Goal: Information Seeking & Learning: Learn about a topic

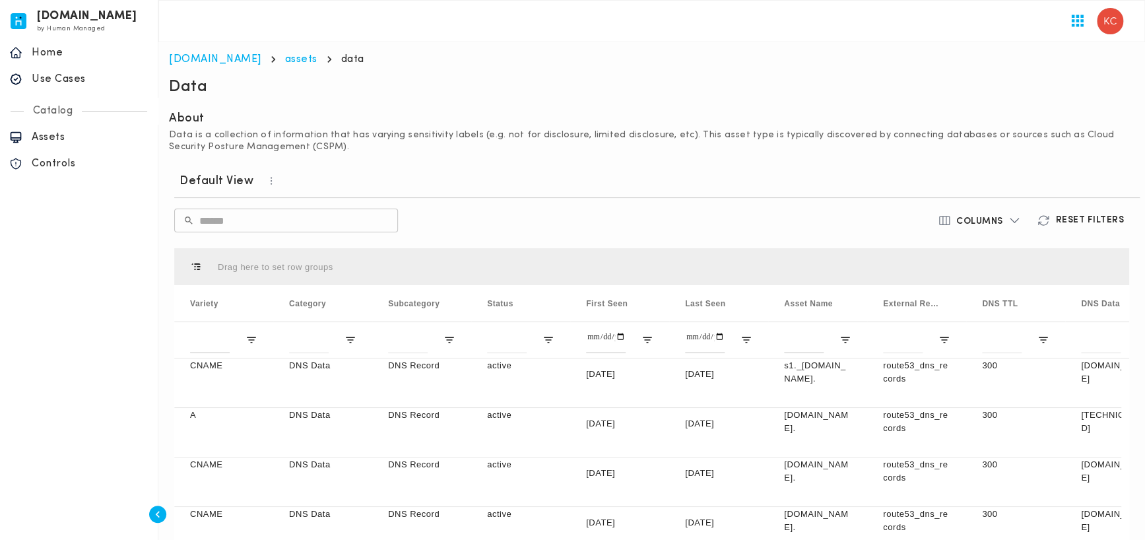
click at [70, 59] on p "Home" at bounding box center [90, 52] width 117 height 13
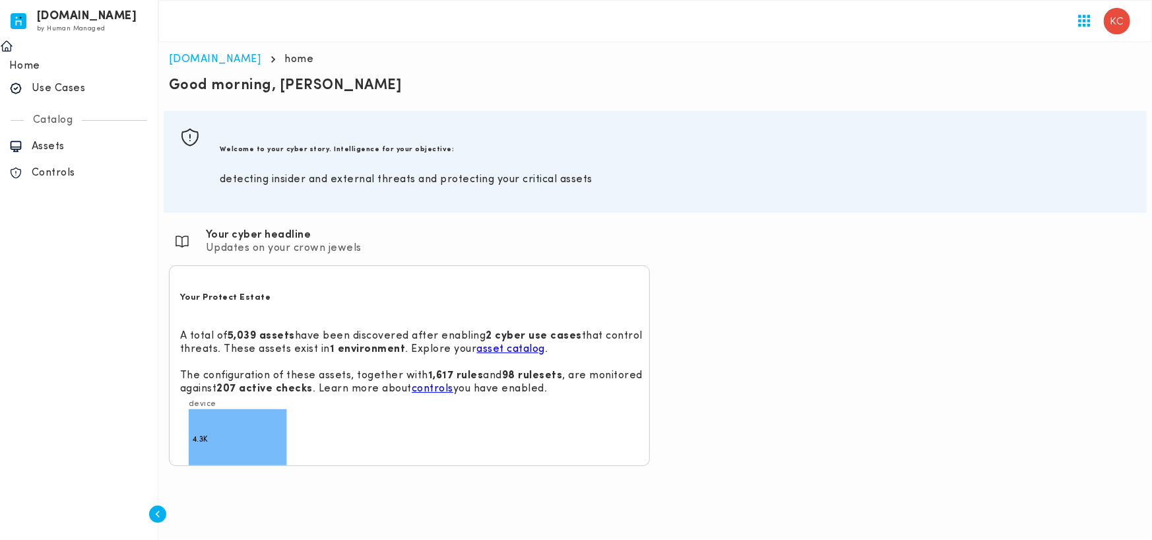
click at [73, 82] on p "Use Cases" at bounding box center [90, 88] width 117 height 13
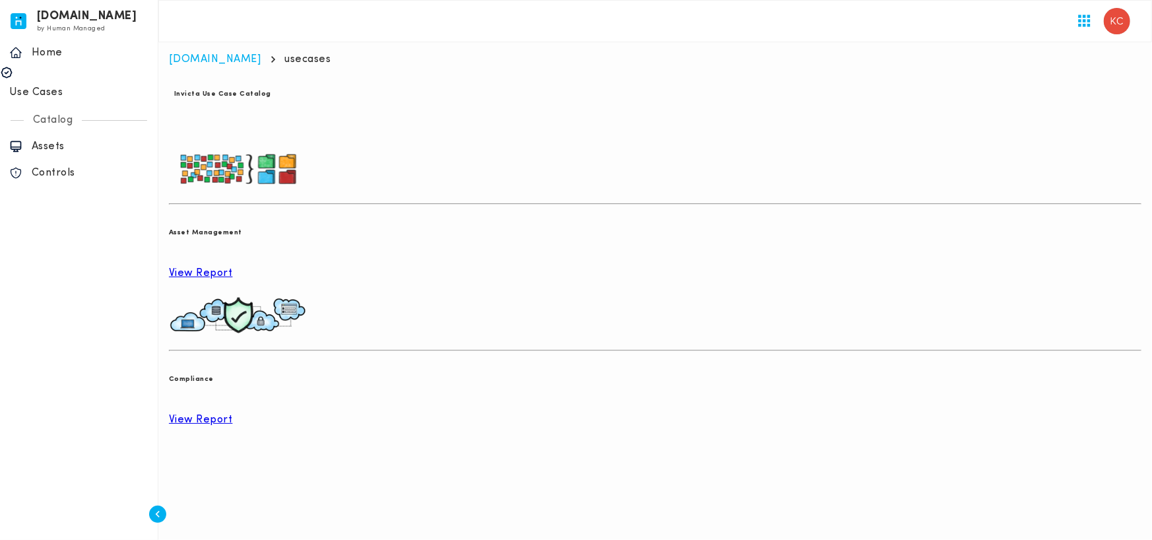
click at [235, 267] on div "View Report" at bounding box center [655, 273] width 973 height 13
click at [234, 267] on p "View Report" at bounding box center [655, 273] width 973 height 13
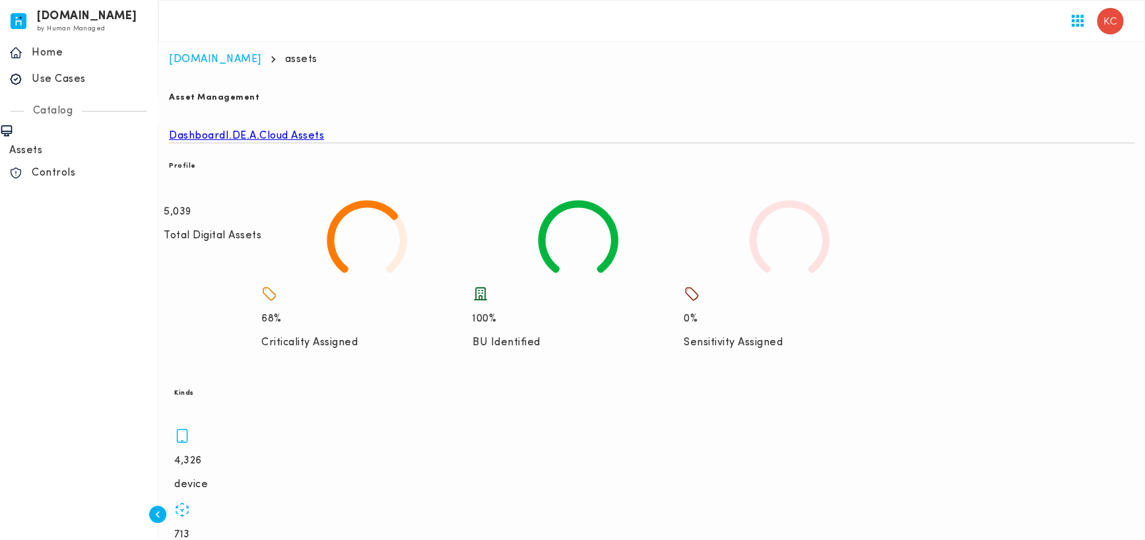
click at [260, 129] on link "I.DE.A." at bounding box center [243, 135] width 34 height 13
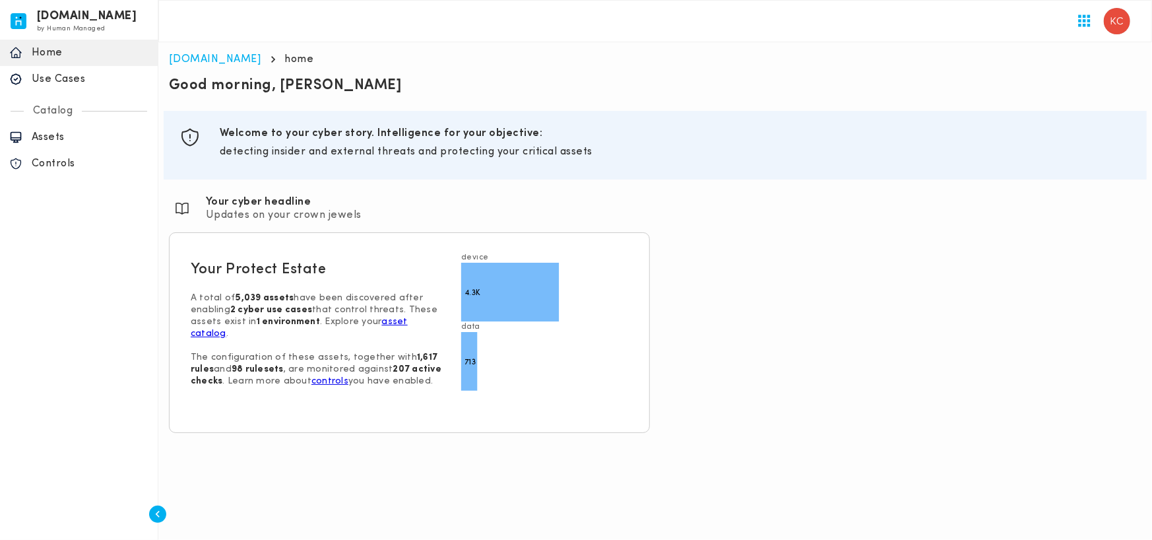
click at [67, 81] on p "Use Cases" at bounding box center [90, 79] width 117 height 13
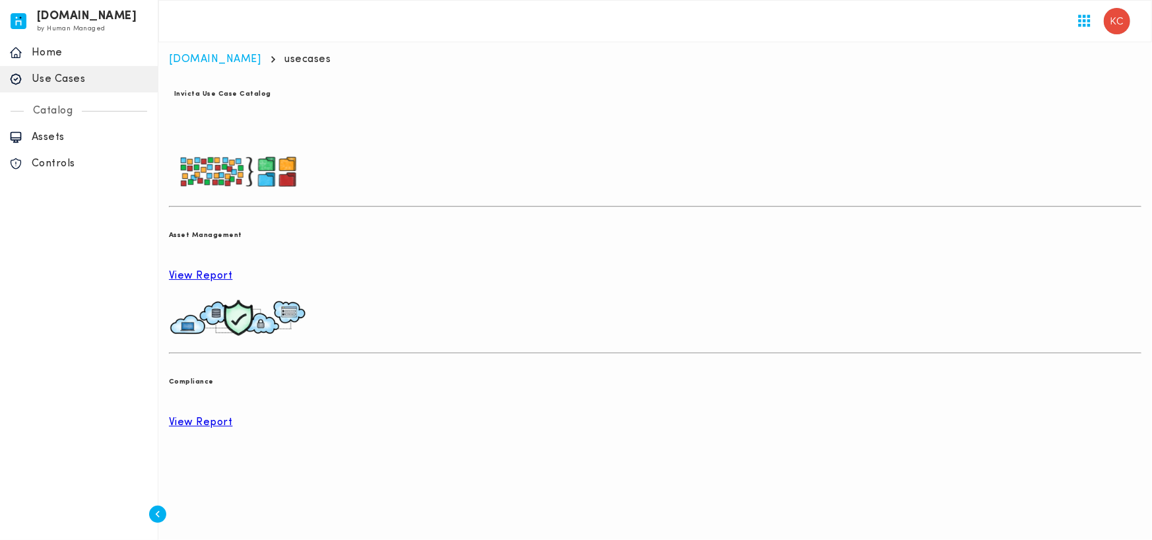
click at [253, 269] on p "View Report" at bounding box center [655, 275] width 973 height 13
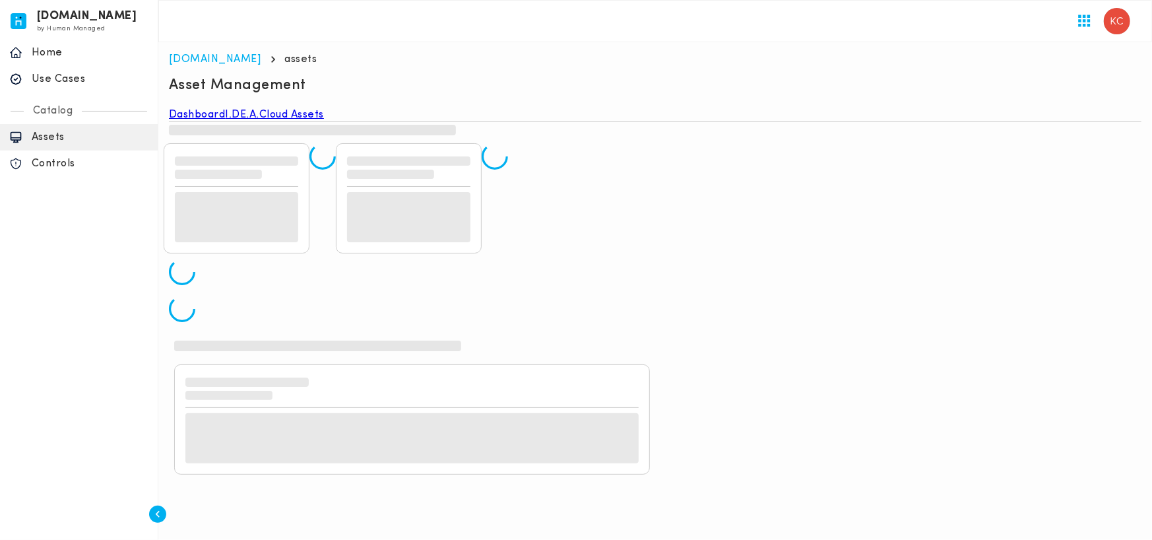
click at [260, 121] on link "I.DE.A." at bounding box center [243, 114] width 34 height 13
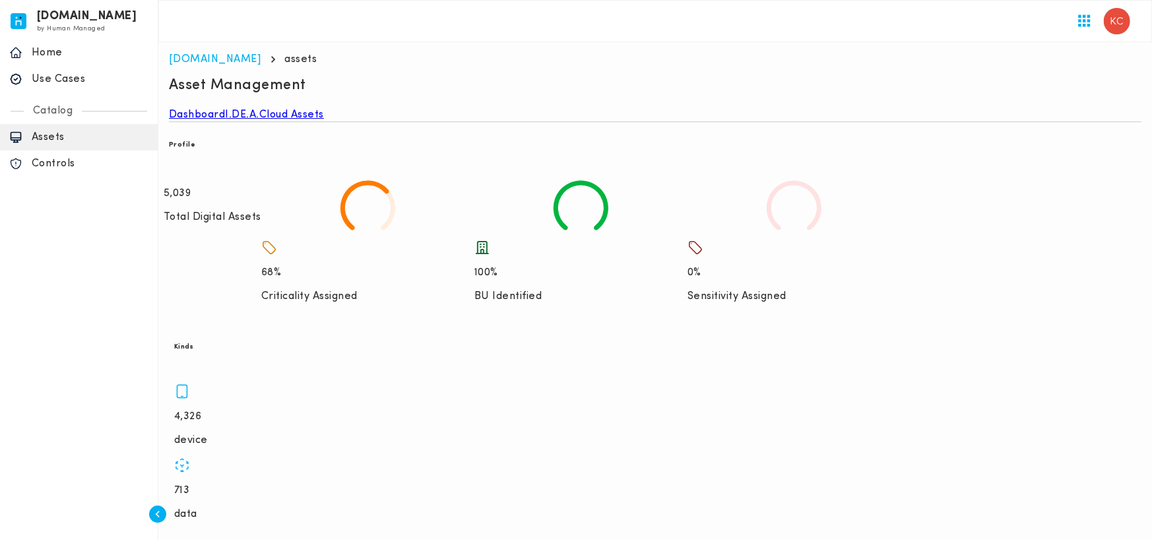
click at [260, 109] on link "I.DE.A." at bounding box center [243, 114] width 34 height 13
click at [279, 104] on div "Section ID: Dashboard I.DE.A. Cloud Assets Section ID: Profile 5,039 Total Digi…" at bounding box center [655, 529] width 983 height 852
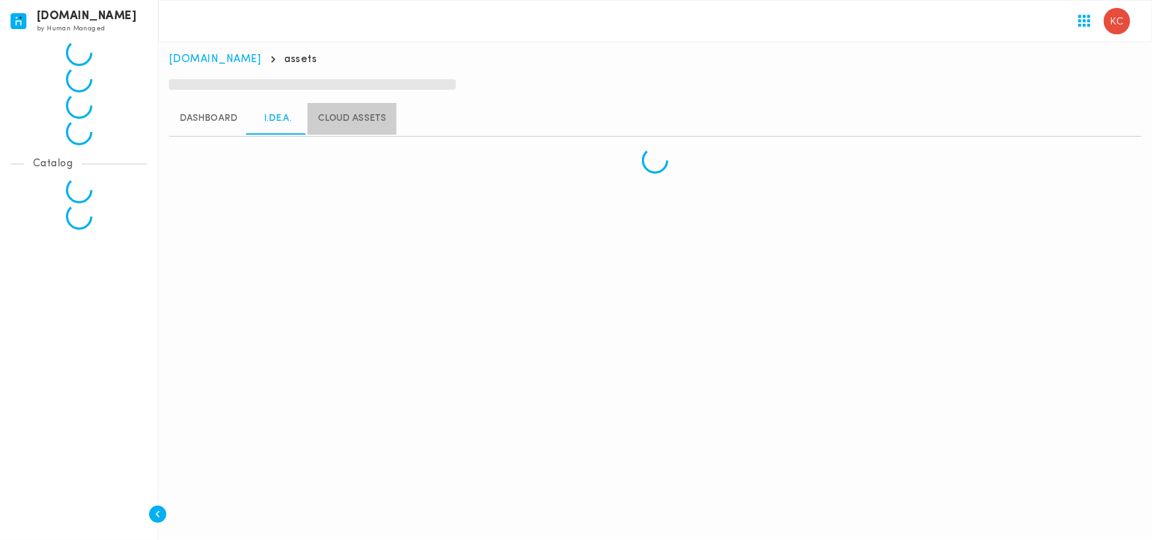
click at [370, 123] on link "Cloud Assets" at bounding box center [352, 119] width 89 height 32
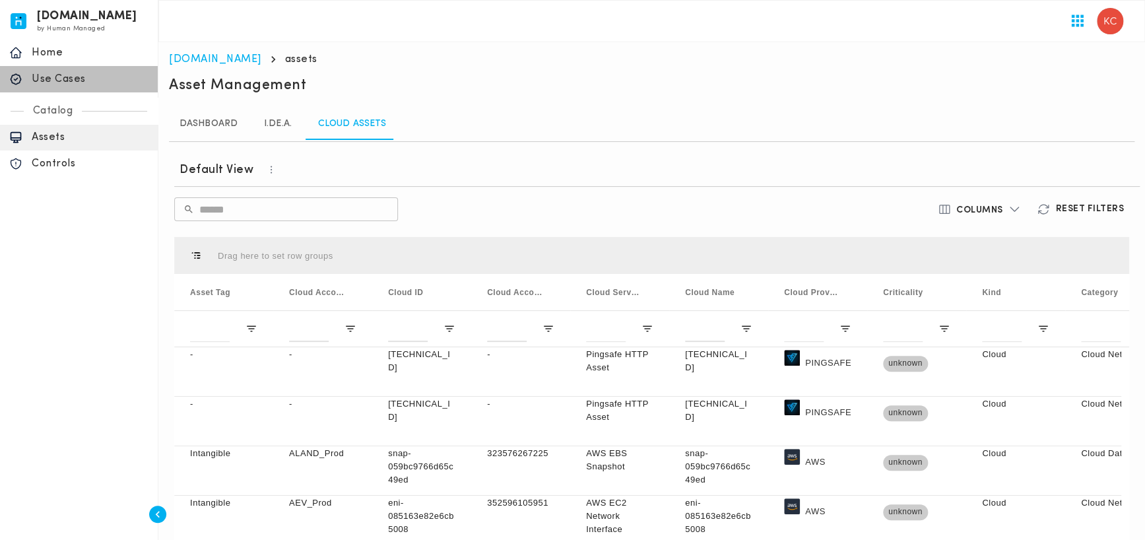
click at [71, 82] on p "Use Cases" at bounding box center [90, 79] width 117 height 13
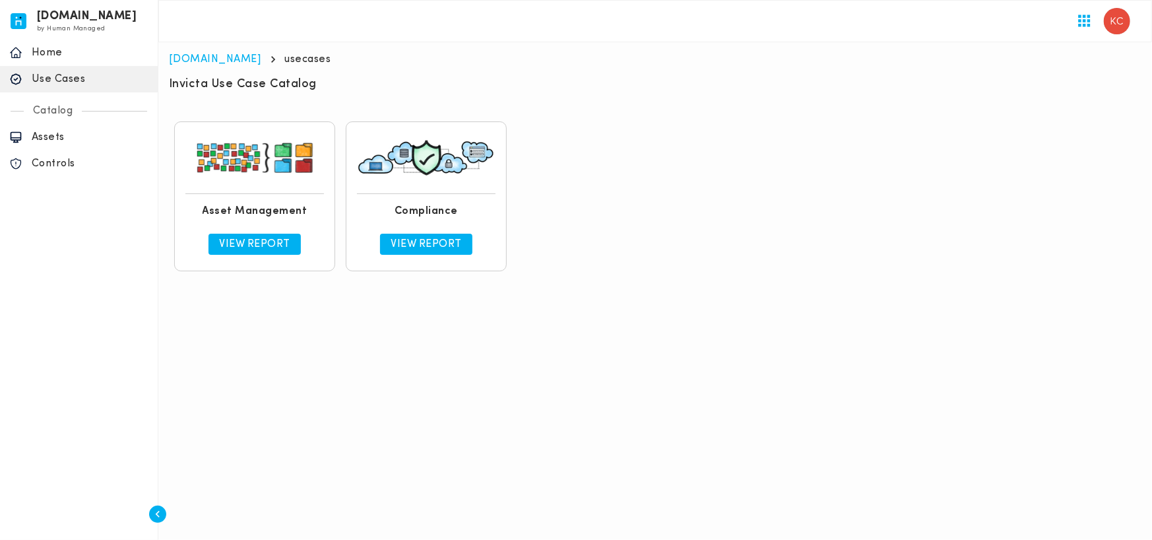
click at [429, 230] on div "View Report" at bounding box center [426, 244] width 139 height 32
click at [428, 247] on p "View Report" at bounding box center [426, 244] width 71 height 13
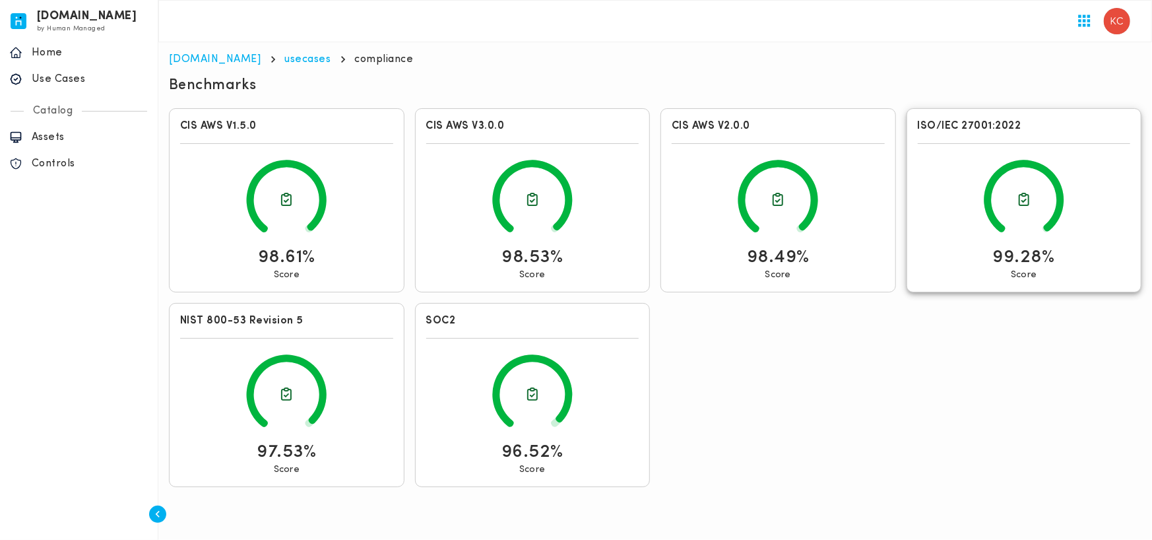
click at [1011, 221] on icon at bounding box center [1024, 199] width 213 height 91
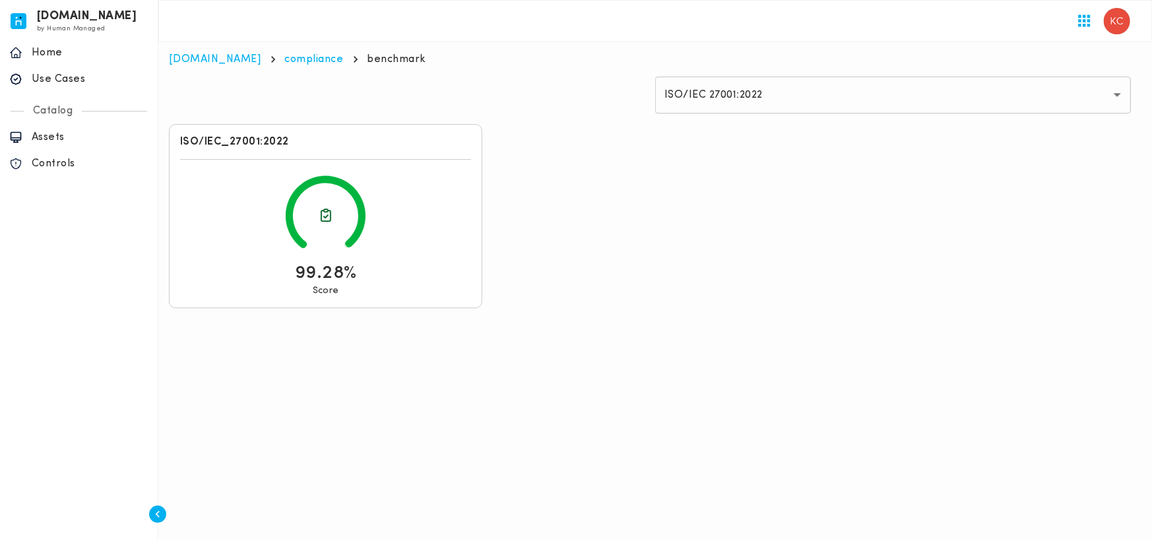
drag, startPoint x: 706, startPoint y: 1, endPoint x: 324, endPoint y: 292, distance: 479.9
click at [324, 292] on p "Score" at bounding box center [326, 291] width 26 height 12
click at [321, 231] on icon at bounding box center [325, 215] width 291 height 91
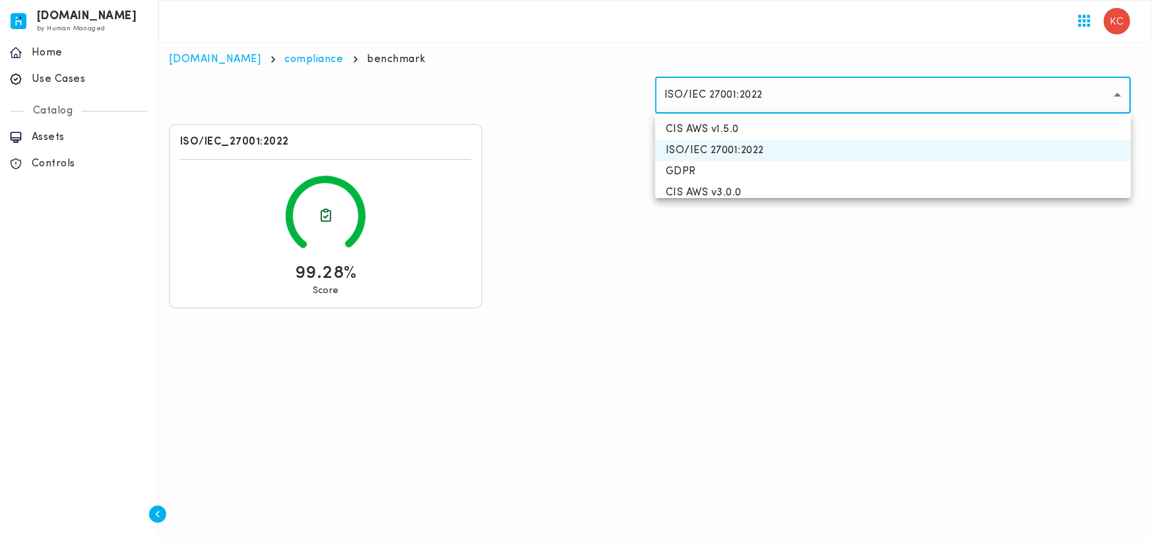
click at [886, 96] on body "[DOMAIN_NAME] by Human Managed {"resourceSet":[{"resourceId":"invicta-io/web/na…" at bounding box center [576, 164] width 1152 height 329
click at [886, 96] on div at bounding box center [576, 270] width 1152 height 540
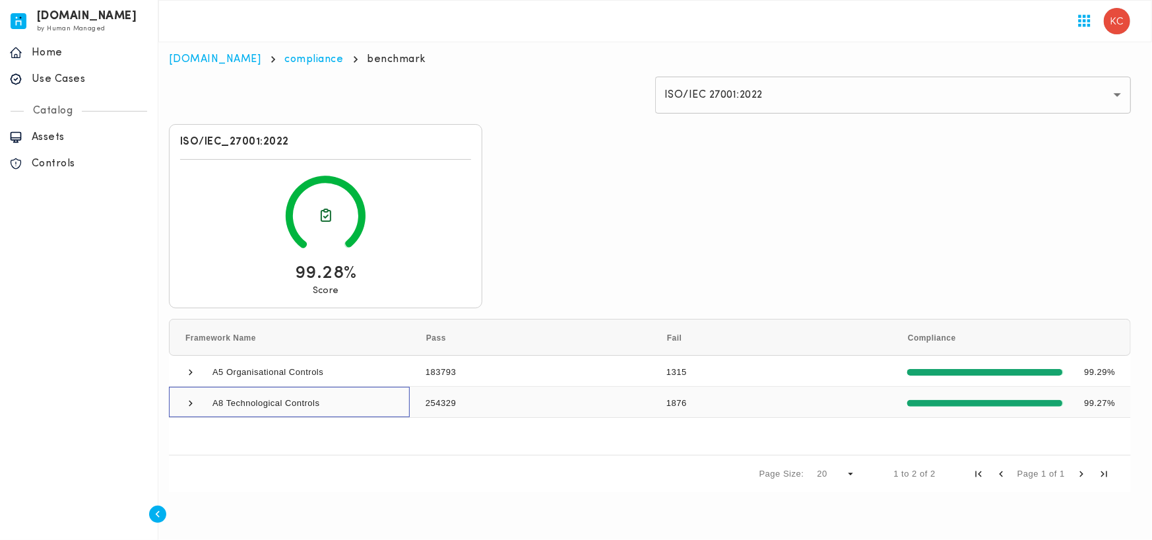
click at [188, 401] on span at bounding box center [191, 403] width 12 height 12
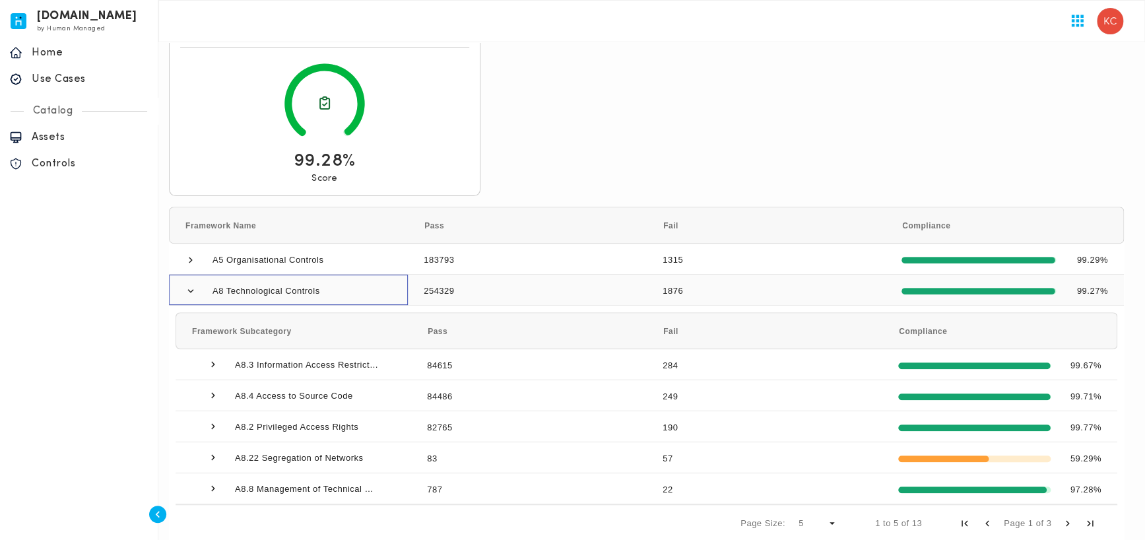
scroll to position [132, 0]
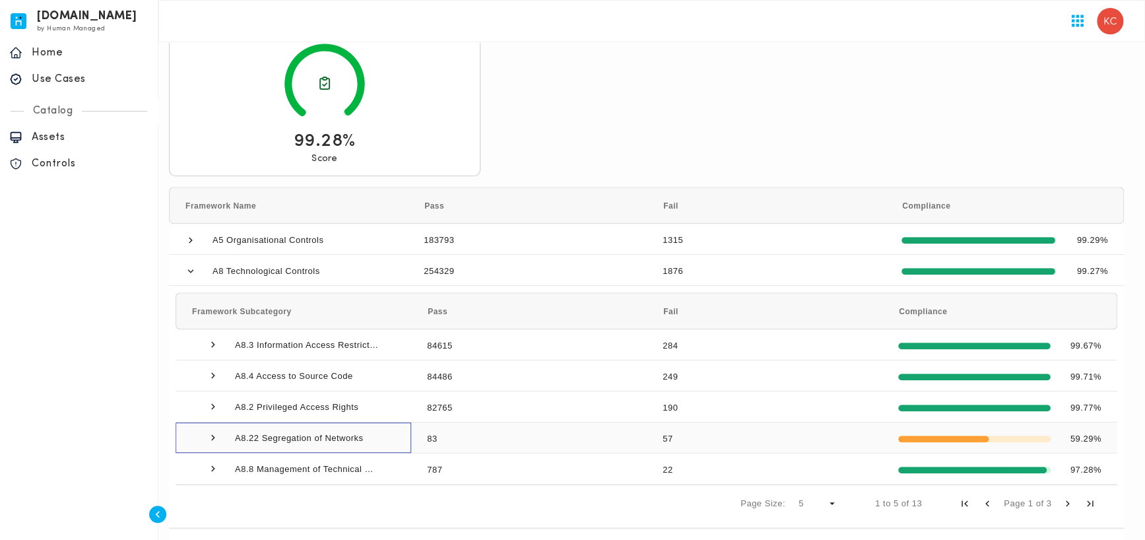
click at [213, 438] on span at bounding box center [213, 438] width 12 height 12
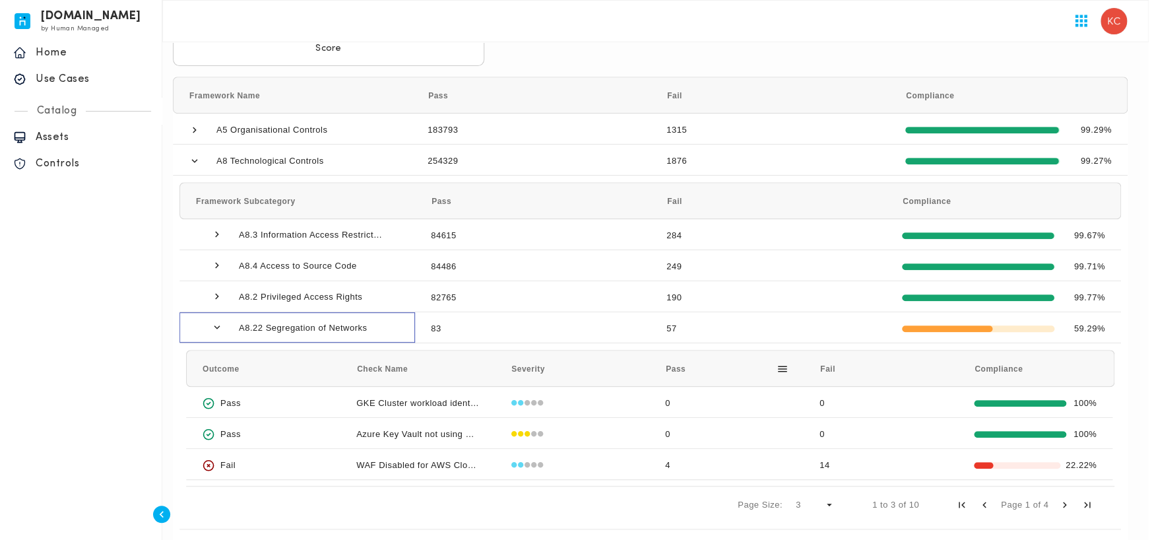
scroll to position [264, 0]
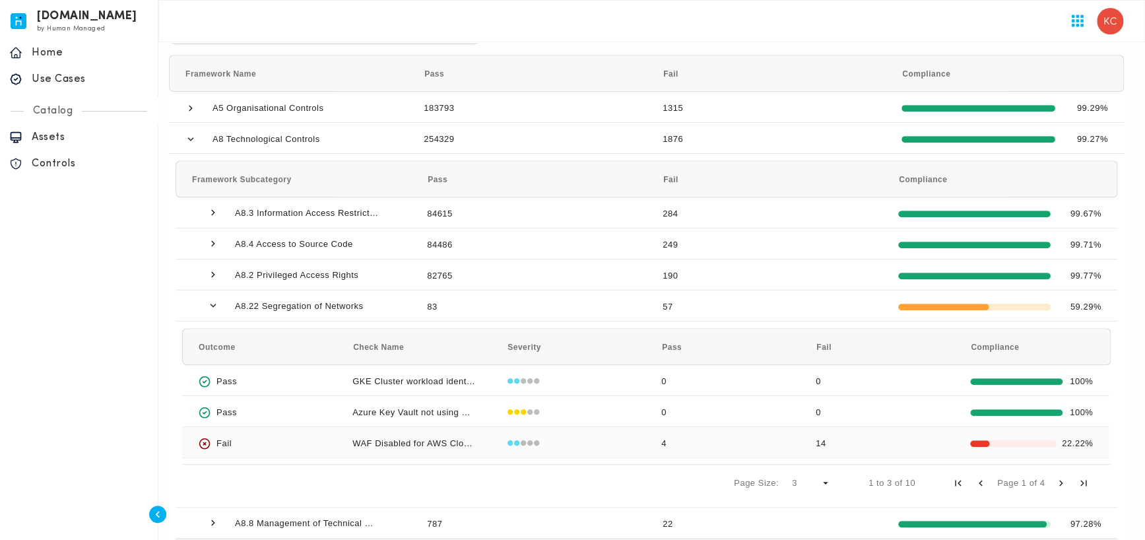
click at [211, 444] on div "Fail" at bounding box center [259, 443] width 123 height 31
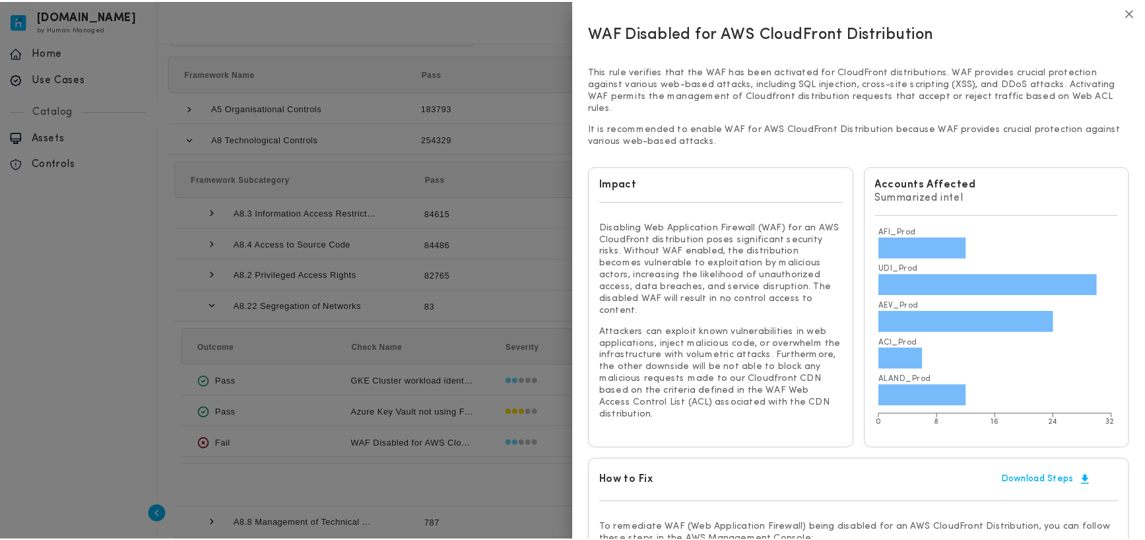
scroll to position [0, 0]
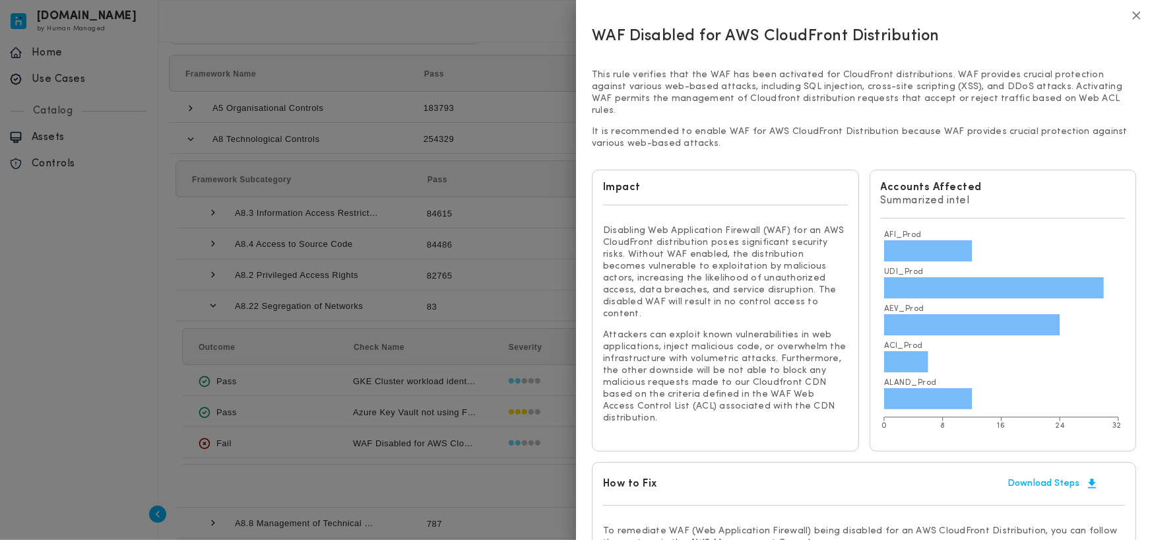
click at [1130, 14] on icon "button" at bounding box center [1137, 16] width 14 height 14
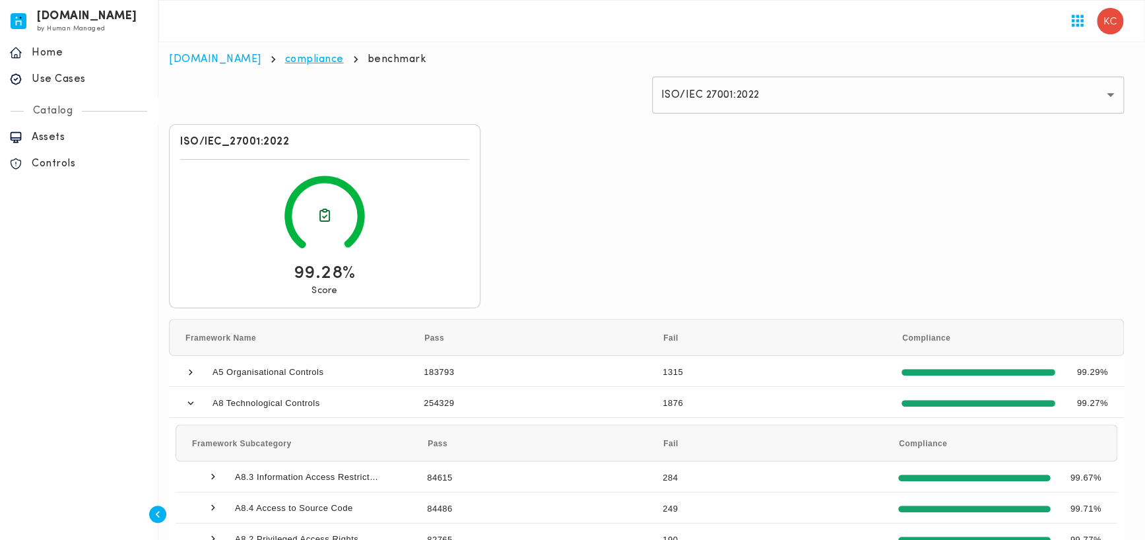
click at [285, 61] on link "compliance" at bounding box center [314, 59] width 59 height 11
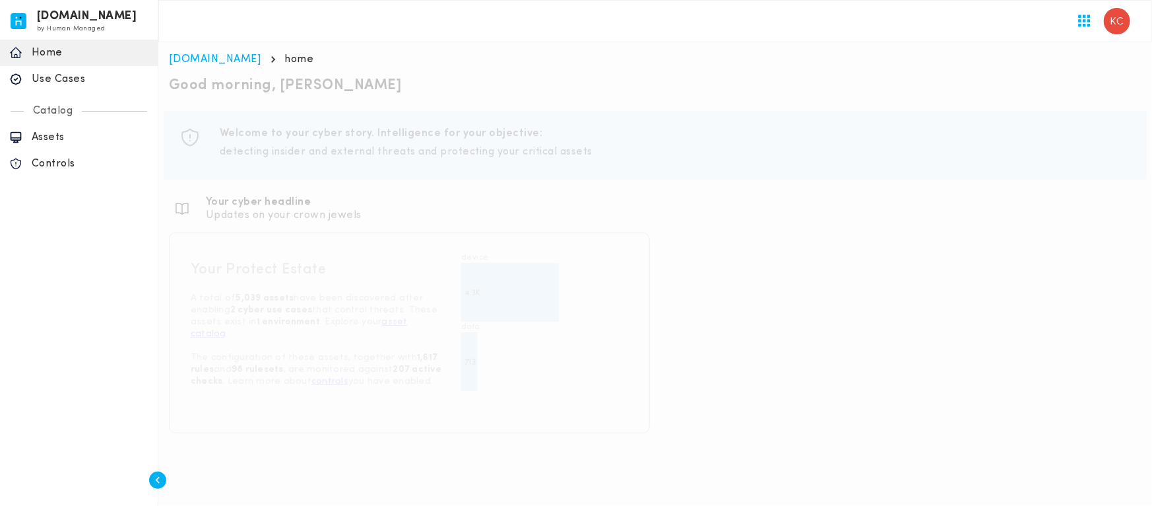
click at [63, 87] on div "Use Cases" at bounding box center [79, 79] width 158 height 26
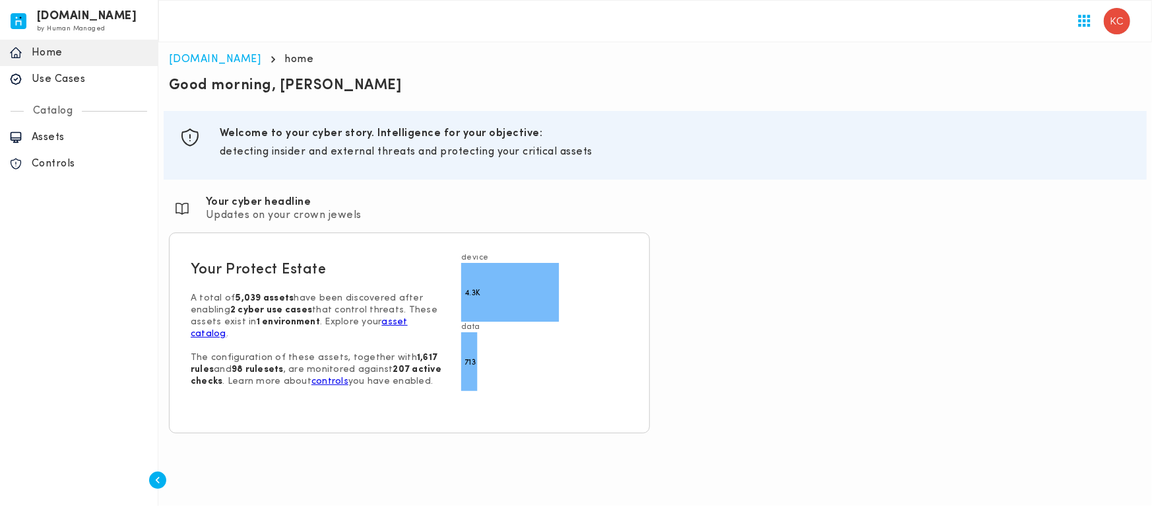
click at [73, 83] on p "Use Cases" at bounding box center [90, 79] width 117 height 13
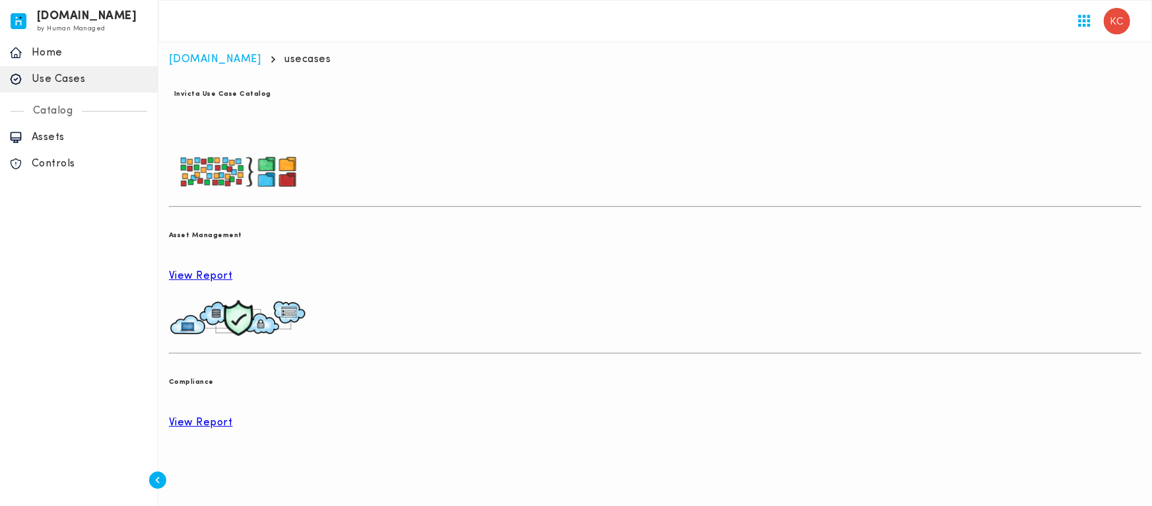
drag, startPoint x: 226, startPoint y: 260, endPoint x: 262, endPoint y: 243, distance: 39.6
click at [234, 259] on div "Asset Management View Report" at bounding box center [655, 248] width 973 height 70
click at [262, 269] on p "View Report" at bounding box center [655, 275] width 973 height 13
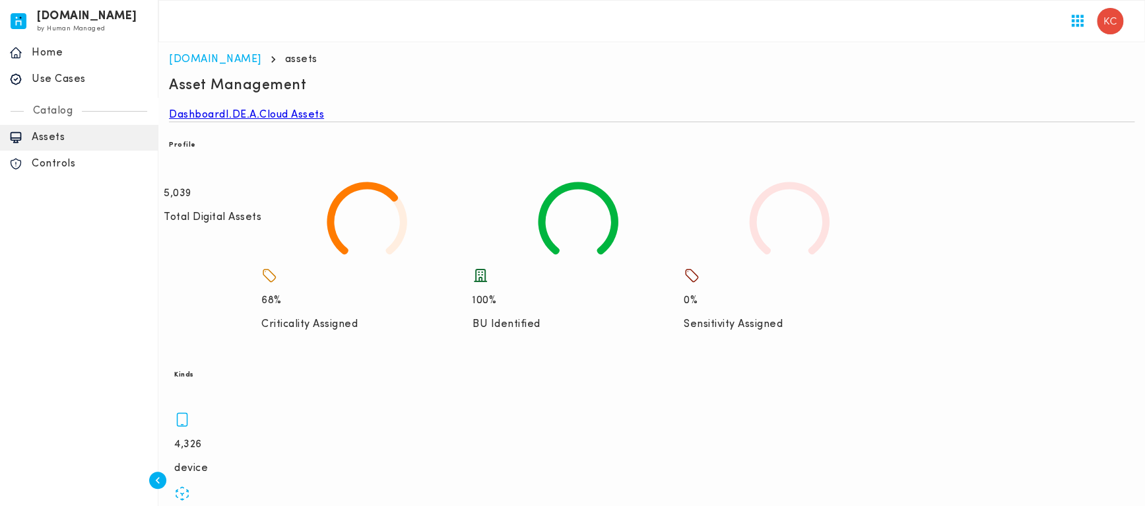
click at [260, 121] on link "I.DE.A." at bounding box center [243, 114] width 34 height 13
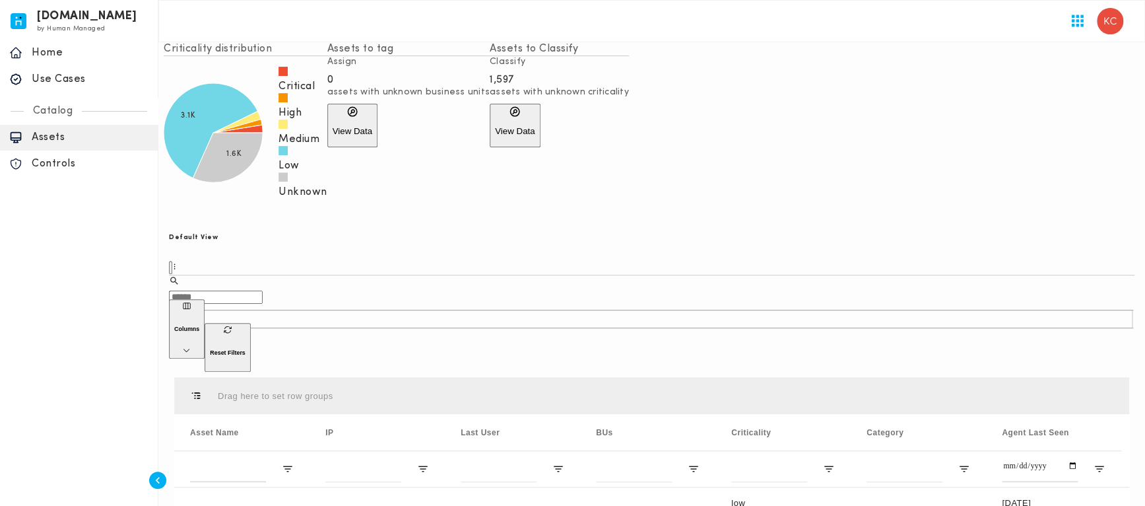
scroll to position [132, 0]
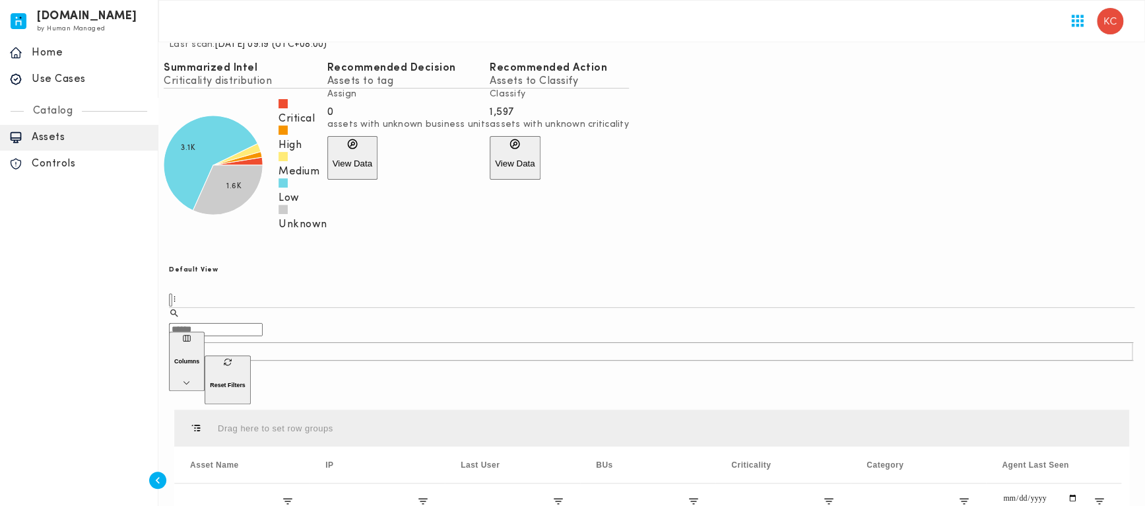
drag, startPoint x: 1093, startPoint y: 229, endPoint x: 846, endPoint y: 207, distance: 247.8
click at [629, 180] on div "Recommended Action Assets to Classify Classify 1,597 assets with unknown critic…" at bounding box center [559, 120] width 139 height 118
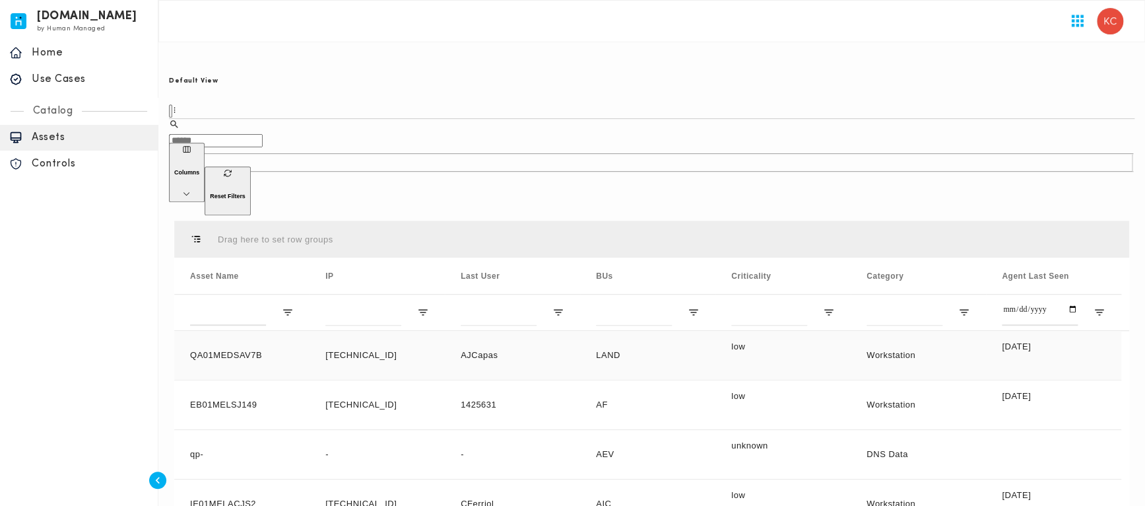
scroll to position [330, 0]
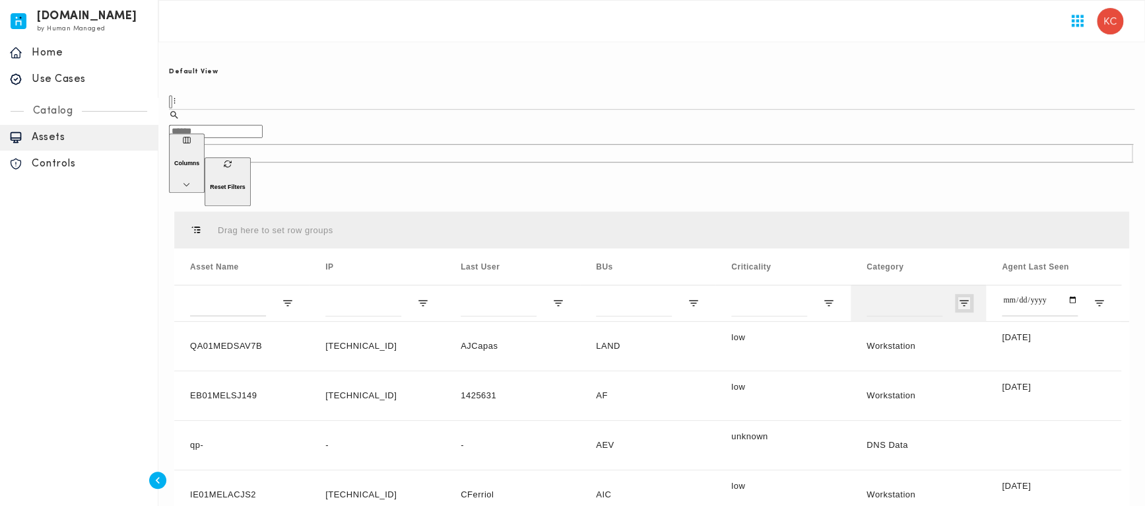
click at [964, 297] on span "Open Filter Menu" at bounding box center [964, 303] width 12 height 12
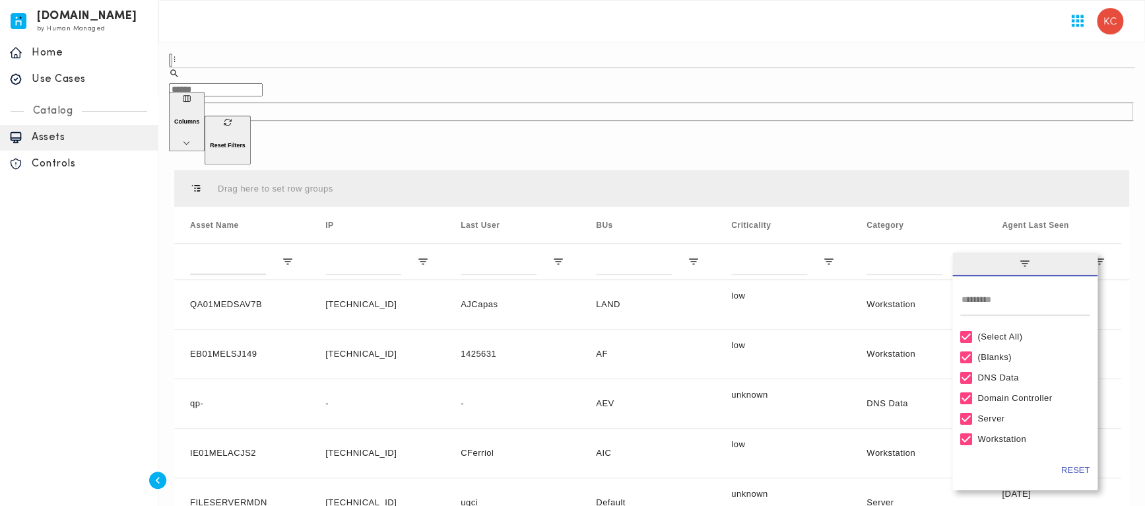
scroll to position [342, 0]
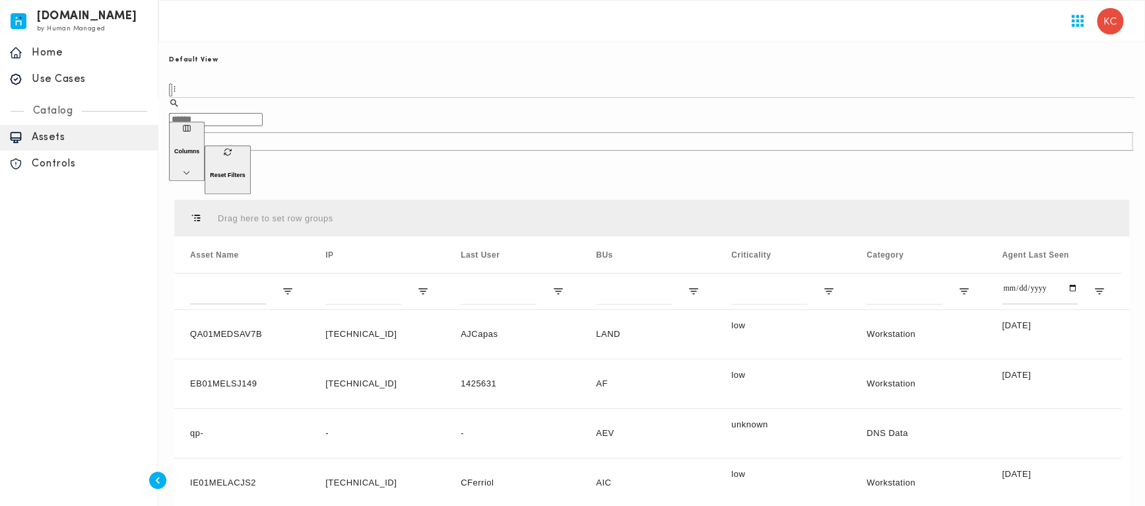
click at [578, 83] on div "Default View" at bounding box center [651, 75] width 965 height 44
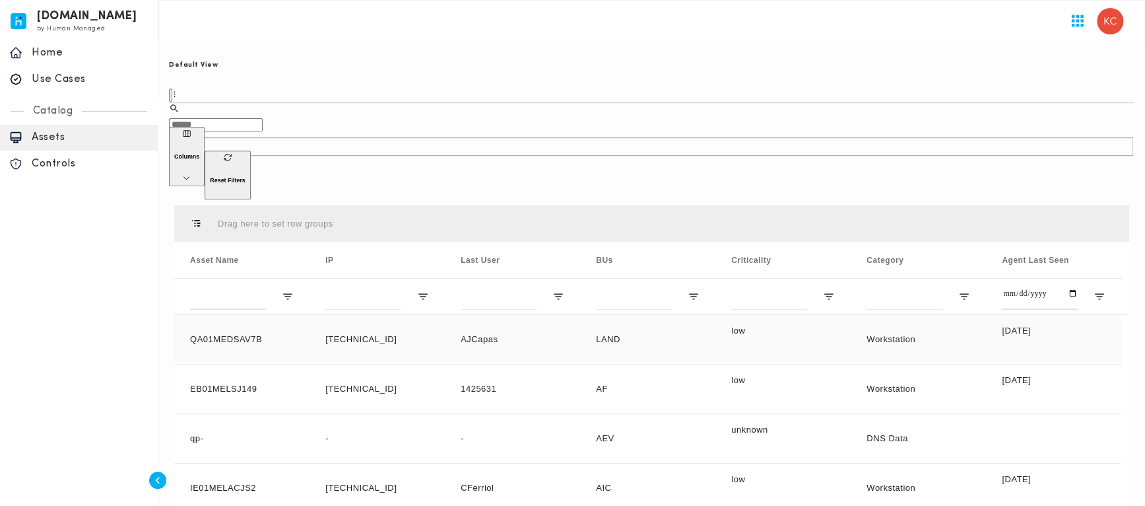
scroll to position [336, 0]
click at [263, 121] on input "text" at bounding box center [216, 125] width 94 height 13
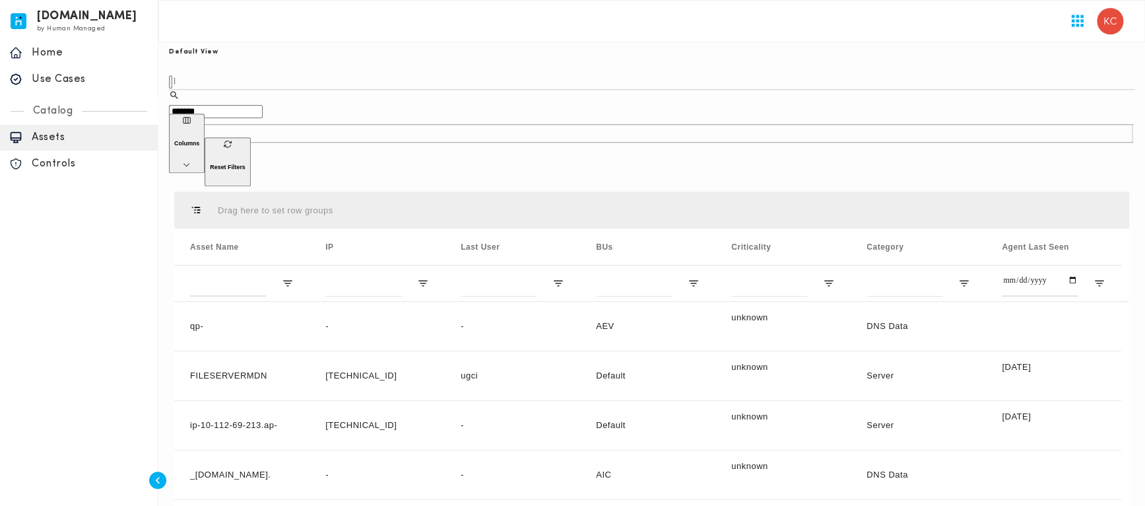
scroll to position [408, 0]
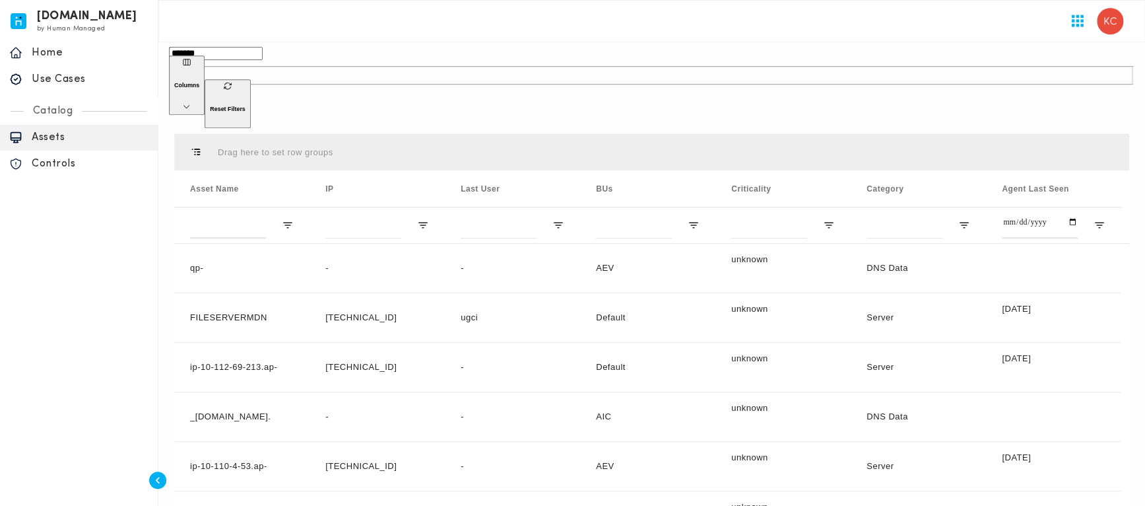
type input "*******"
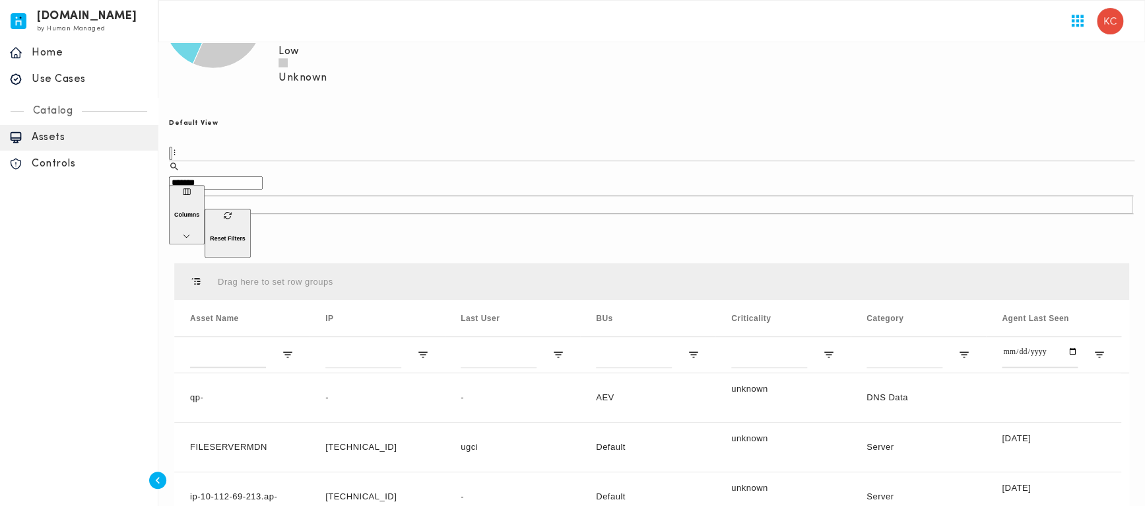
scroll to position [276, 0]
click at [263, 179] on input "*******" at bounding box center [216, 185] width 94 height 13
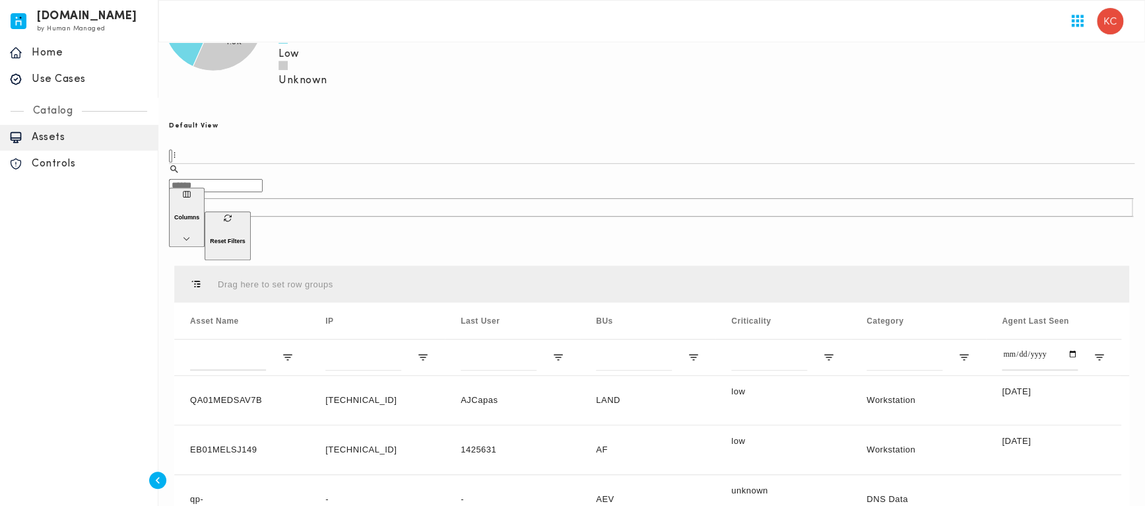
click at [199, 214] on h6 "Columns" at bounding box center [186, 217] width 25 height 7
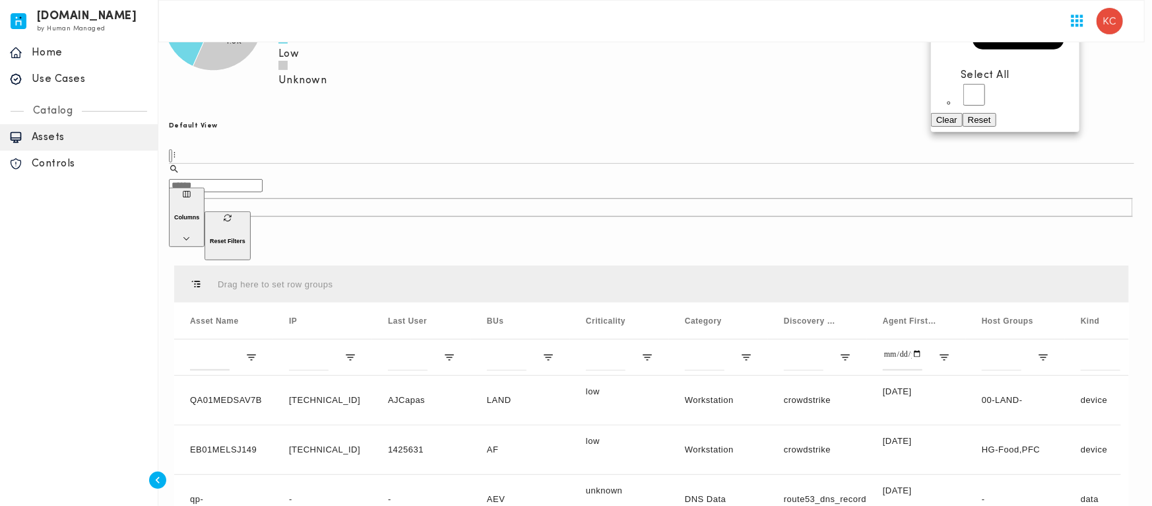
click at [670, 176] on div at bounding box center [576, 253] width 1152 height 506
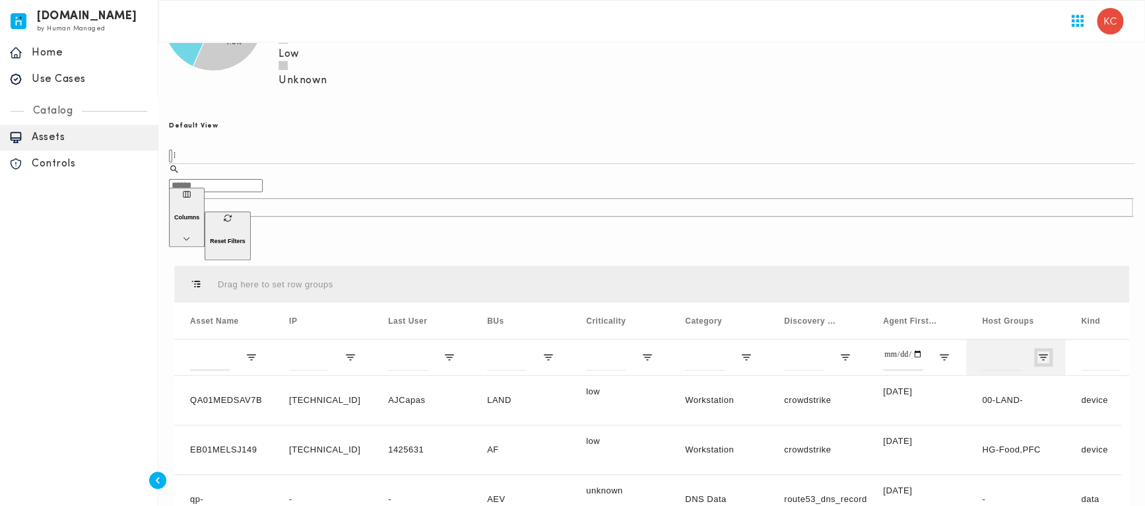
click at [1044, 351] on span "Open Filter Menu" at bounding box center [1043, 357] width 12 height 12
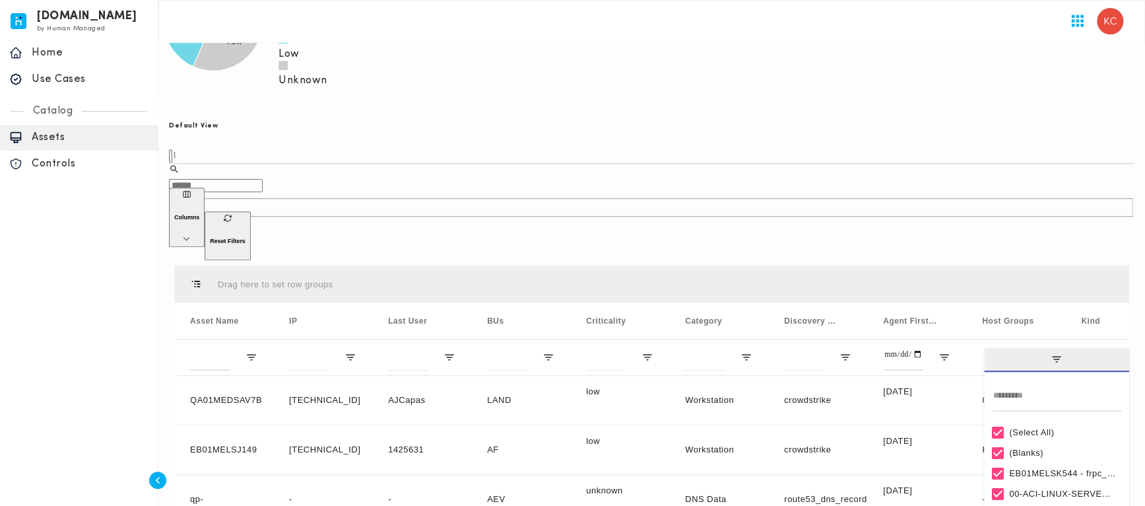
click at [832, 187] on div "Columns Reset Filters" at bounding box center [651, 223] width 965 height 73
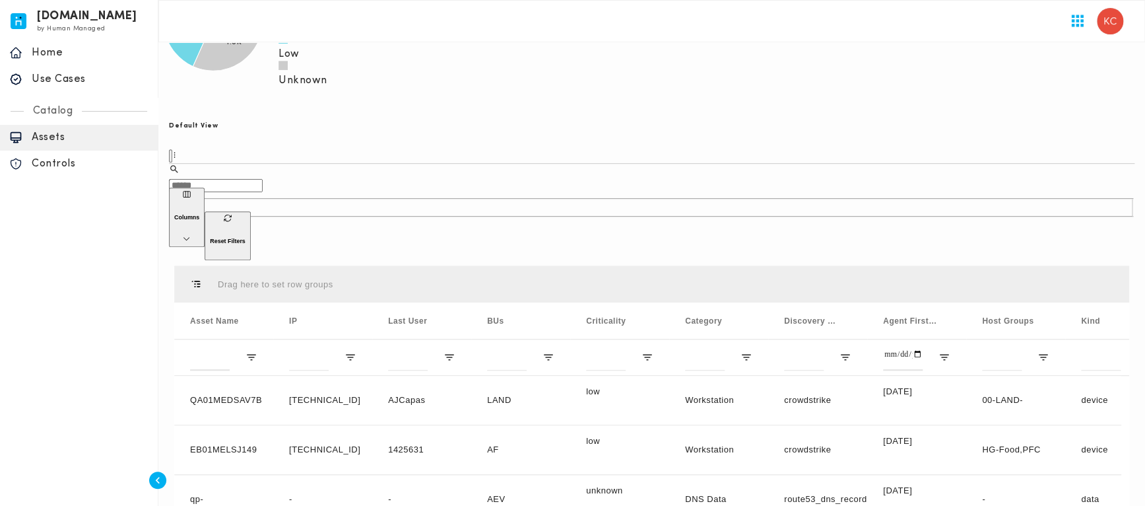
drag, startPoint x: 167, startPoint y: 482, endPoint x: 156, endPoint y: 477, distance: 11.8
click at [166, 482] on div "Default View ​ ​ Columns Reset Filters Drag here to set row groups Drag here to…" at bounding box center [652, 397] width 976 height 599
click at [156, 477] on icon "button" at bounding box center [157, 479] width 13 height 13
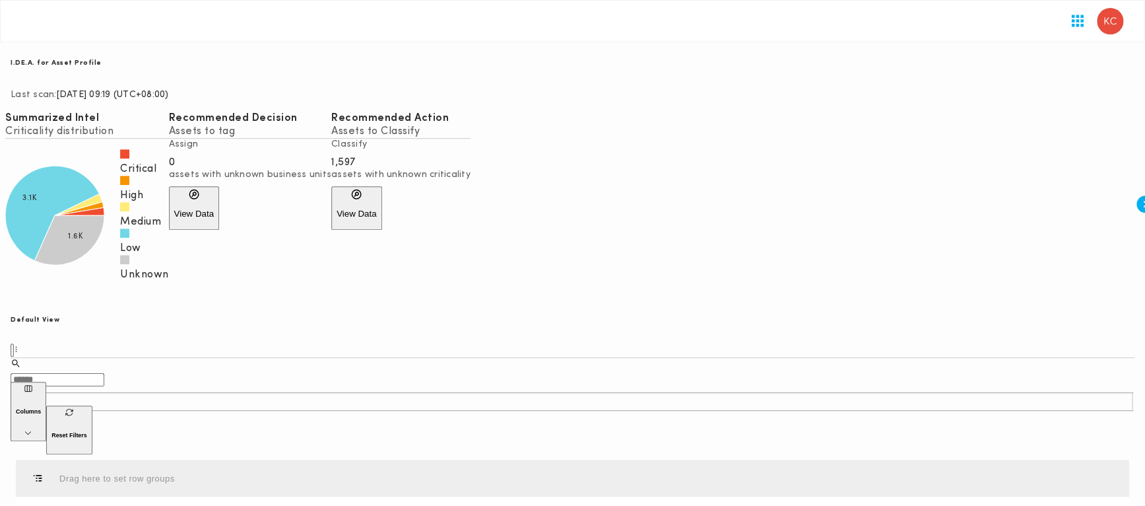
drag, startPoint x: 222, startPoint y: 249, endPoint x: 211, endPoint y: 251, distance: 10.7
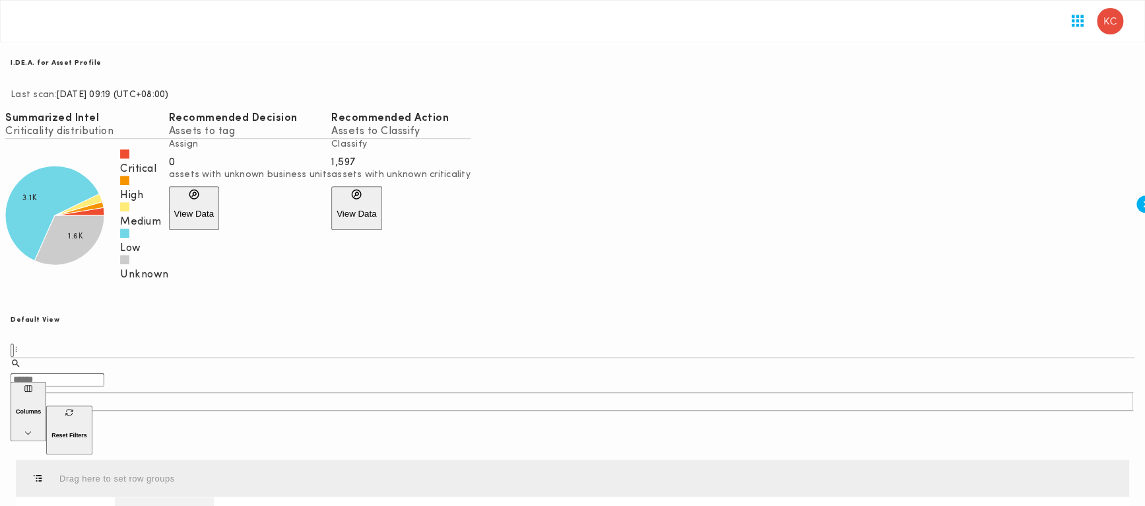
click at [198, 496] on div "IP" at bounding box center [164, 514] width 67 height 36
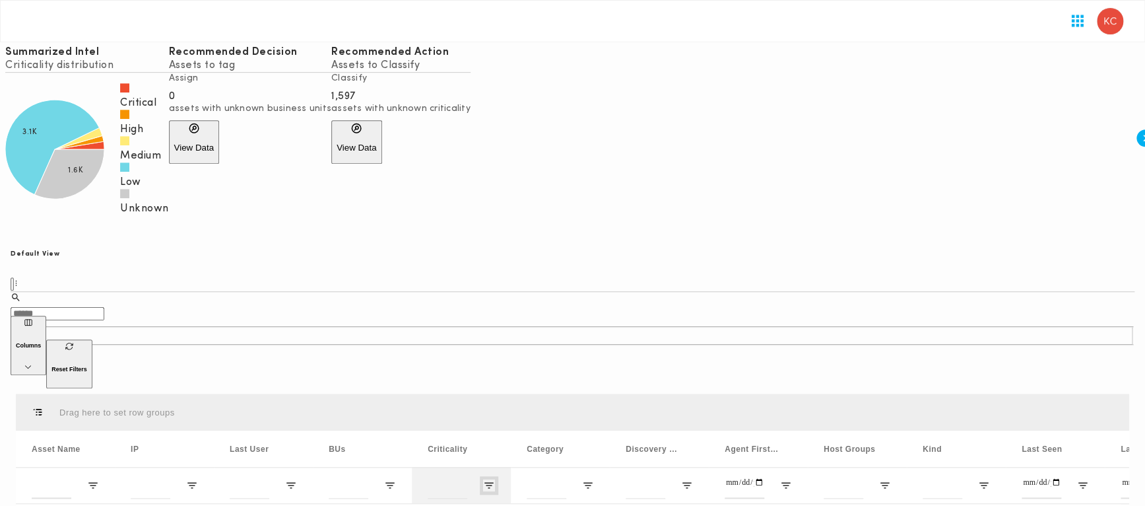
click at [495, 479] on span "Open Filter Menu" at bounding box center [489, 485] width 12 height 12
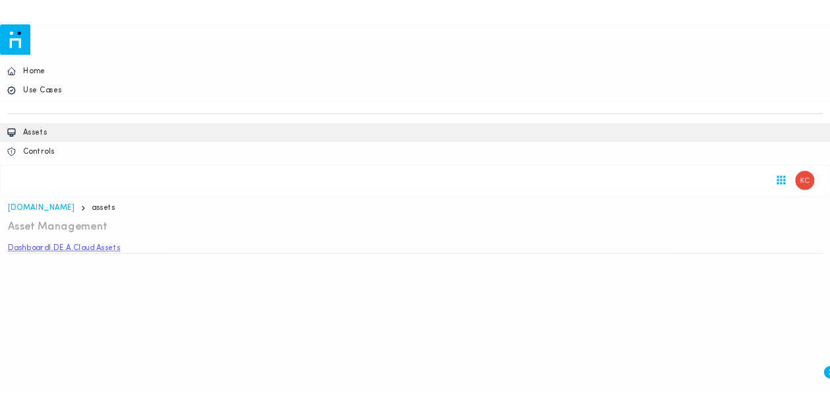
scroll to position [0, 0]
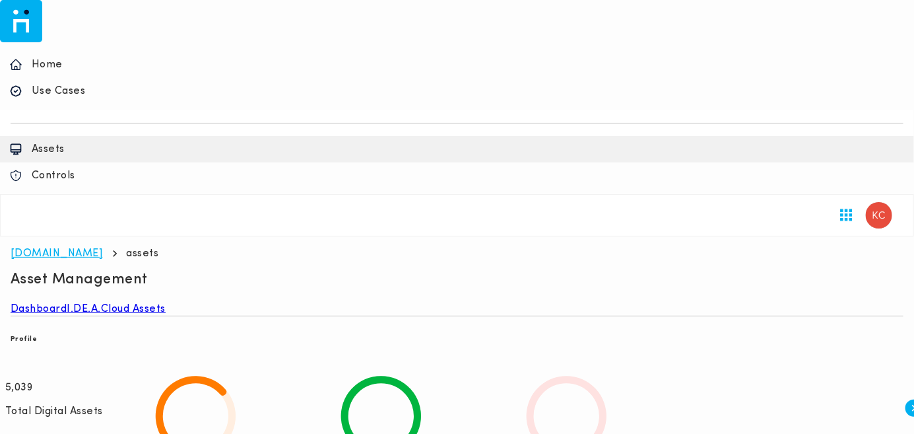
click at [67, 248] on link "[DOMAIN_NAME]" at bounding box center [57, 253] width 92 height 11
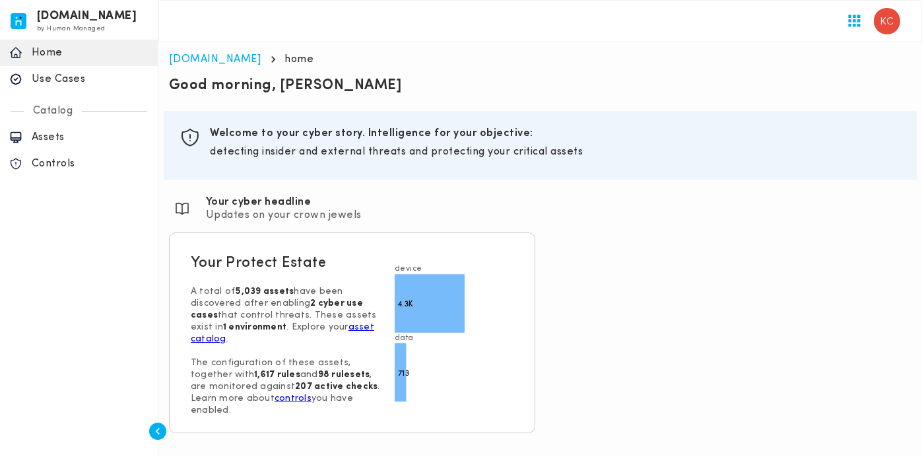
click at [60, 79] on p "Use Cases" at bounding box center [90, 79] width 117 height 13
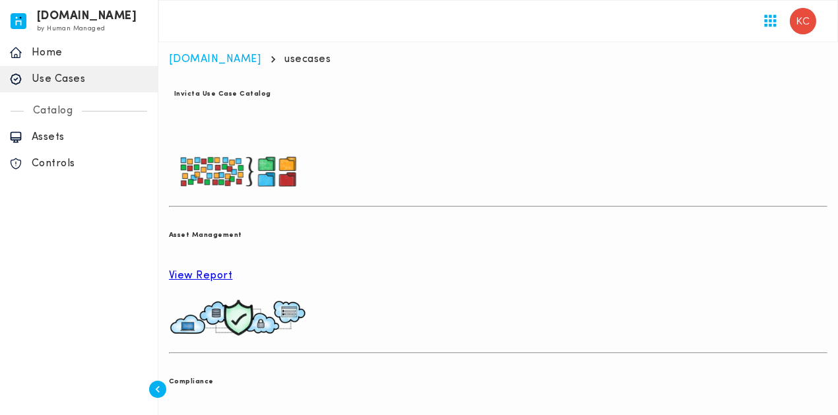
click at [261, 269] on p "View Report" at bounding box center [498, 275] width 659 height 13
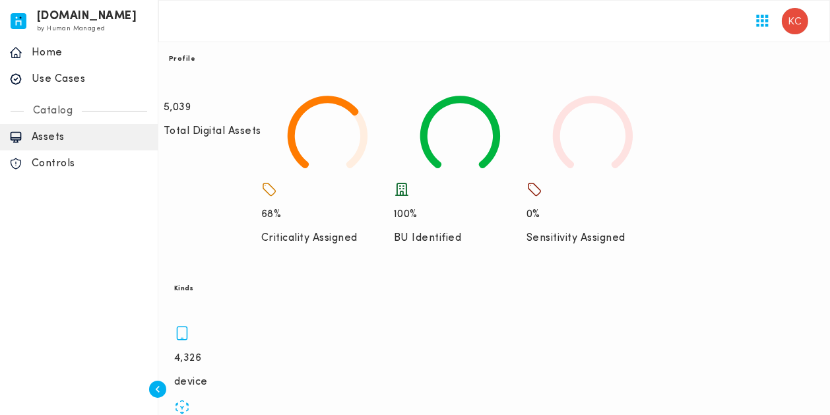
scroll to position [60, 0]
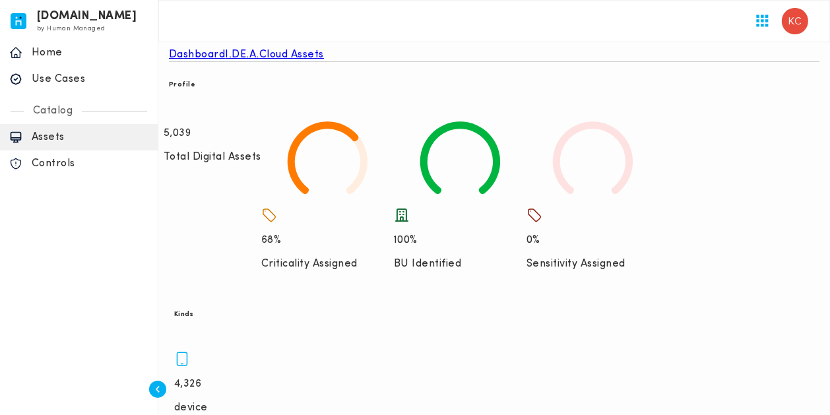
click at [158, 393] on icon "button" at bounding box center [157, 389] width 13 height 13
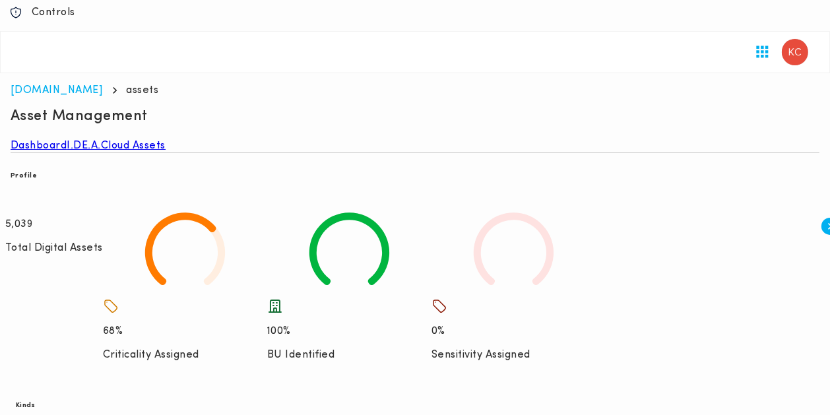
scroll to position [240, 0]
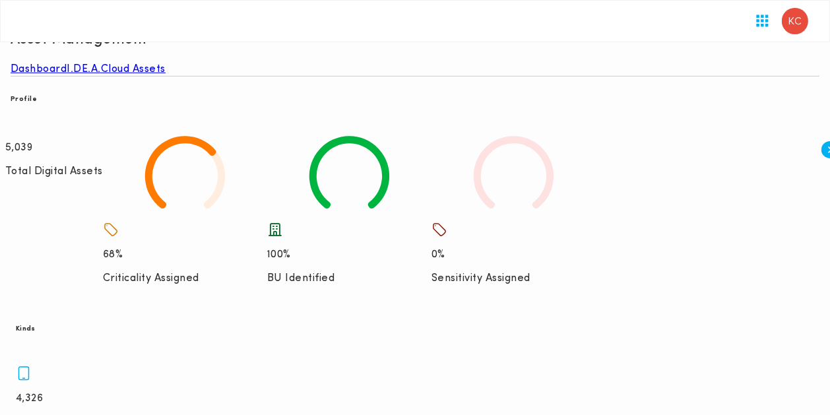
click at [36, 323] on h6 "Kinds" at bounding box center [26, 329] width 20 height 13
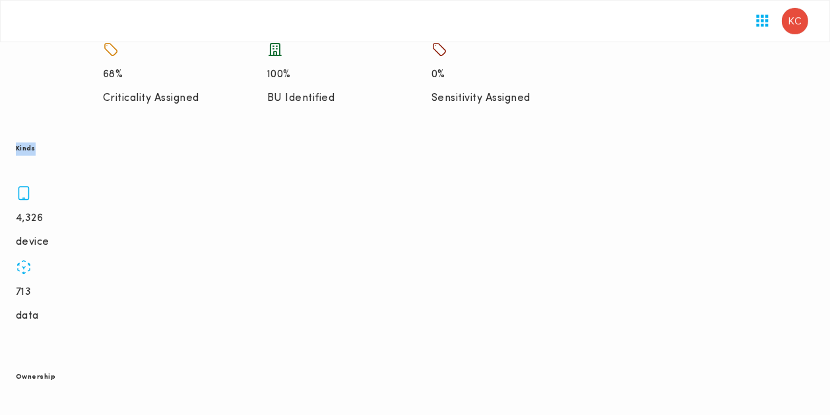
scroll to position [432, 0]
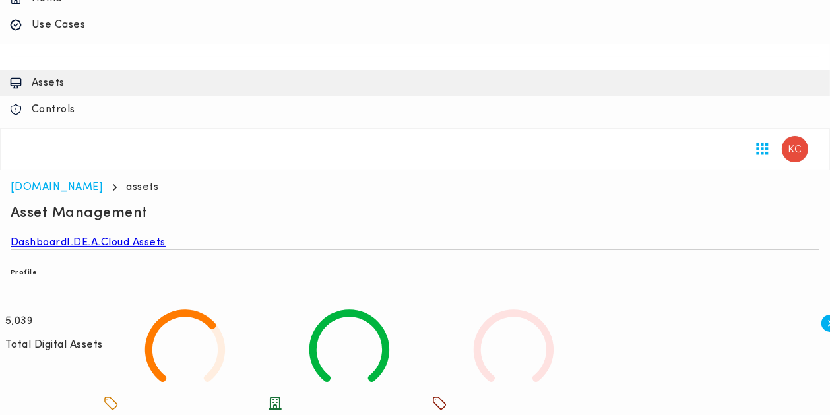
scroll to position [0, 0]
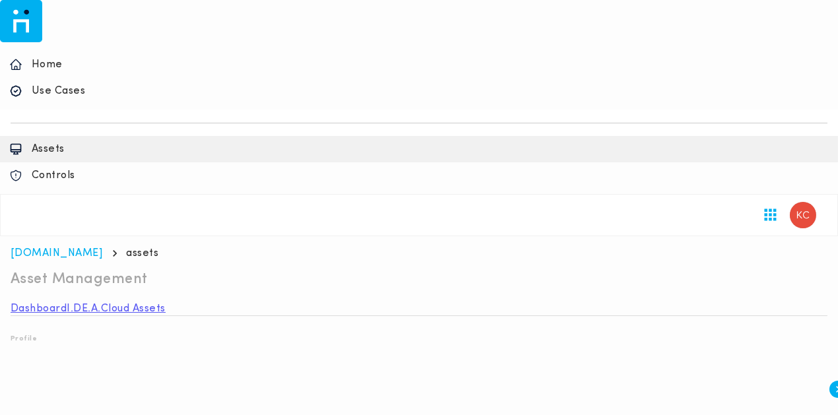
click at [102, 302] on link "I.DE.A." at bounding box center [84, 308] width 34 height 13
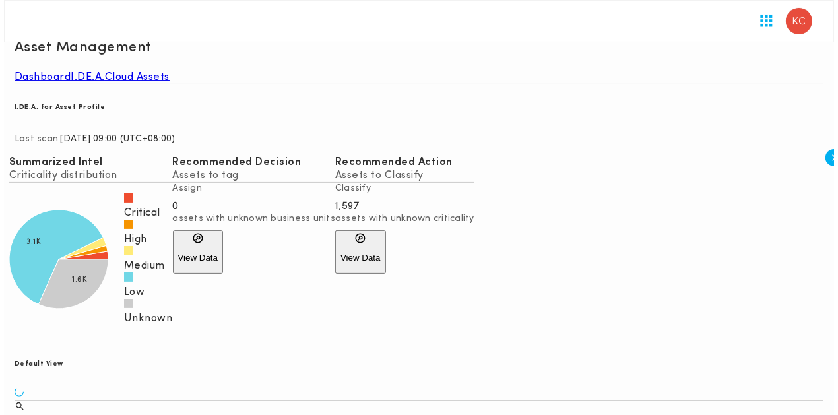
scroll to position [233, 0]
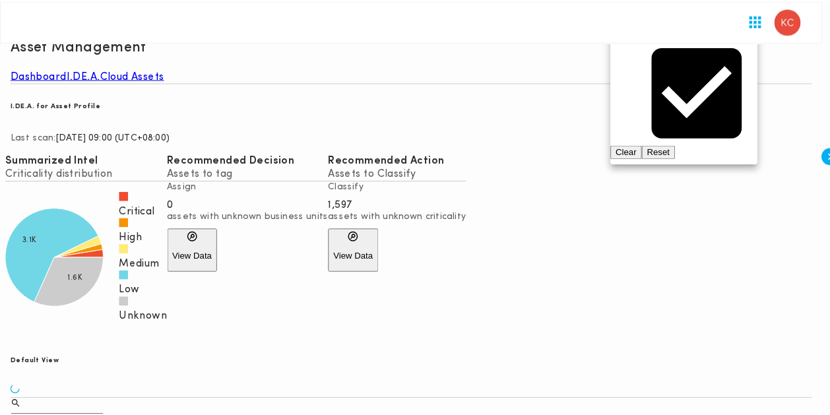
scroll to position [119, 0]
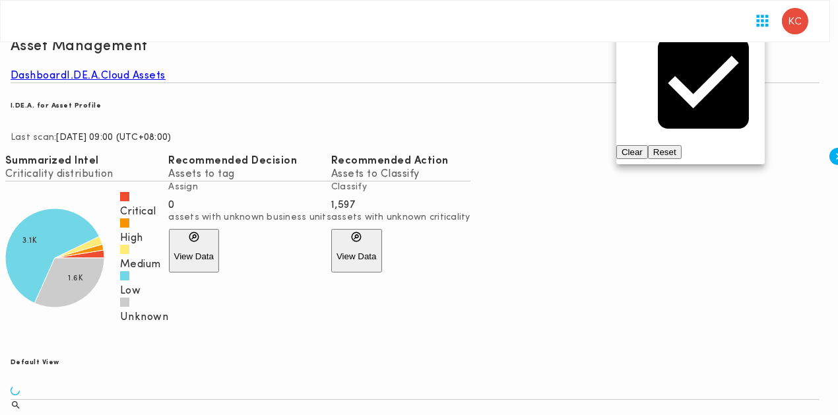
click at [503, 207] on div at bounding box center [419, 207] width 838 height 415
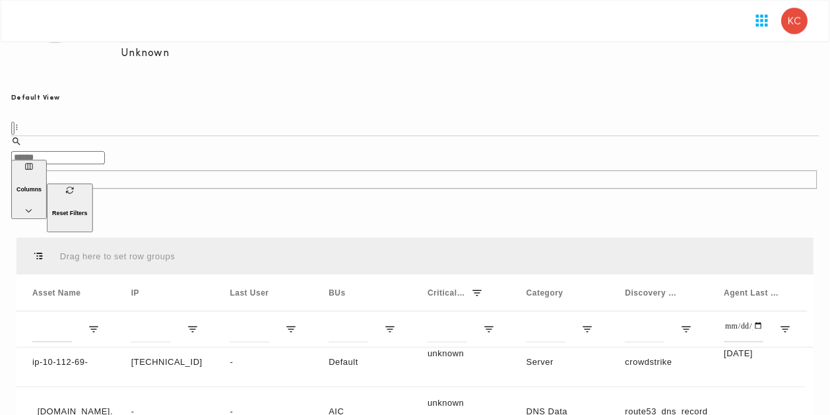
scroll to position [498, 0]
click at [693, 323] on span "Open Filter Menu" at bounding box center [687, 329] width 12 height 12
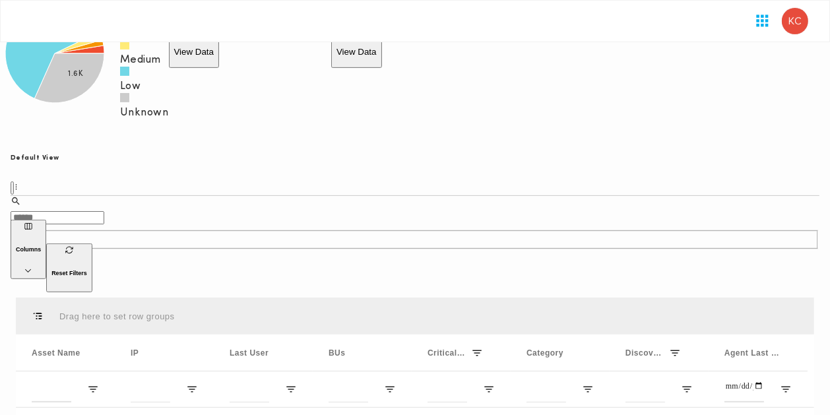
scroll to position [119, 0]
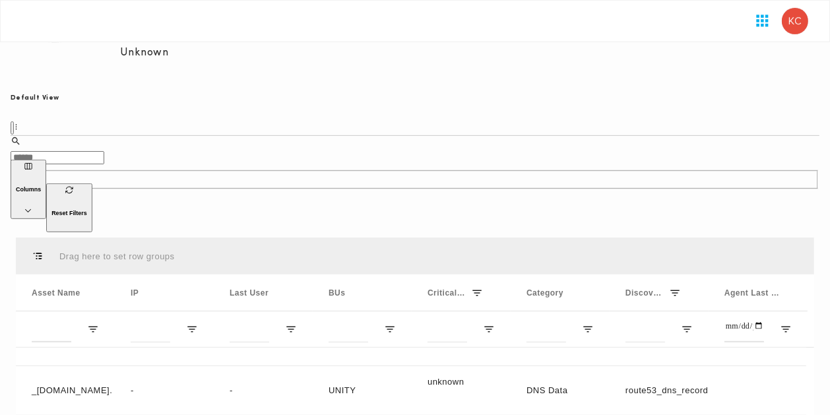
drag, startPoint x: 607, startPoint y: 385, endPoint x: 617, endPoint y: 385, distance: 9.9
drag, startPoint x: 620, startPoint y: 383, endPoint x: 600, endPoint y: 383, distance: 19.8
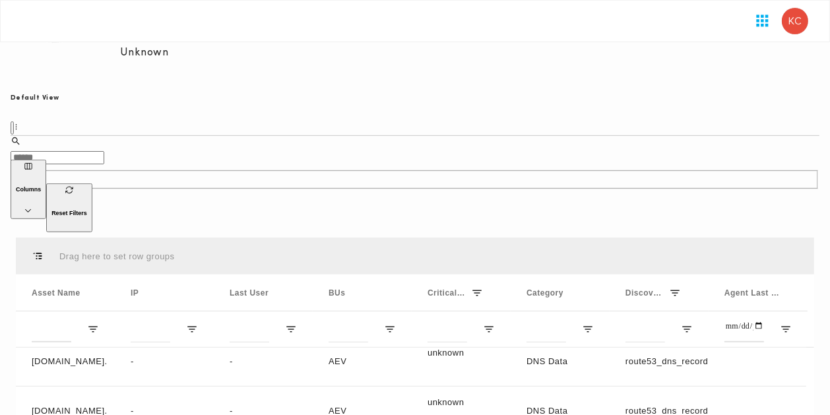
scroll to position [112, 0]
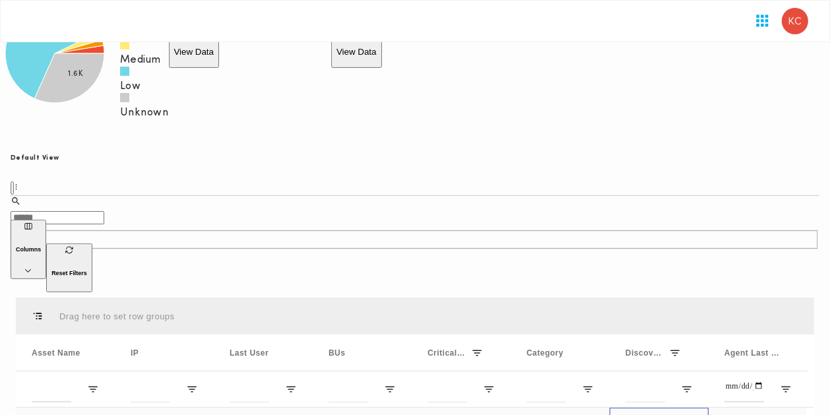
drag, startPoint x: 695, startPoint y: 176, endPoint x: 655, endPoint y: 170, distance: 40.7
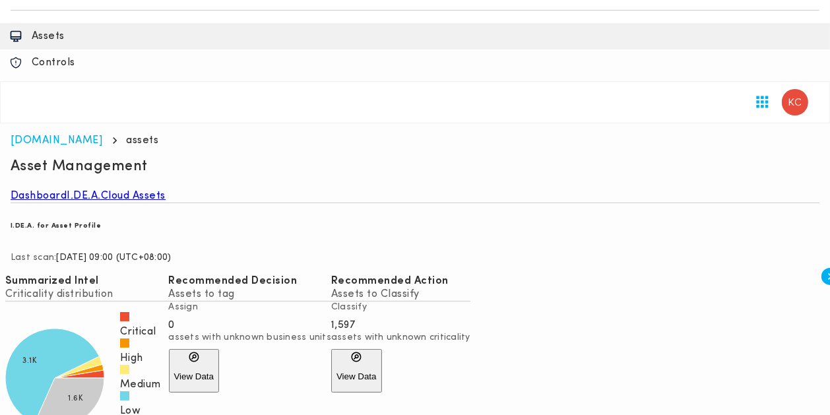
scroll to position [78, 0]
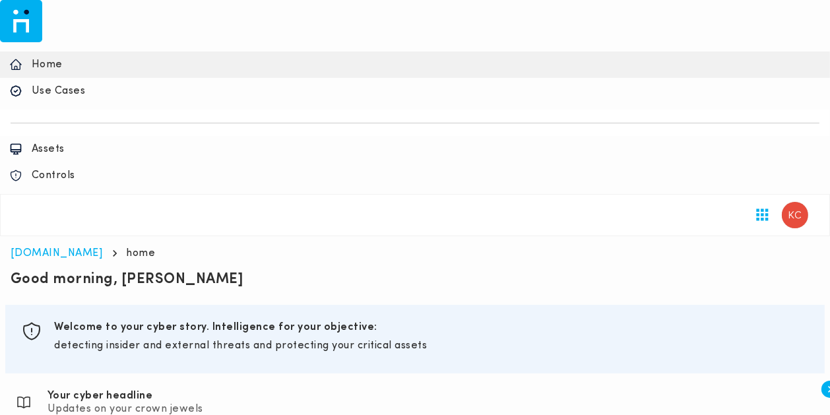
click at [23, 86] on div "Use Cases" at bounding box center [415, 91] width 830 height 26
click at [18, 84] on icon at bounding box center [15, 90] width 13 height 13
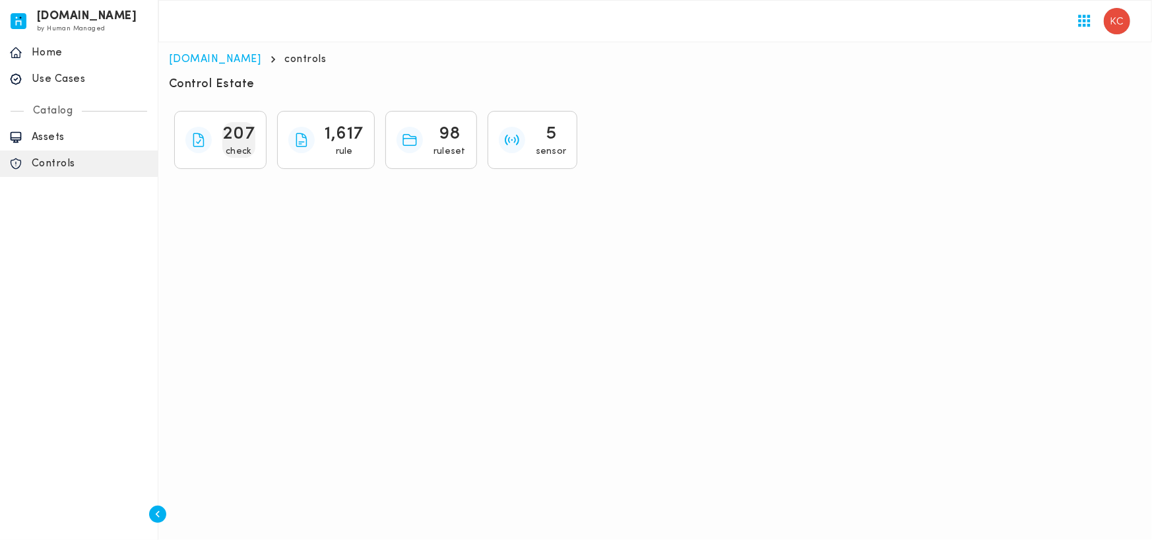
click at [246, 154] on p "check" at bounding box center [239, 152] width 26 height 12
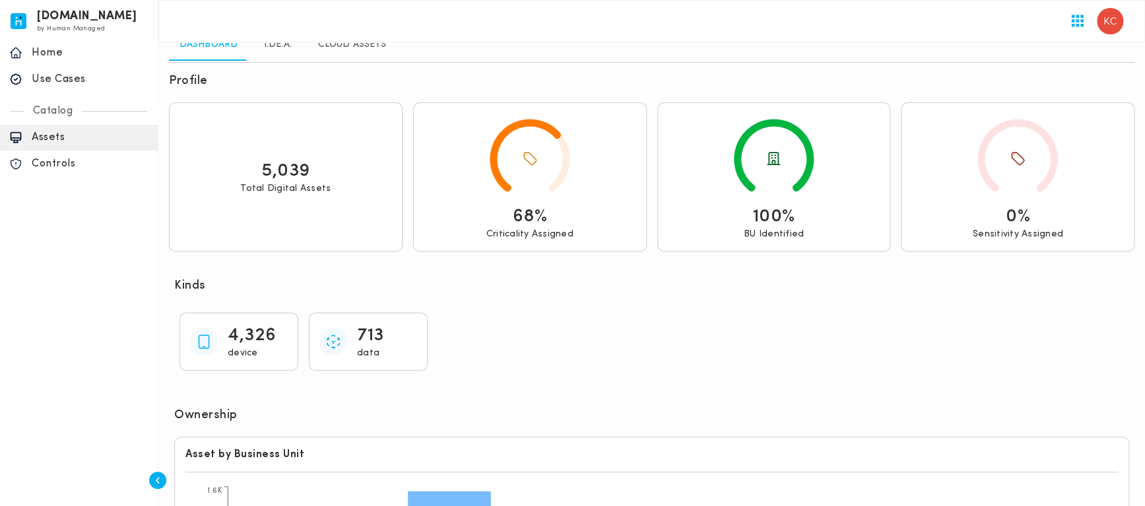
scroll to position [79, 0]
click at [251, 335] on p "4,326" at bounding box center [252, 336] width 49 height 24
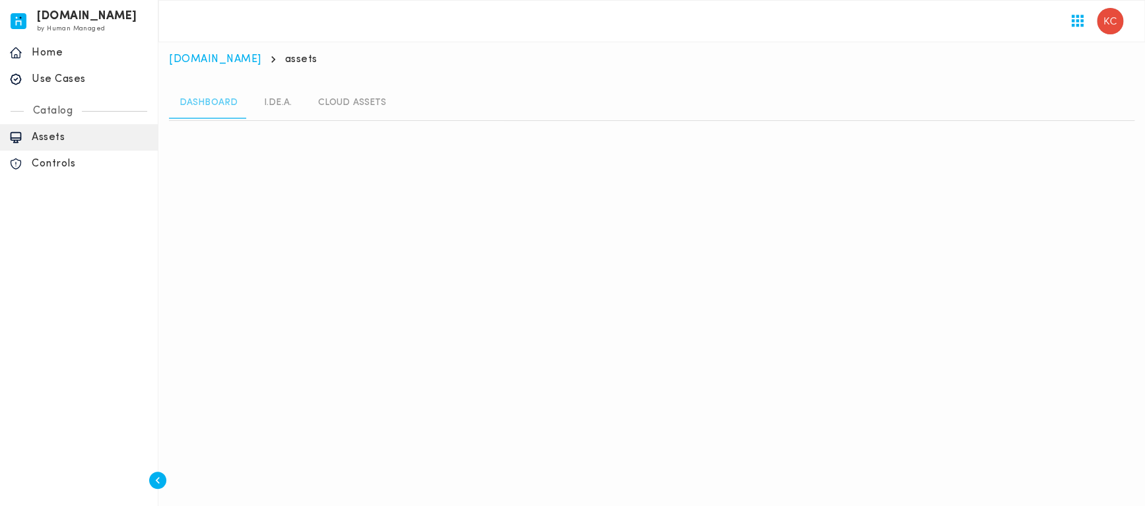
scroll to position [0, 0]
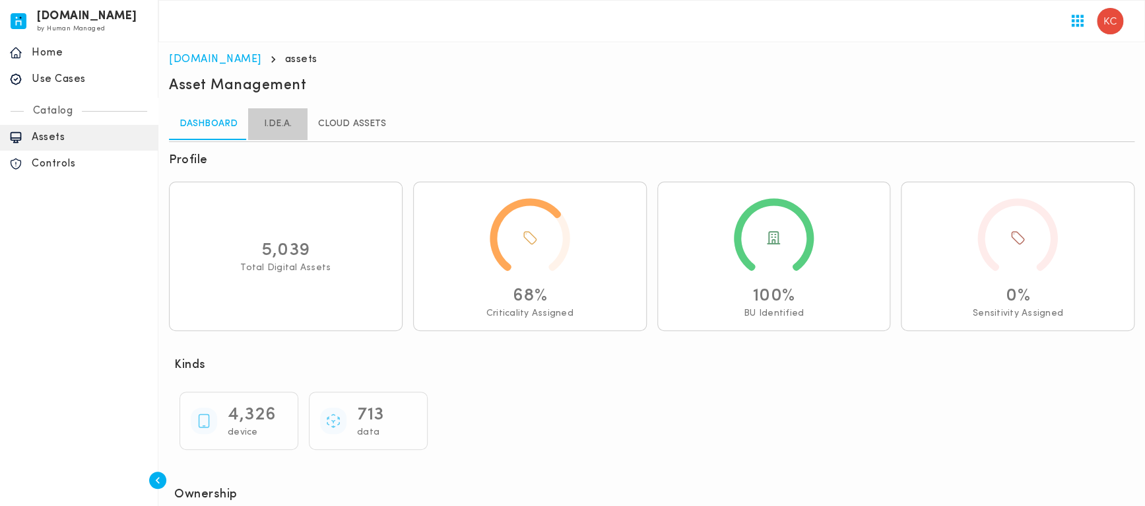
click at [273, 129] on link "I.DE.A." at bounding box center [277, 124] width 59 height 32
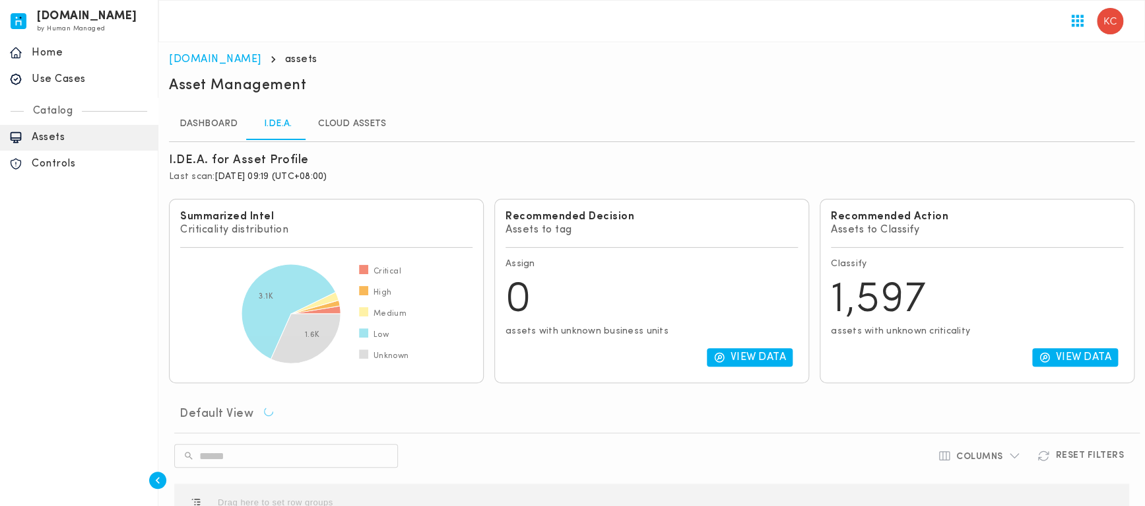
click at [229, 173] on span "[DATE] 09:19 (UTC+08:00)" at bounding box center [271, 177] width 112 height 10
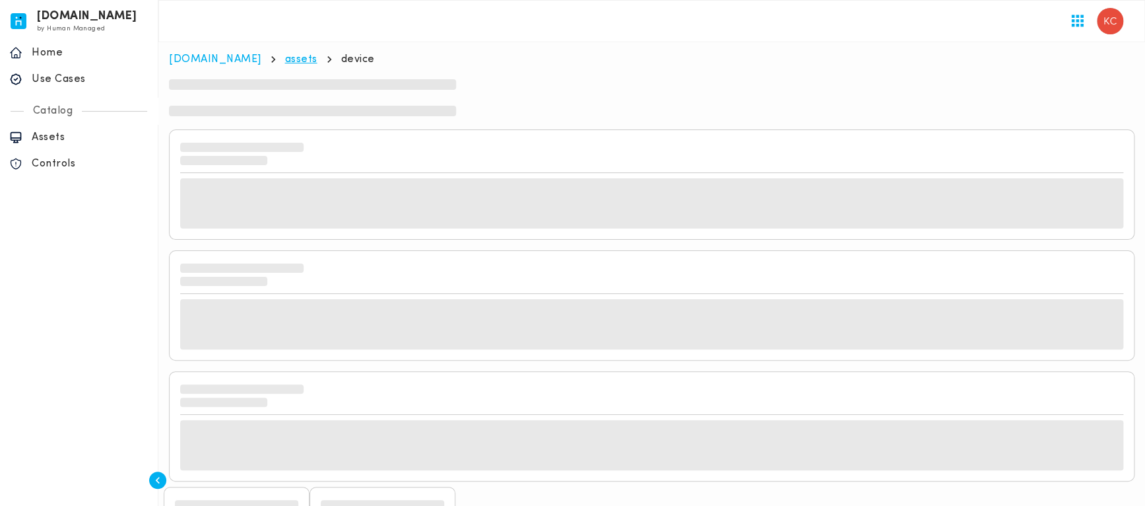
click at [285, 64] on link "assets" at bounding box center [301, 59] width 32 height 11
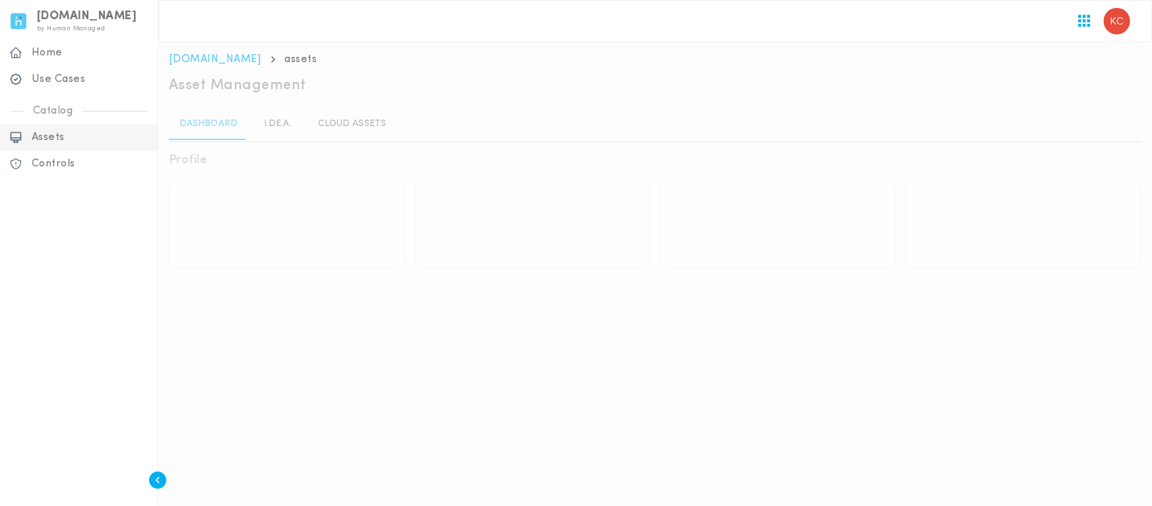
click at [248, 116] on link "I.DE.A." at bounding box center [277, 124] width 59 height 32
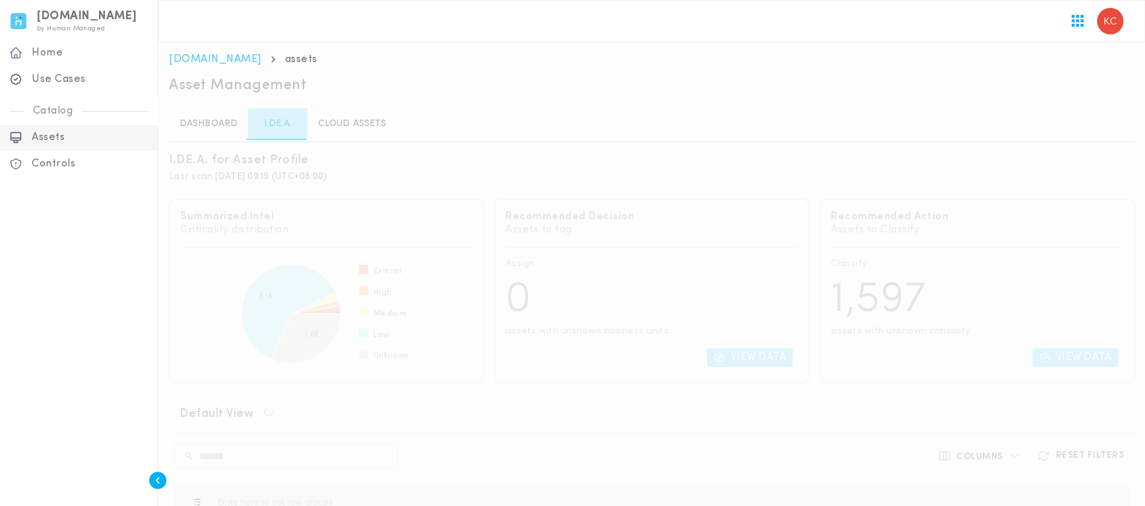
click at [281, 125] on link "I.DE.A." at bounding box center [277, 124] width 59 height 32
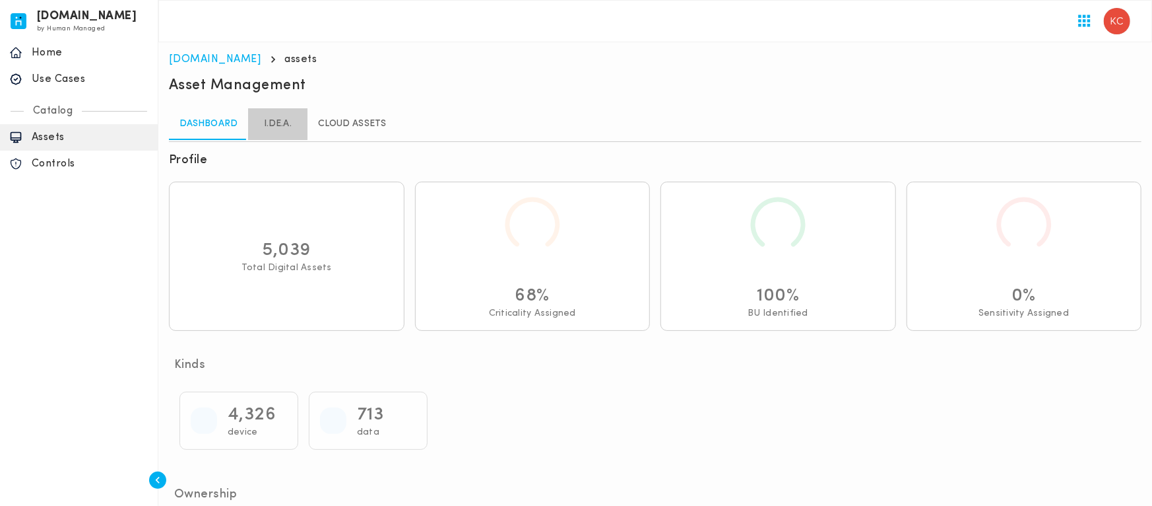
click at [267, 117] on link "I.DE.A." at bounding box center [277, 124] width 59 height 32
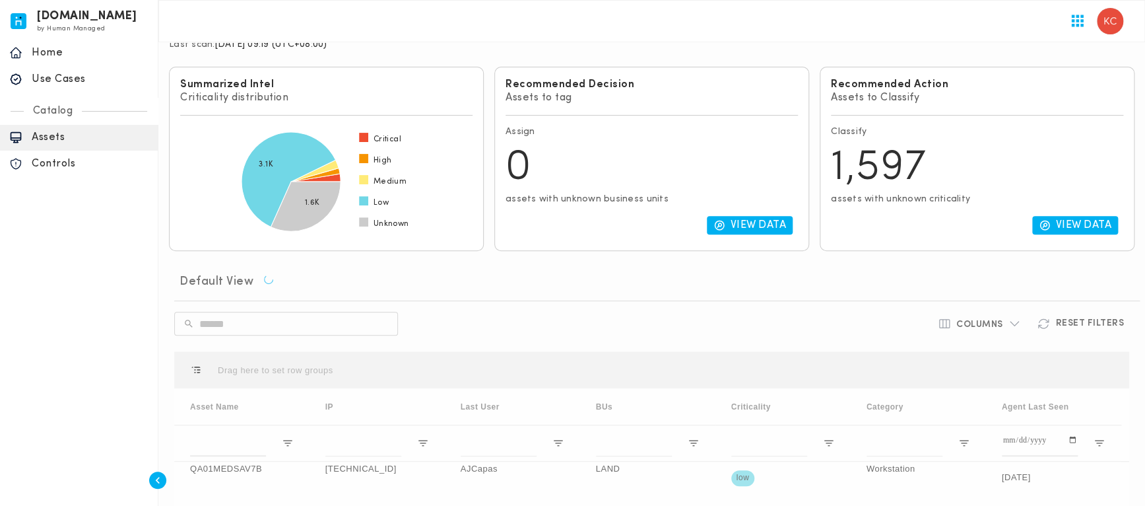
scroll to position [66, 0]
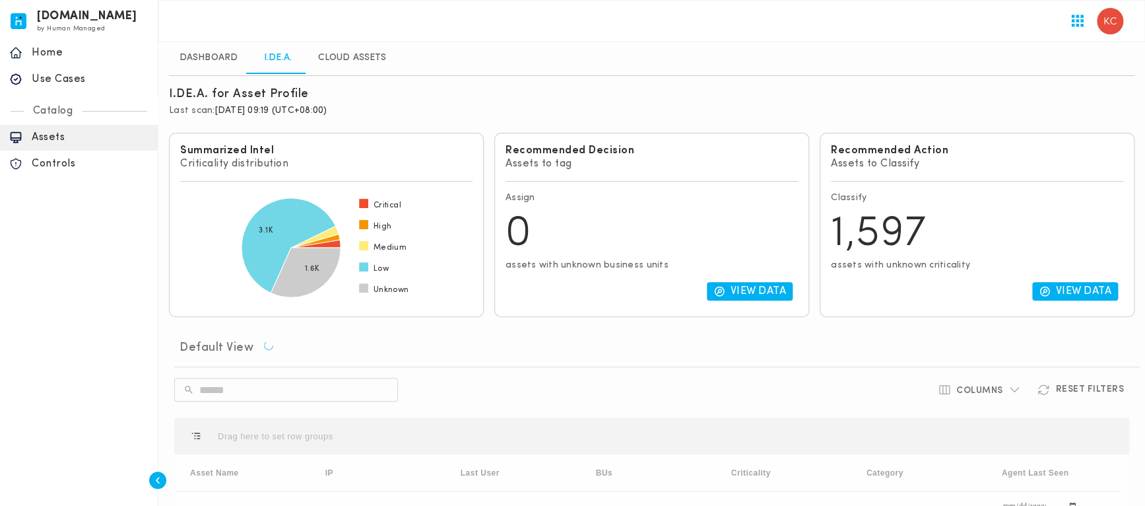
click at [561, 150] on h6 "Recommended Decision" at bounding box center [652, 150] width 292 height 13
click at [526, 162] on p "Assets to tag" at bounding box center [652, 163] width 292 height 13
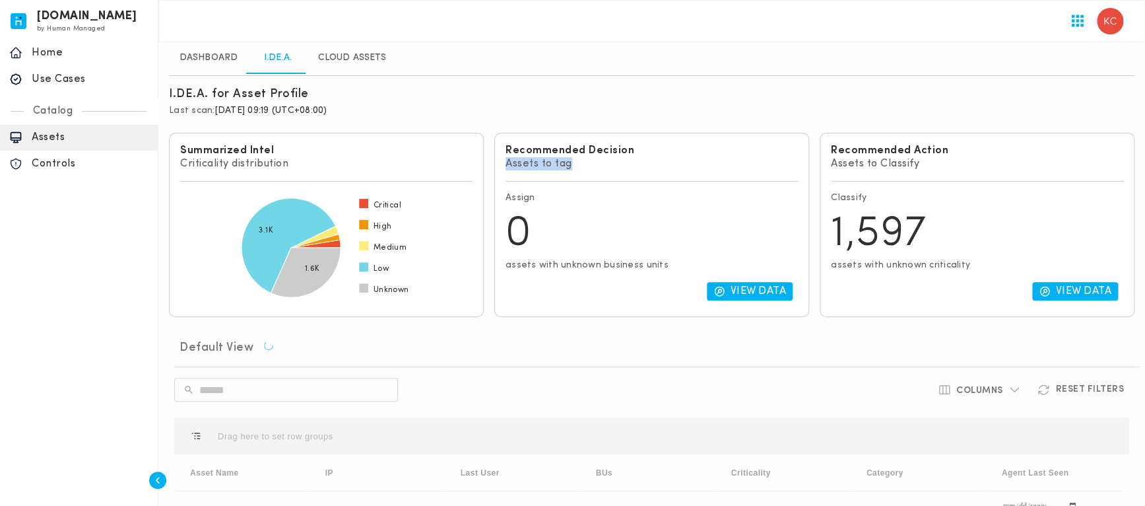
click at [526, 162] on p "Assets to tag" at bounding box center [652, 163] width 292 height 13
click at [835, 164] on p "Assets to Classify" at bounding box center [977, 163] width 292 height 13
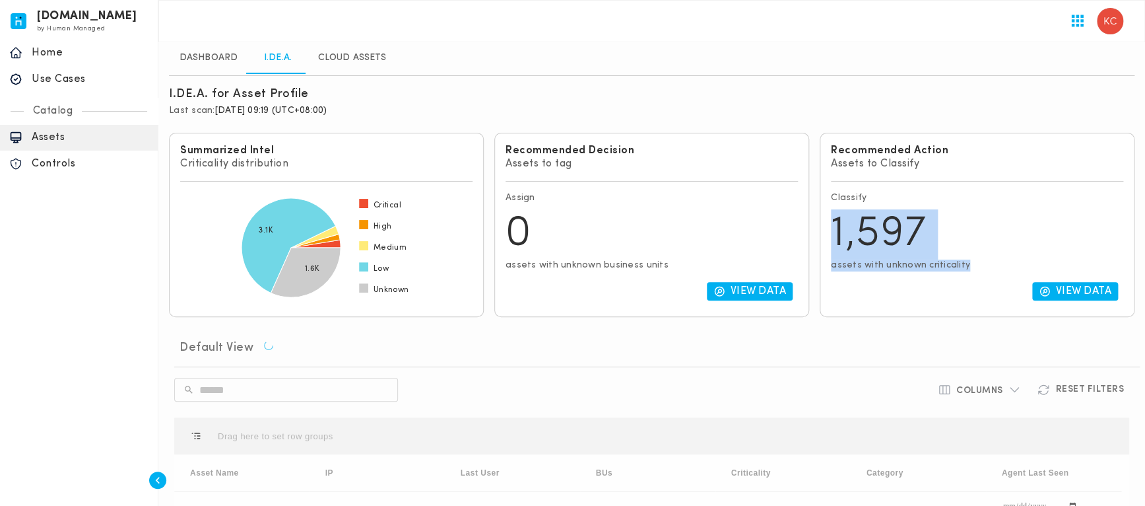
drag, startPoint x: 990, startPoint y: 262, endPoint x: 825, endPoint y: 234, distance: 167.3
click at [825, 234] on div "Recommended Action Assets to Classify Classify 1,597 assets with unknown critic…" at bounding box center [977, 225] width 315 height 184
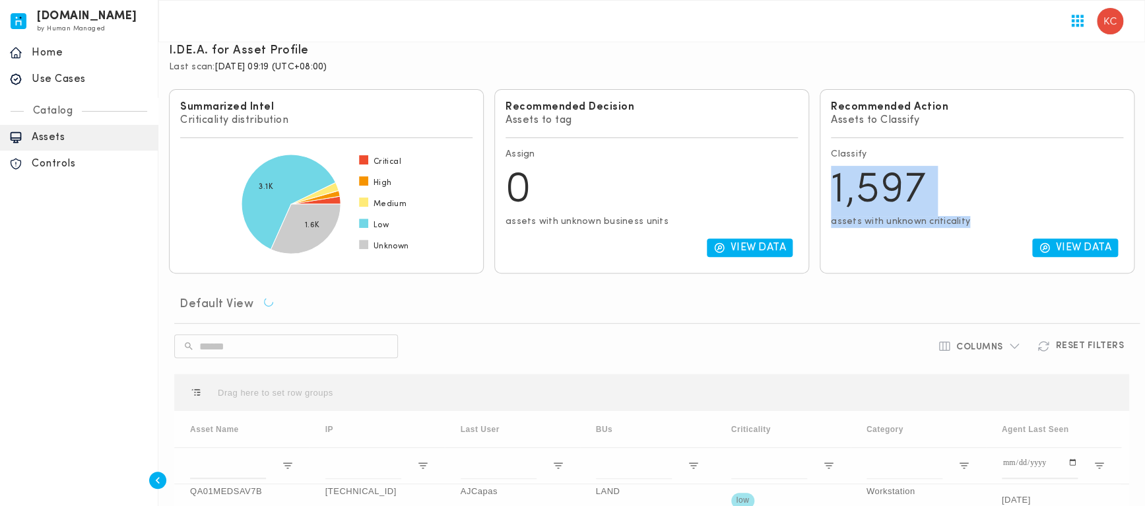
scroll to position [132, 0]
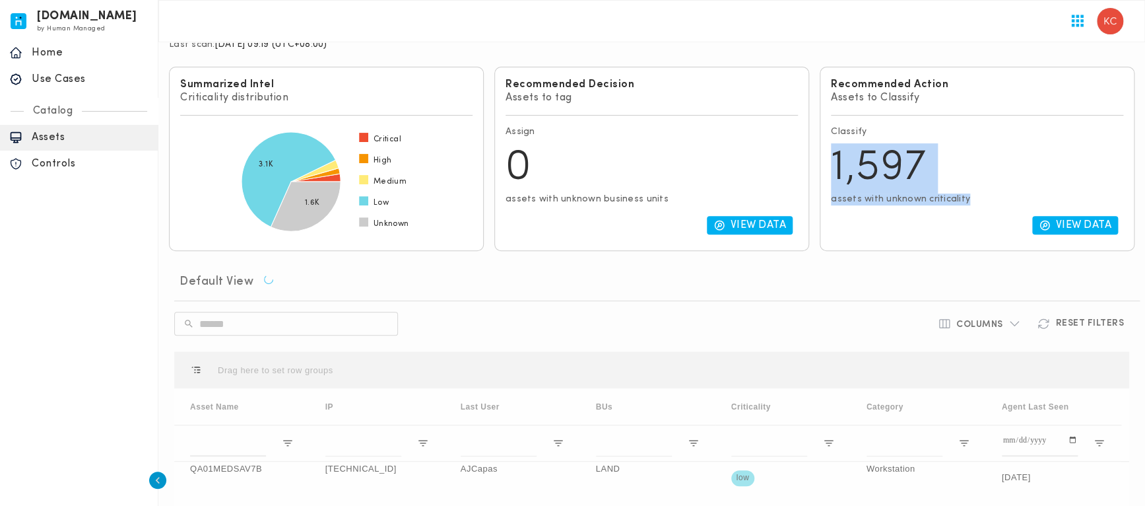
click at [155, 478] on icon "button" at bounding box center [157, 479] width 13 height 13
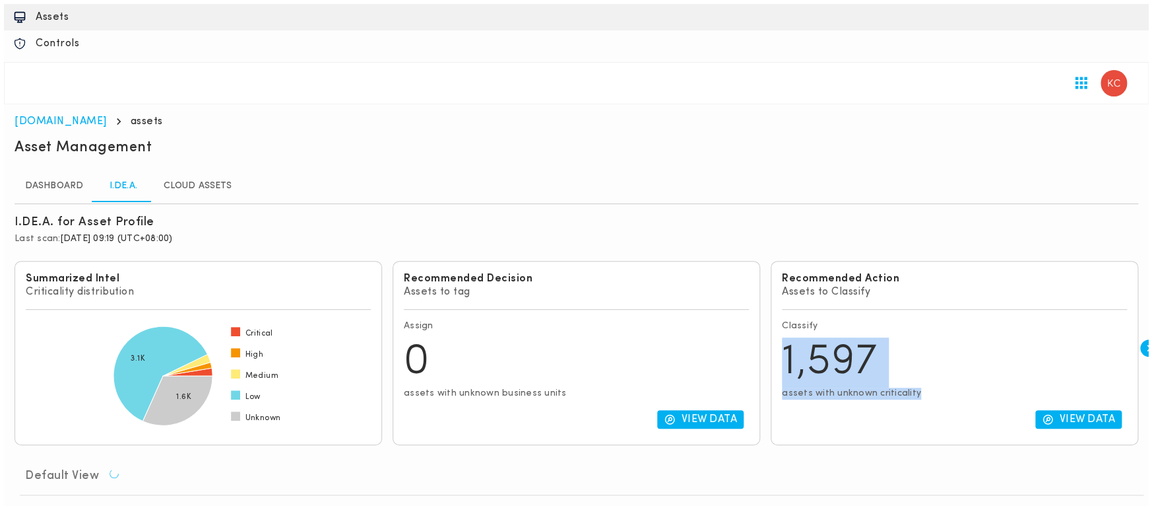
scroll to position [198, 0]
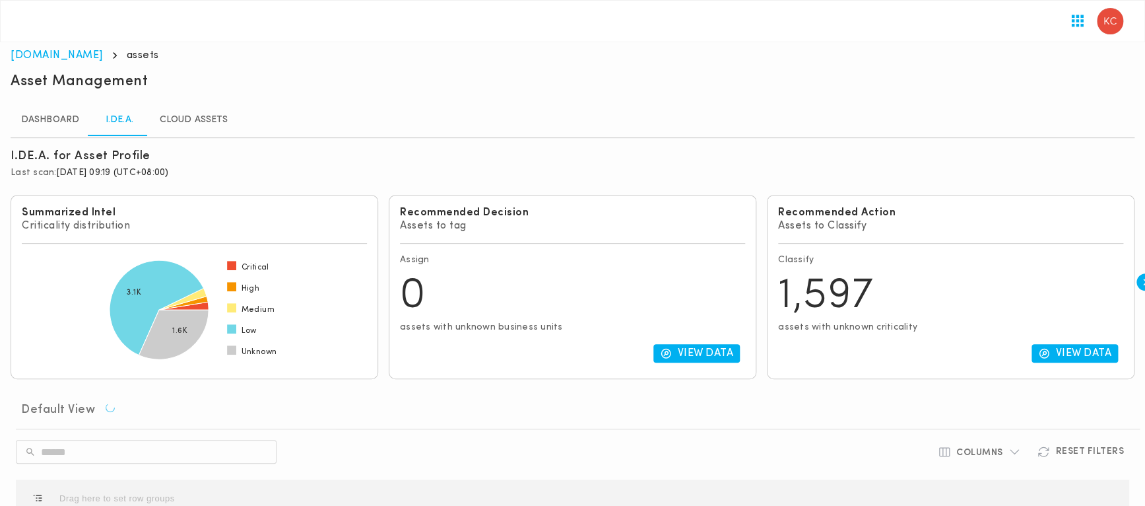
click at [1003, 447] on h6 "Columns" at bounding box center [979, 453] width 47 height 12
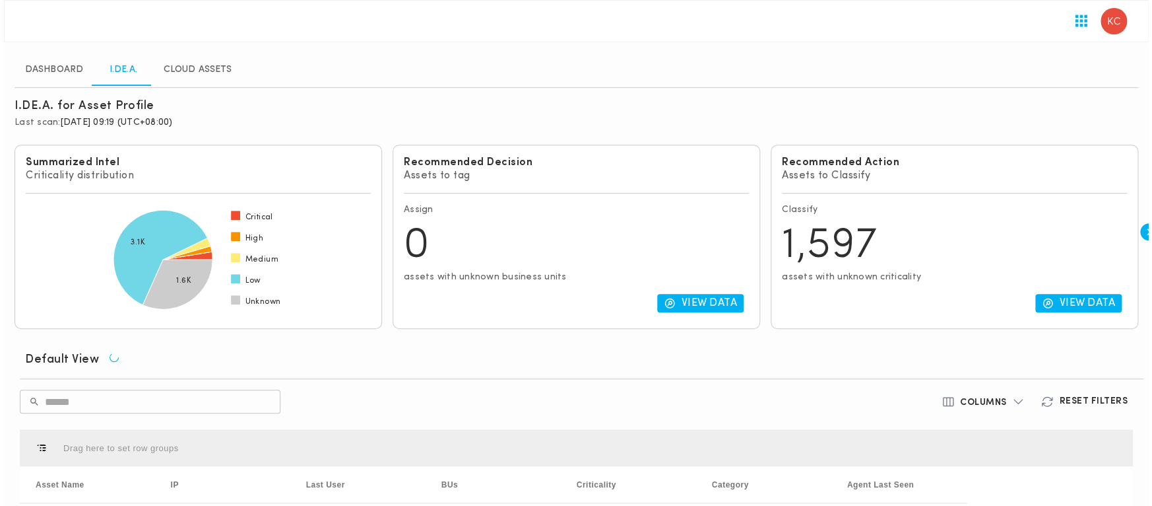
scroll to position [264, 0]
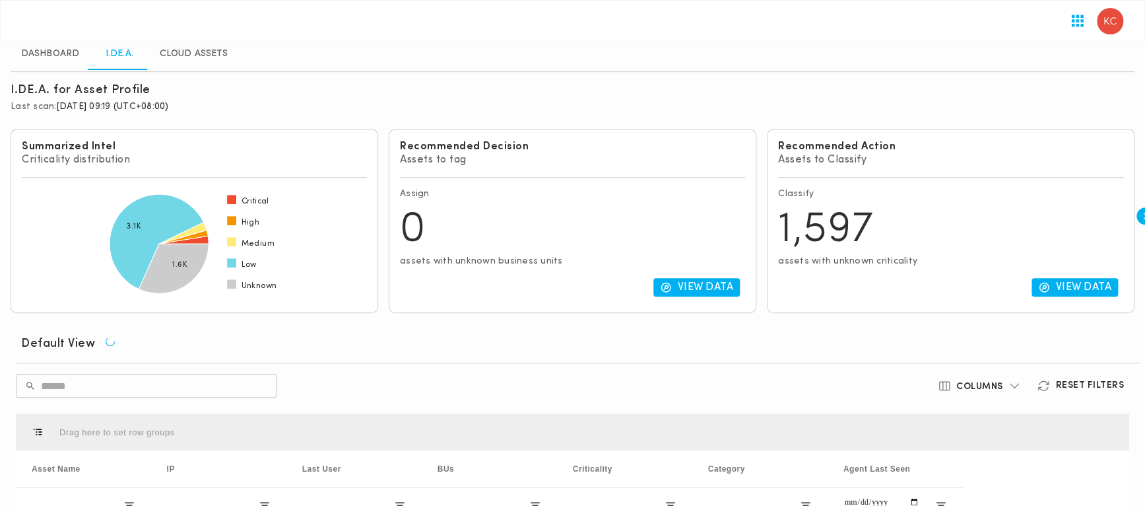
click at [993, 381] on h6 "Columns" at bounding box center [979, 387] width 47 height 12
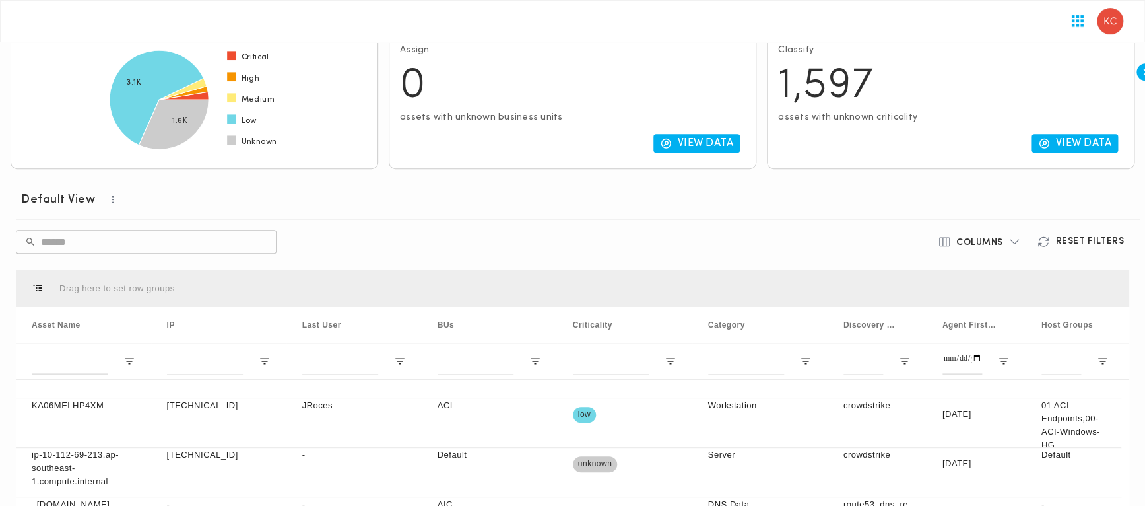
scroll to position [0, 0]
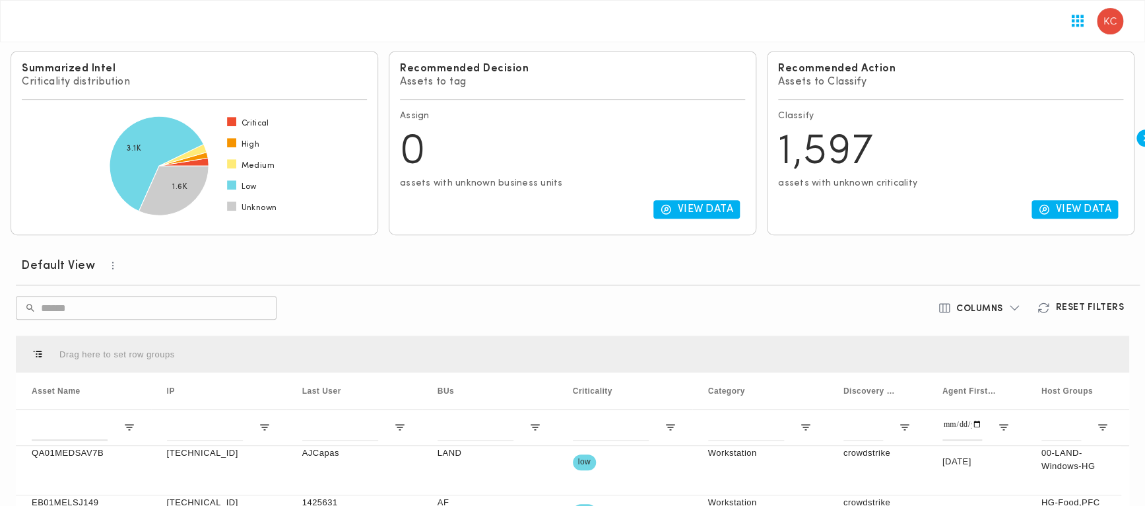
click at [190, 289] on input "text" at bounding box center [159, 307] width 236 height 37
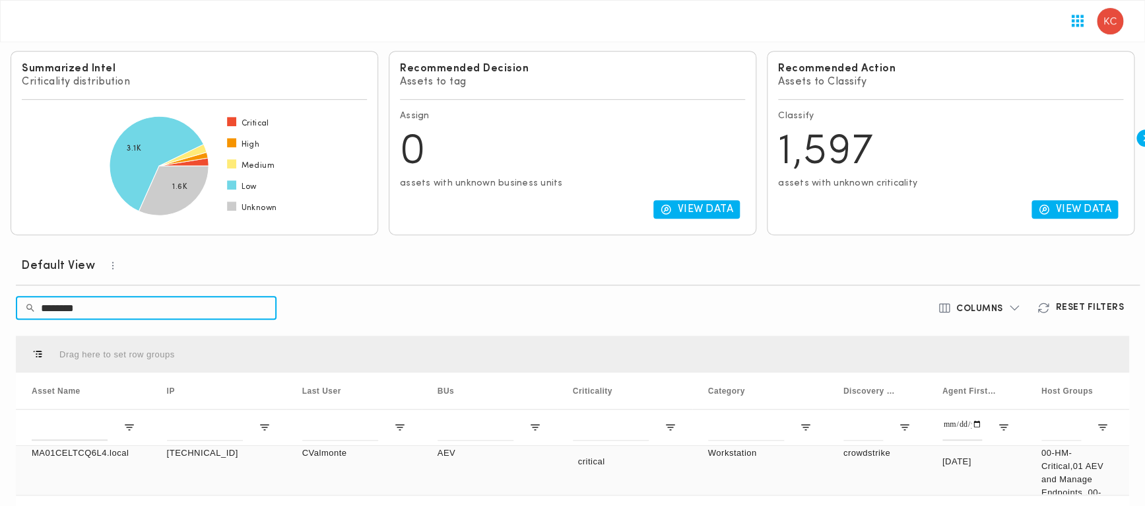
type input "********"
click at [98, 446] on p "MA01CELTCQ6L4.local" at bounding box center [84, 452] width 104 height 13
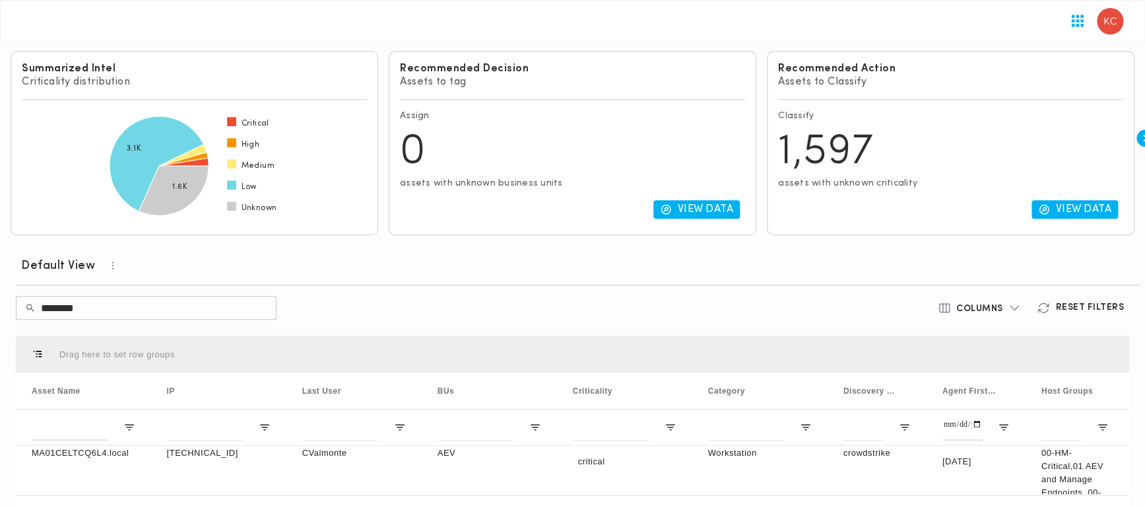
click at [178, 289] on input "********" at bounding box center [159, 307] width 236 height 37
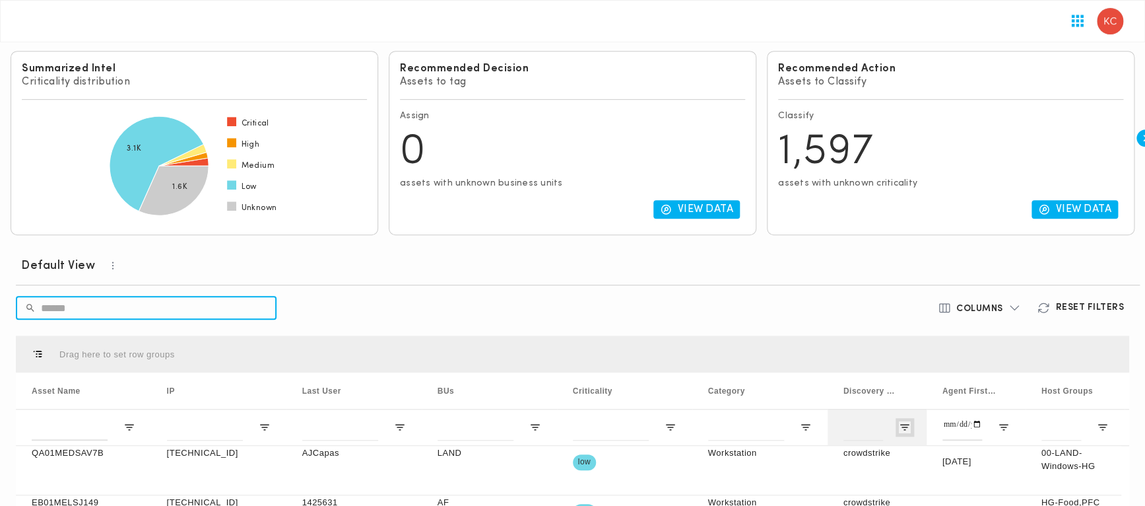
click at [911, 421] on span "Open Filter Menu" at bounding box center [905, 427] width 12 height 12
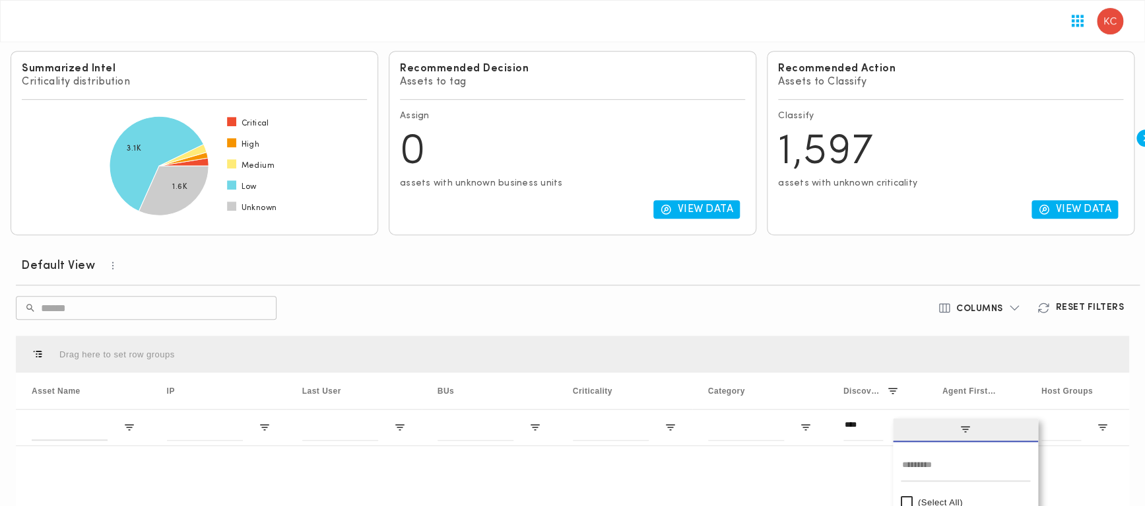
type input "**********"
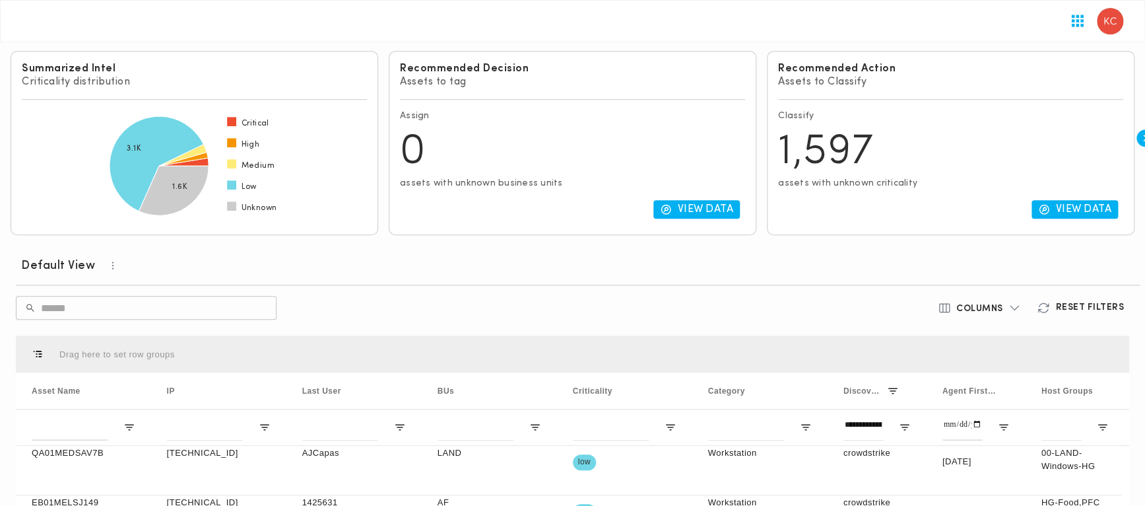
click at [760, 296] on div "​ ​" at bounding box center [389, 308] width 746 height 24
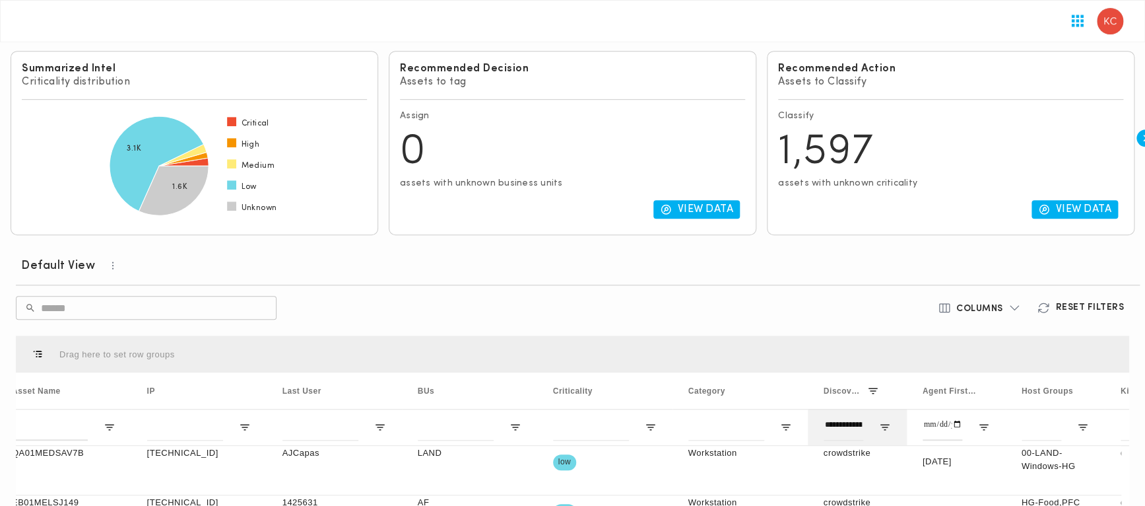
click at [907, 409] on div "**********" at bounding box center [857, 427] width 99 height 36
click at [891, 421] on span "Open Filter Menu" at bounding box center [885, 427] width 12 height 12
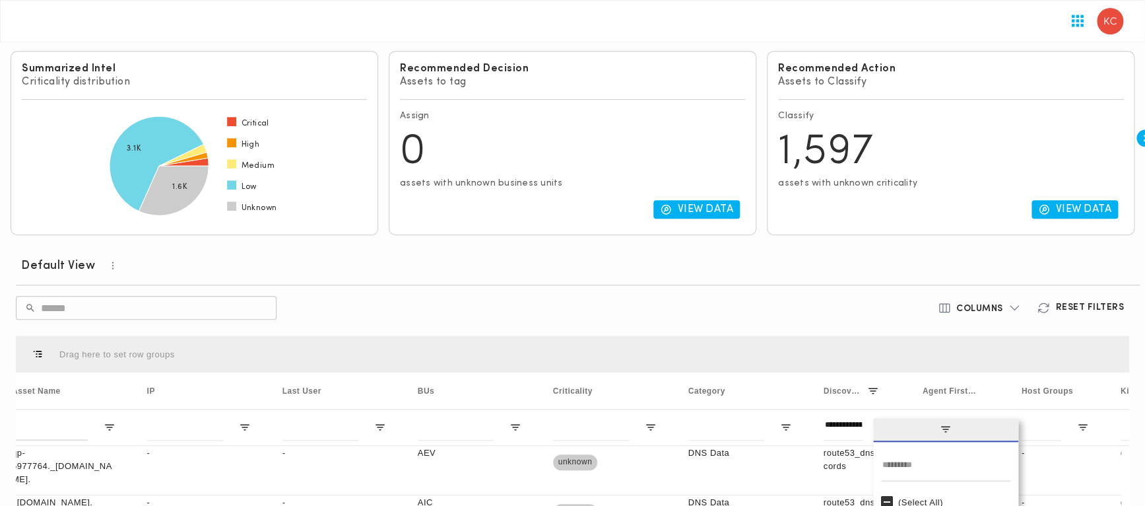
type input "***"
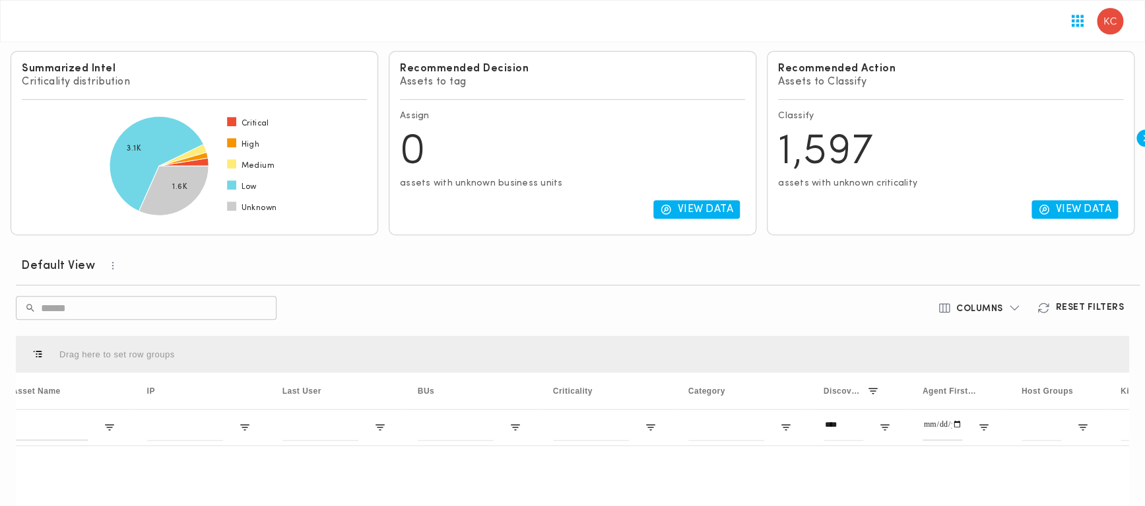
click at [804, 296] on div "Columns Reset Filters" at bounding box center [948, 308] width 373 height 24
click at [987, 303] on h6 "Columns" at bounding box center [979, 309] width 47 height 12
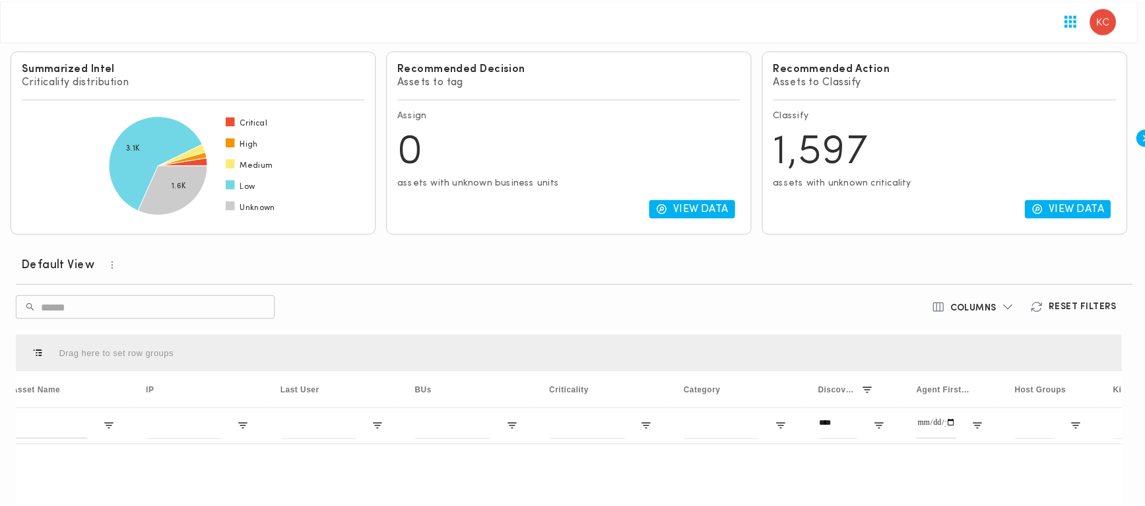
scroll to position [0, 0]
click at [689, 113] on div at bounding box center [576, 253] width 1152 height 506
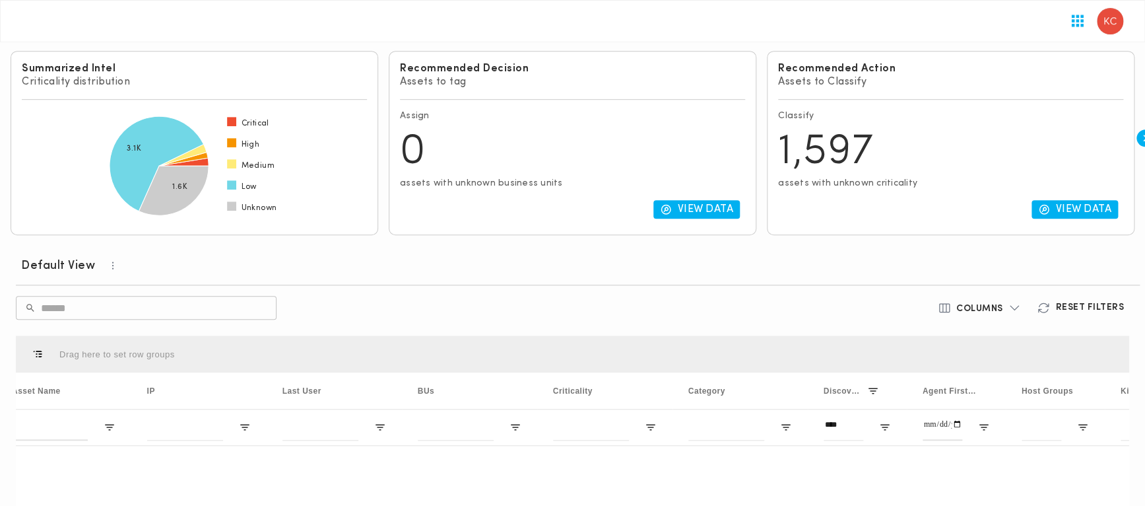
click at [232, 289] on input "text" at bounding box center [159, 307] width 236 height 37
click at [1040, 301] on icon "button" at bounding box center [1043, 307] width 13 height 13
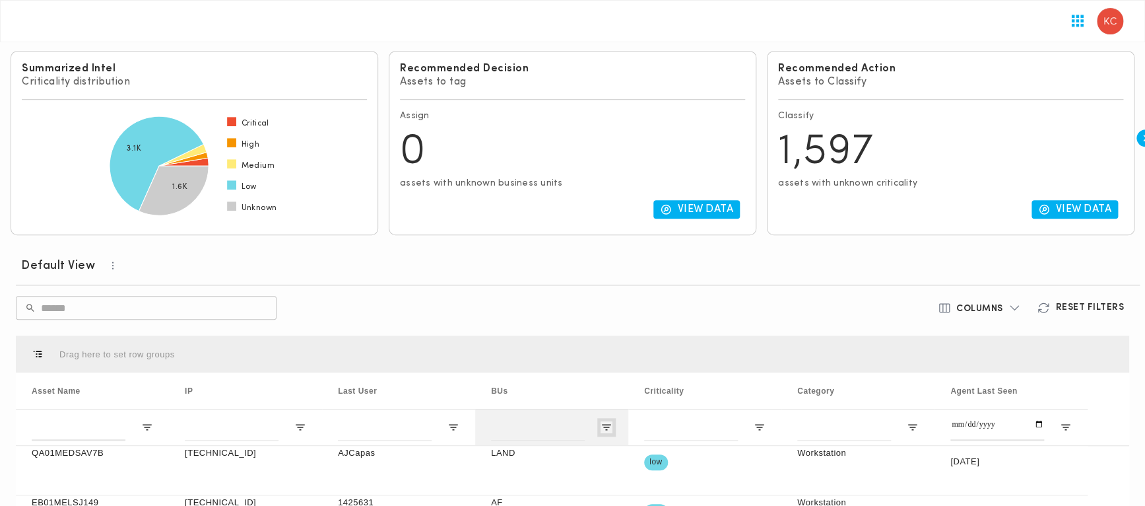
click at [612, 421] on span "Open Filter Menu" at bounding box center [607, 427] width 12 height 12
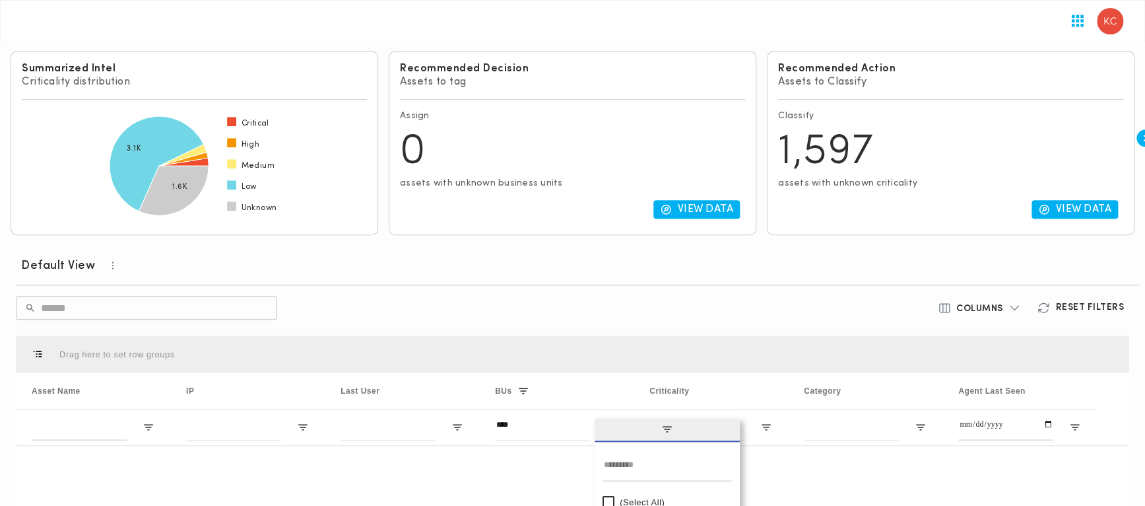
type input "*******"
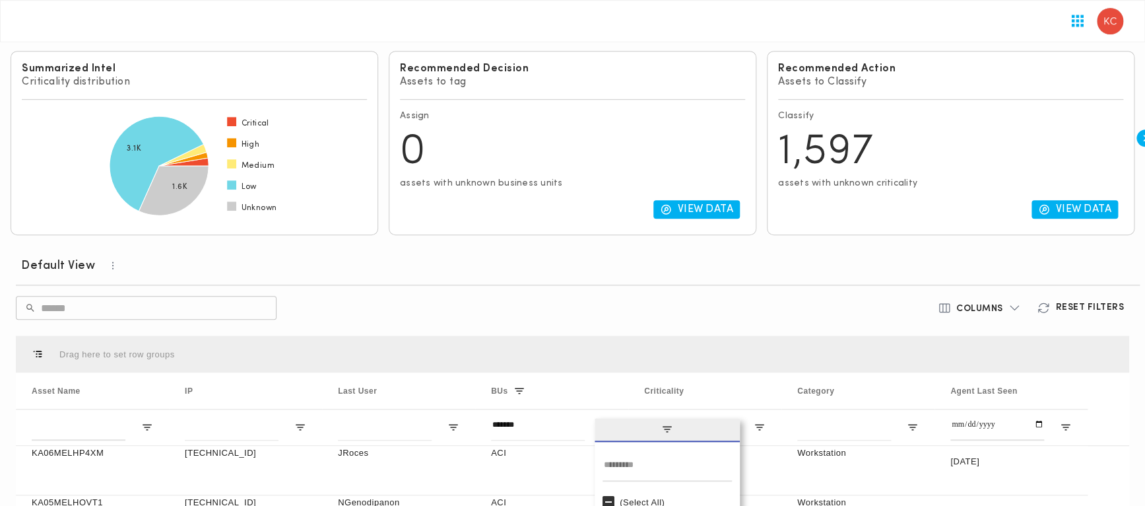
click at [790, 296] on div "Columns Reset Filters" at bounding box center [948, 308] width 373 height 24
click at [781, 409] on div at bounding box center [704, 427] width 153 height 36
click at [766, 421] on span "Open Filter Menu" at bounding box center [760, 427] width 12 height 12
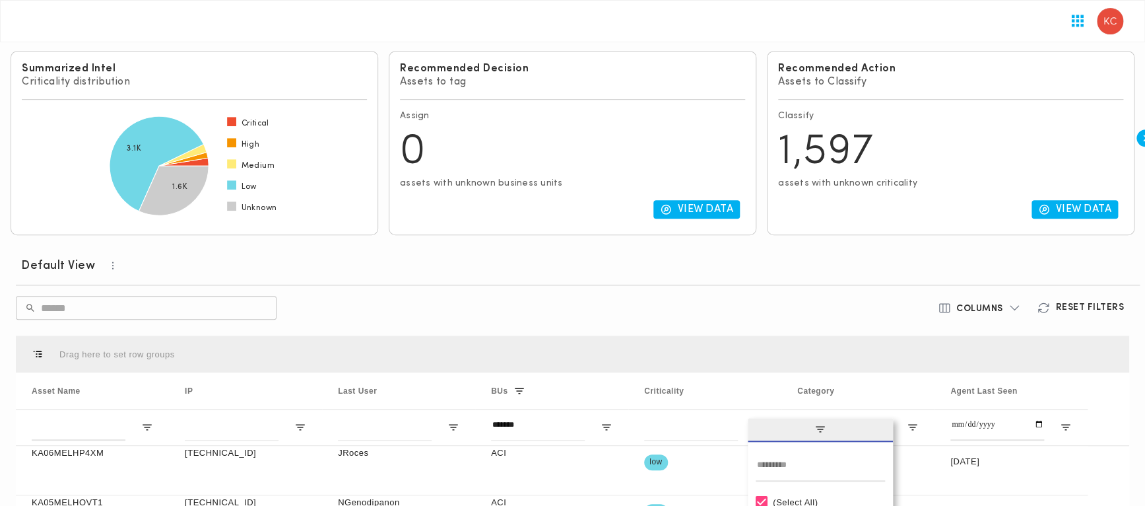
click at [795, 492] on div "(Select All)" at bounding box center [820, 502] width 129 height 20
type input "***"
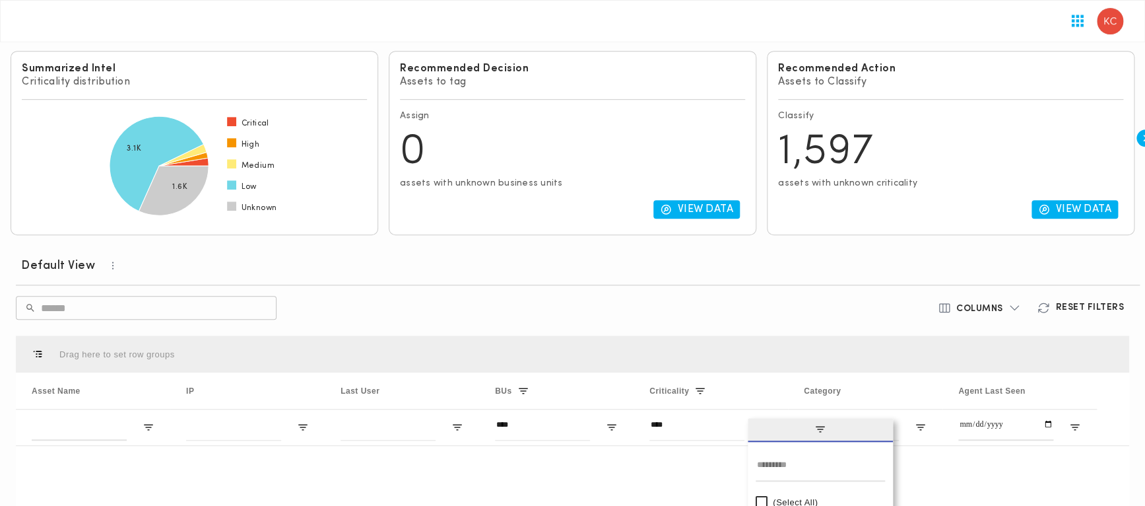
type input "**********"
type input "*******"
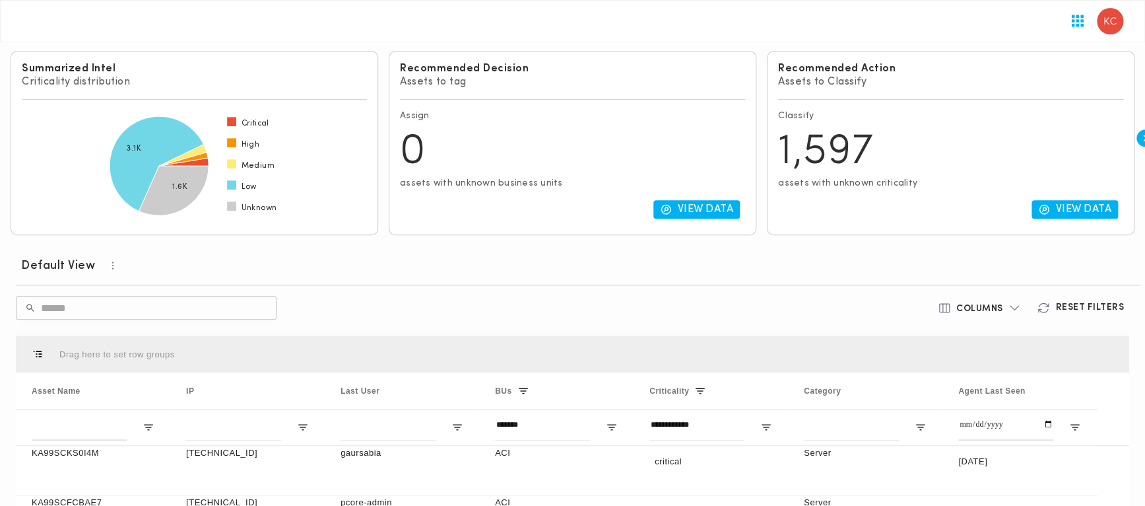
drag, startPoint x: 482, startPoint y: 455, endPoint x: 471, endPoint y: 456, distance: 10.6
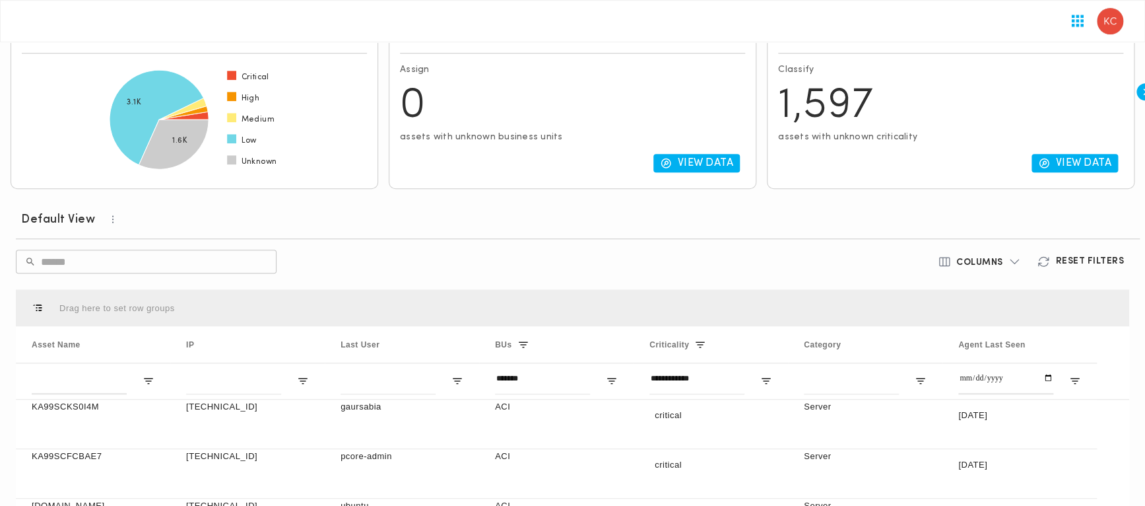
scroll to position [408, 0]
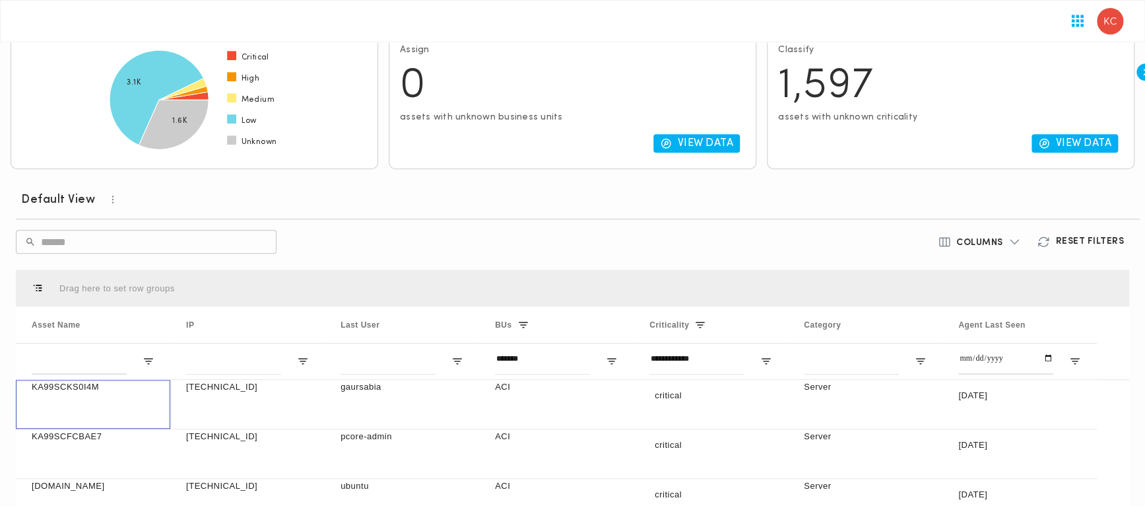
click at [524, 426] on div "KA99SCKS0I4M [TECHNICAL_ID] gaursabia ACI critical Server [DATE] KA99SCFCBAE7 […" at bounding box center [572, 511] width 1113 height 265
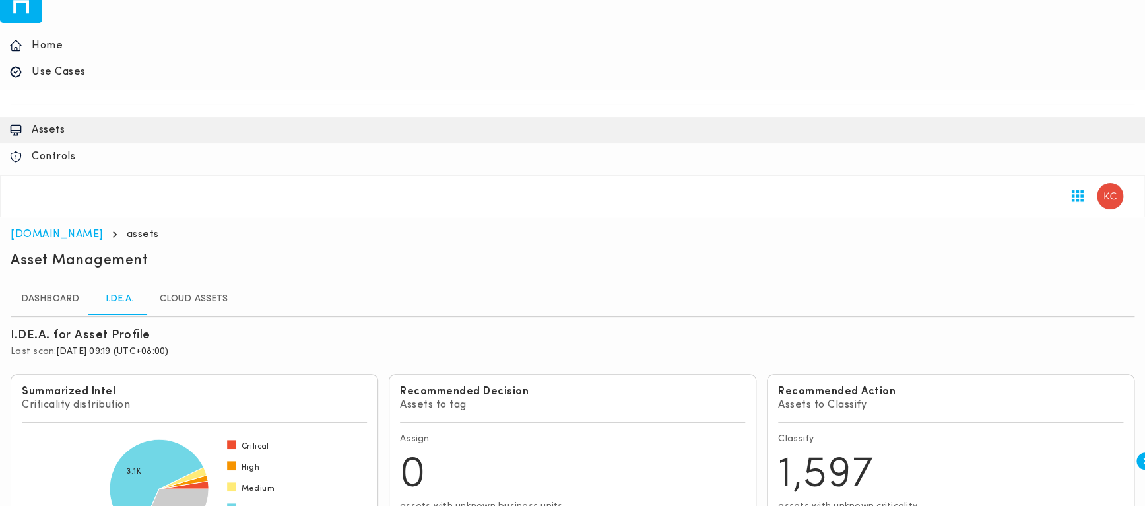
scroll to position [330, 0]
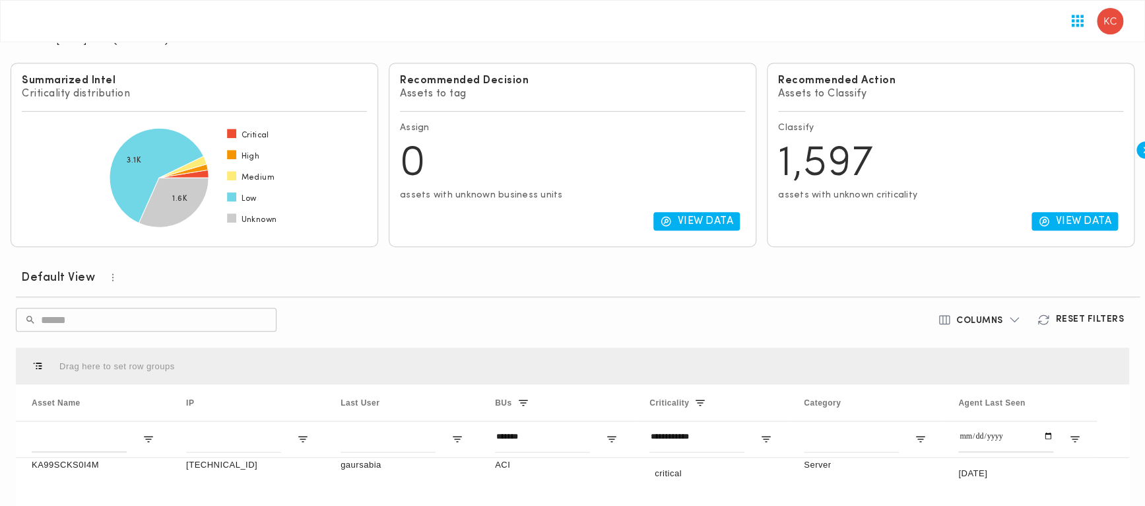
click at [1138, 156] on icon "button" at bounding box center [1144, 149] width 13 height 13
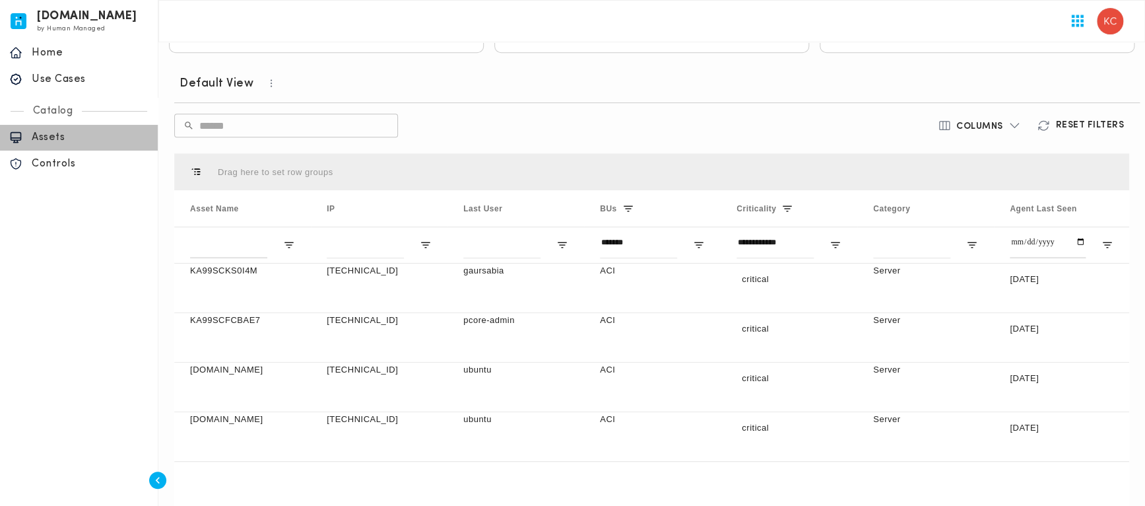
click at [66, 138] on p "Assets" at bounding box center [90, 137] width 117 height 13
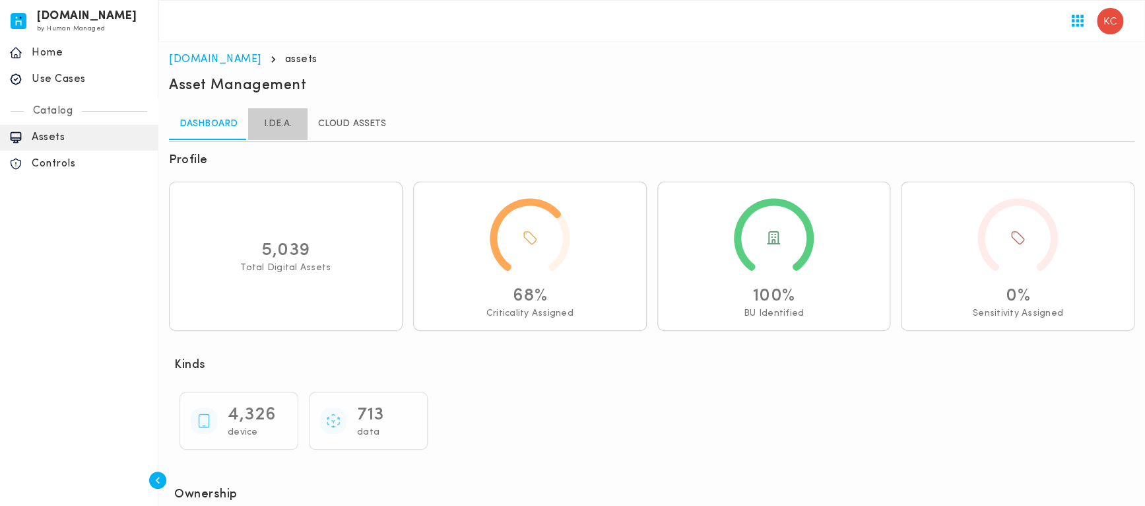
click at [275, 116] on link "I.DE.A." at bounding box center [277, 124] width 59 height 32
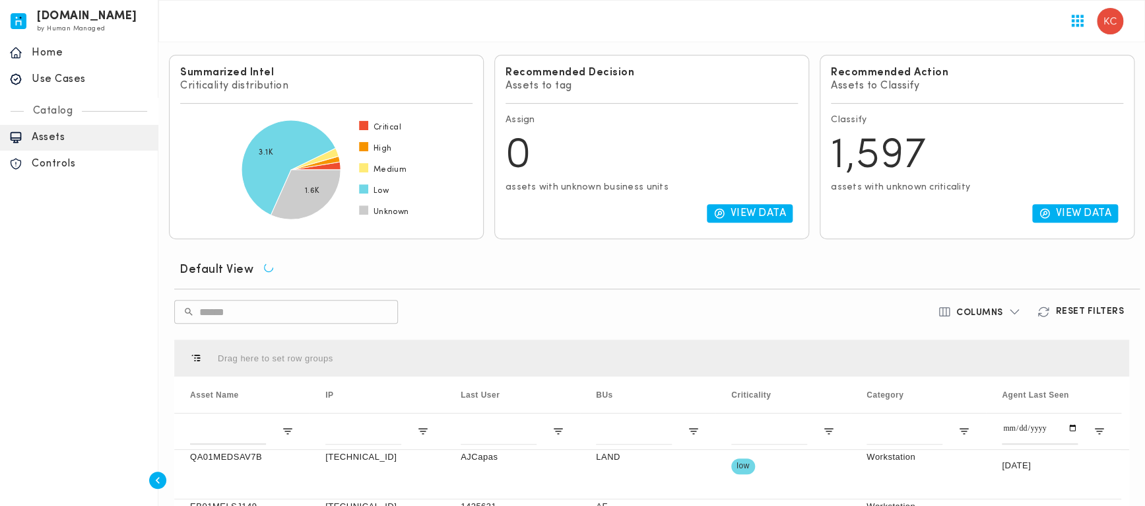
scroll to position [78, 0]
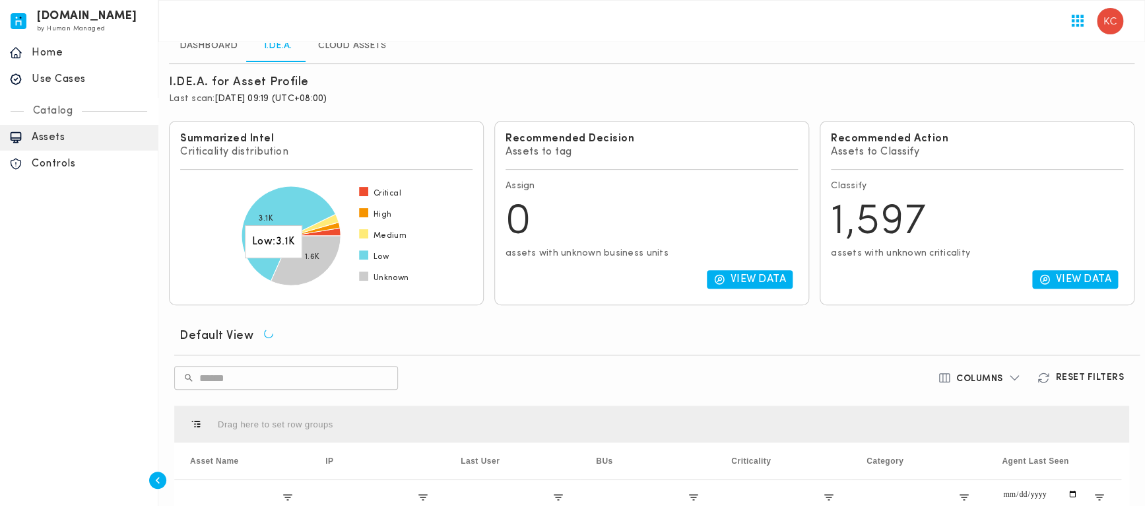
click at [272, 209] on icon at bounding box center [289, 233] width 94 height 94
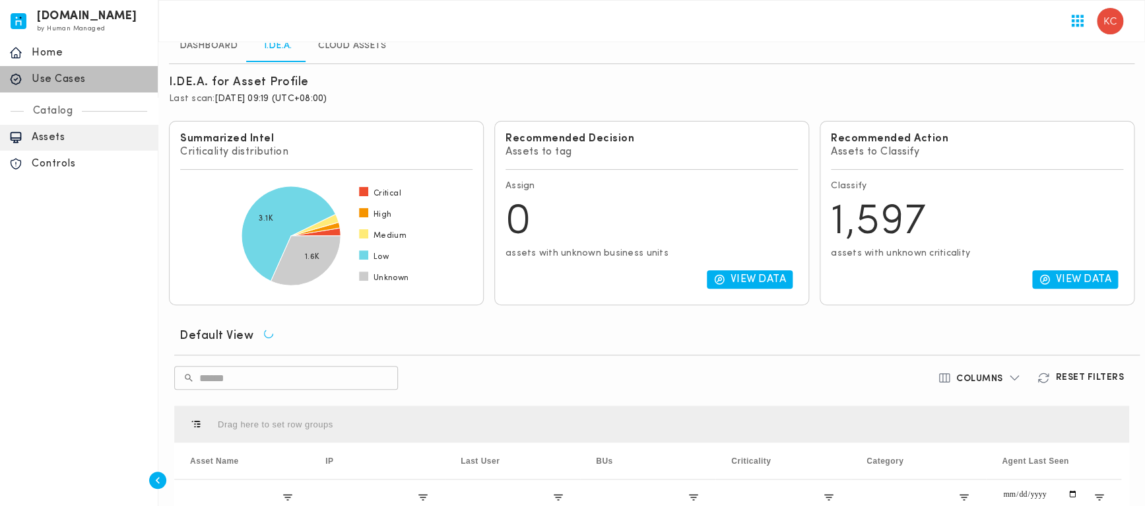
click at [65, 89] on div "Use Cases" at bounding box center [79, 79] width 158 height 26
click at [46, 77] on p "Use Cases" at bounding box center [90, 79] width 117 height 13
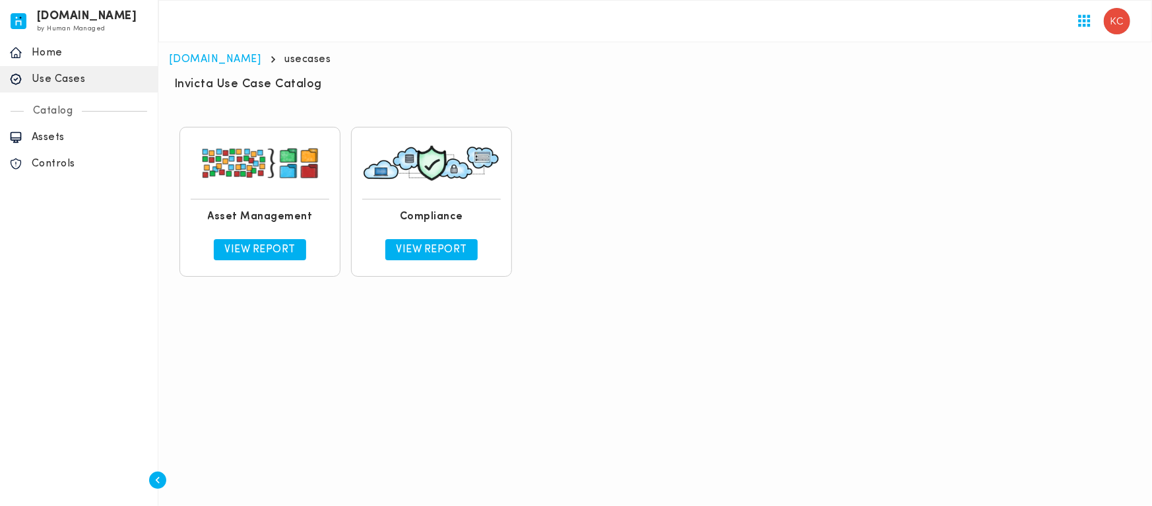
click at [248, 243] on p "View Report" at bounding box center [259, 249] width 71 height 13
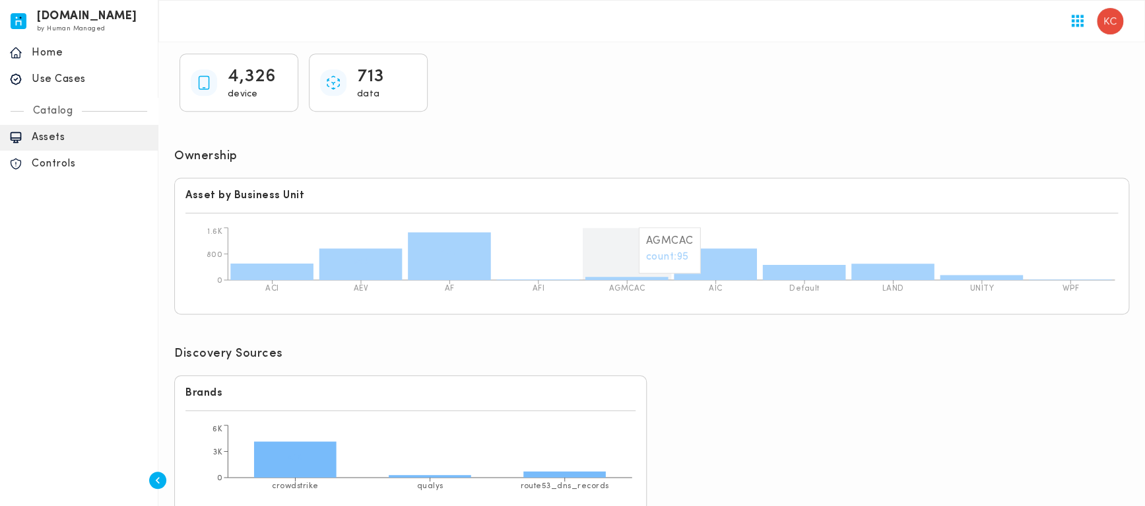
scroll to position [343, 0]
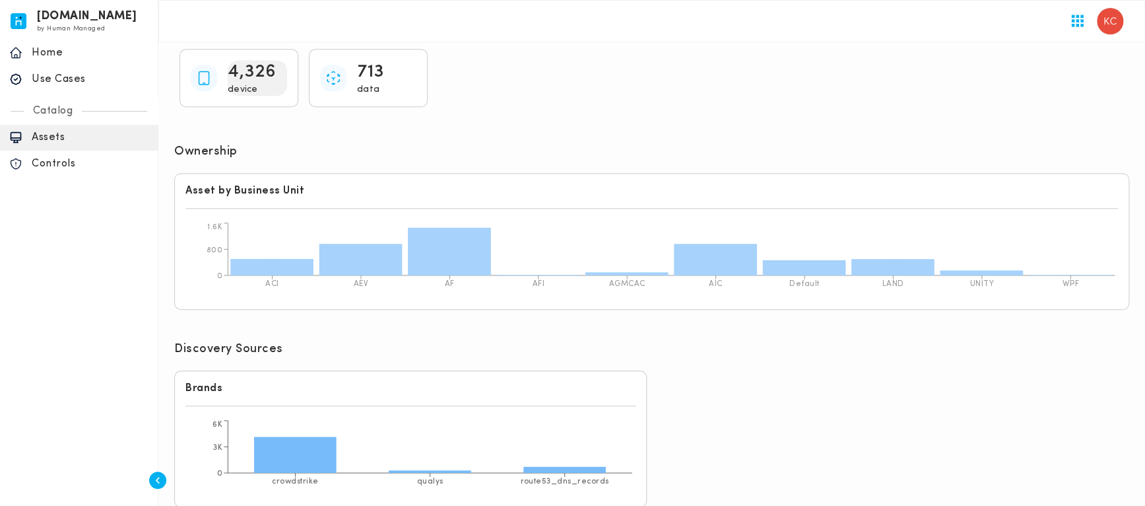
click at [251, 73] on p "4,326" at bounding box center [252, 72] width 49 height 24
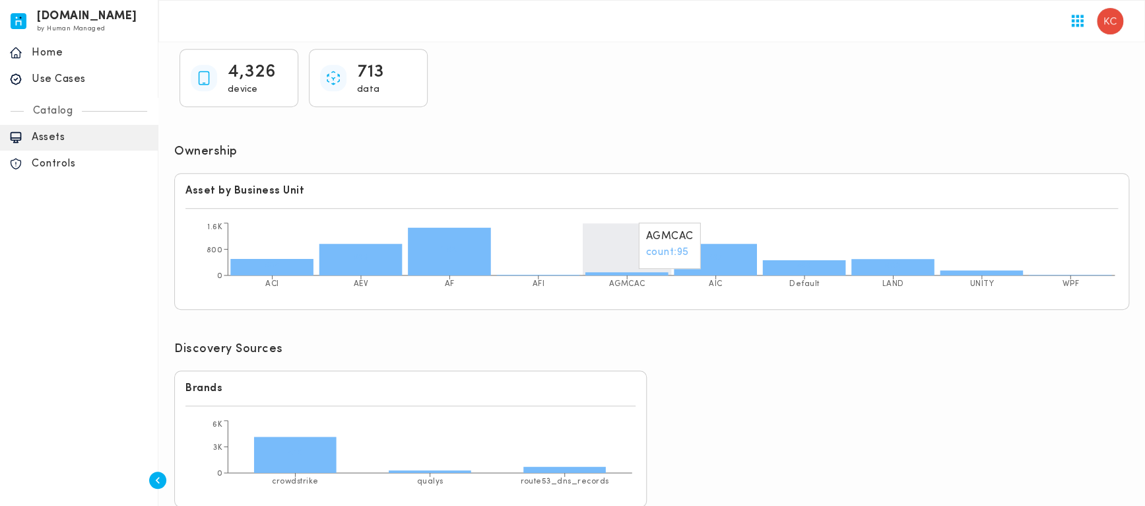
scroll to position [26, 0]
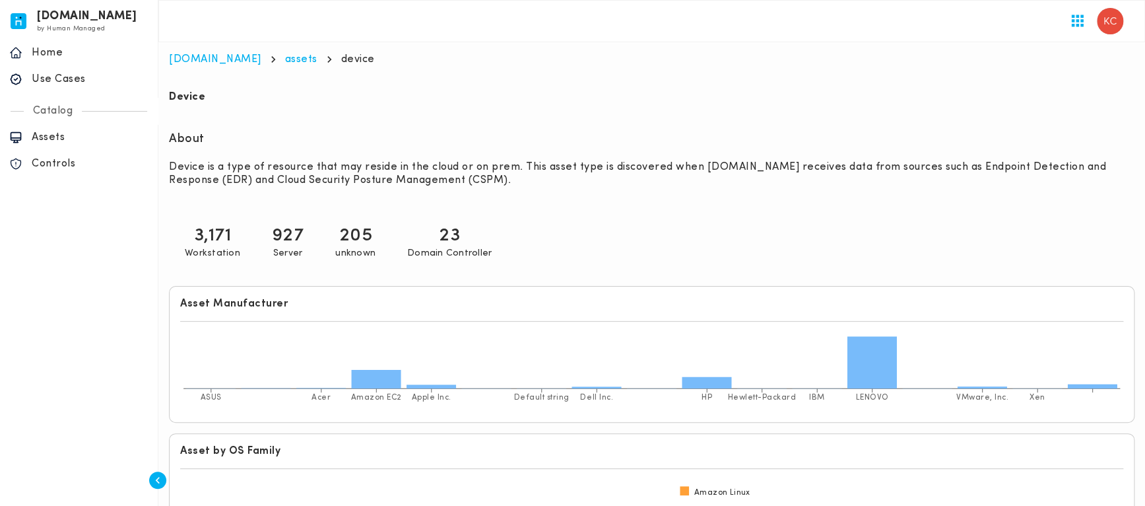
click at [232, 224] on p "3,171" at bounding box center [213, 236] width 38 height 24
click at [304, 224] on p "927" at bounding box center [288, 236] width 32 height 24
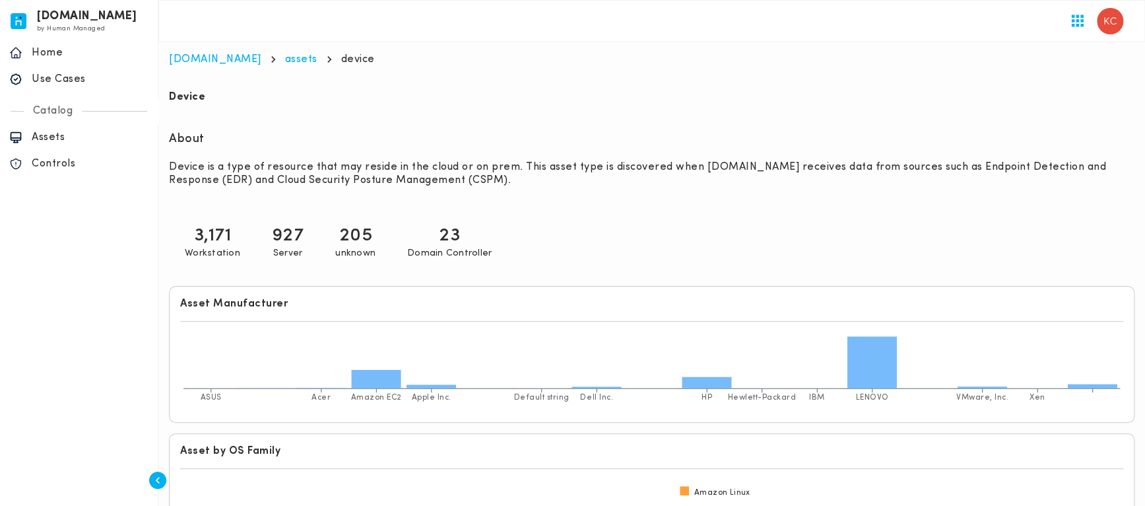
click at [304, 224] on p "927" at bounding box center [288, 236] width 32 height 24
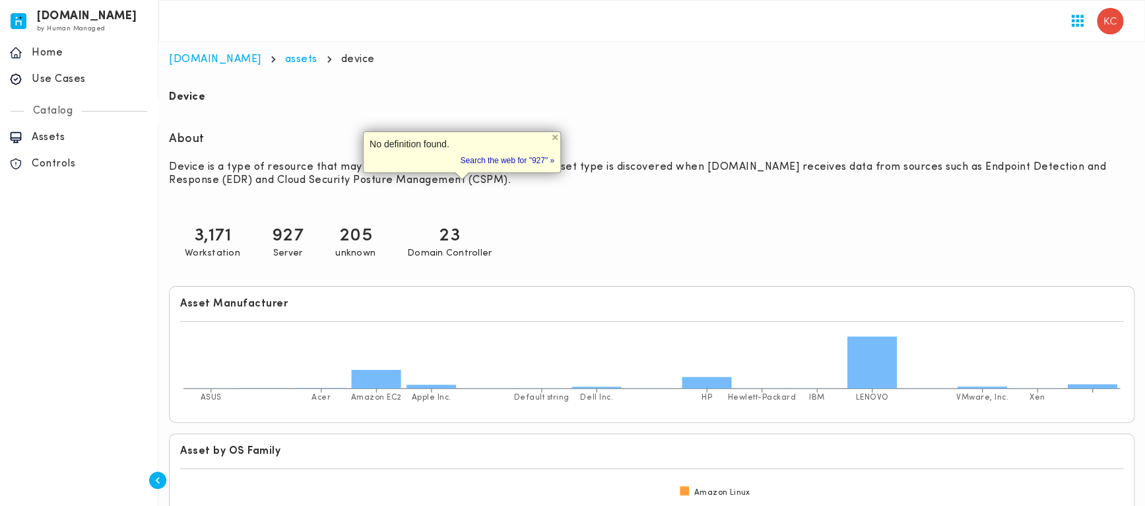
click at [372, 224] on p "205" at bounding box center [356, 236] width 34 height 24
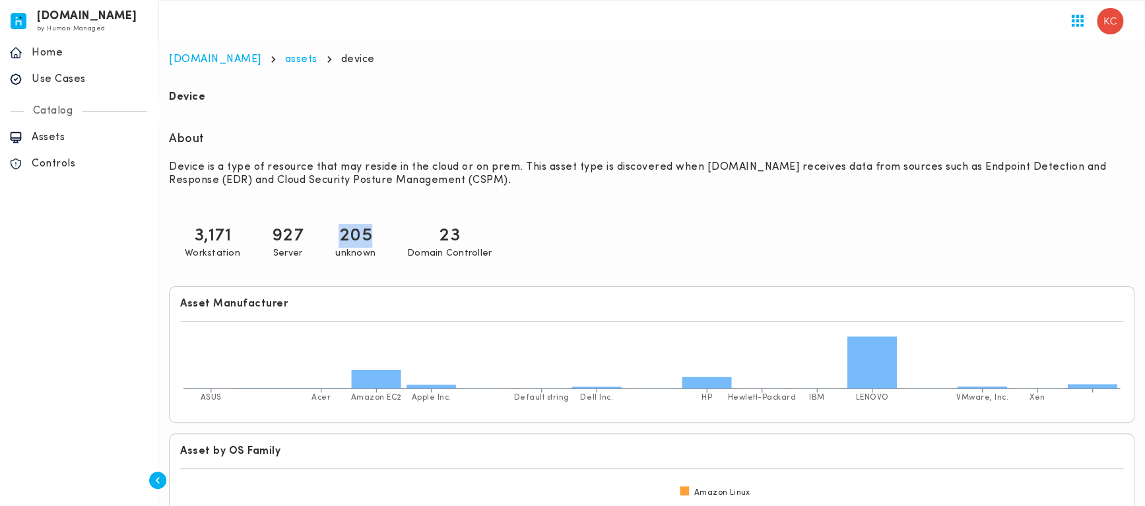
click at [372, 224] on p "205" at bounding box center [356, 236] width 34 height 24
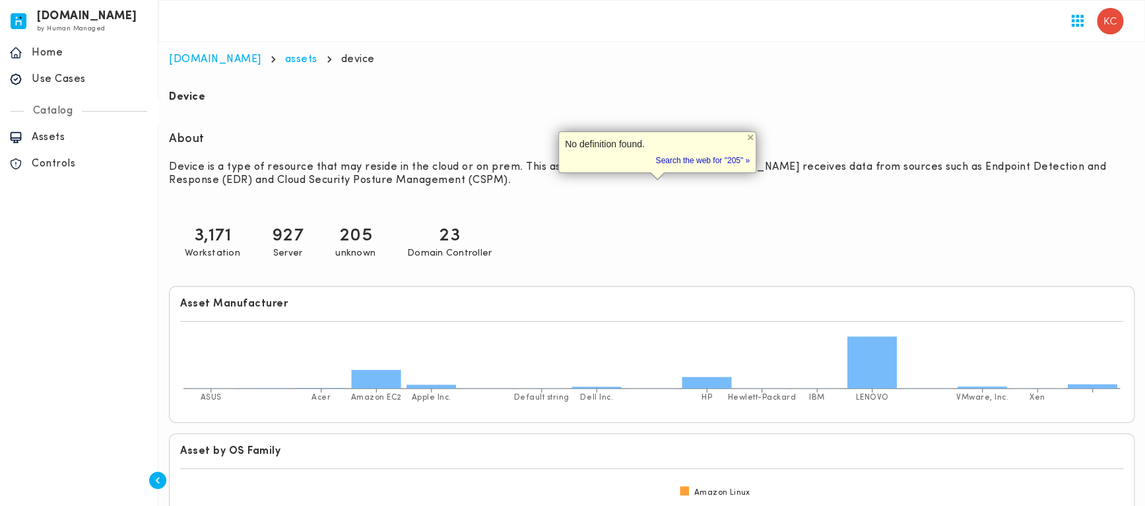
click at [460, 224] on p "23" at bounding box center [449, 236] width 21 height 24
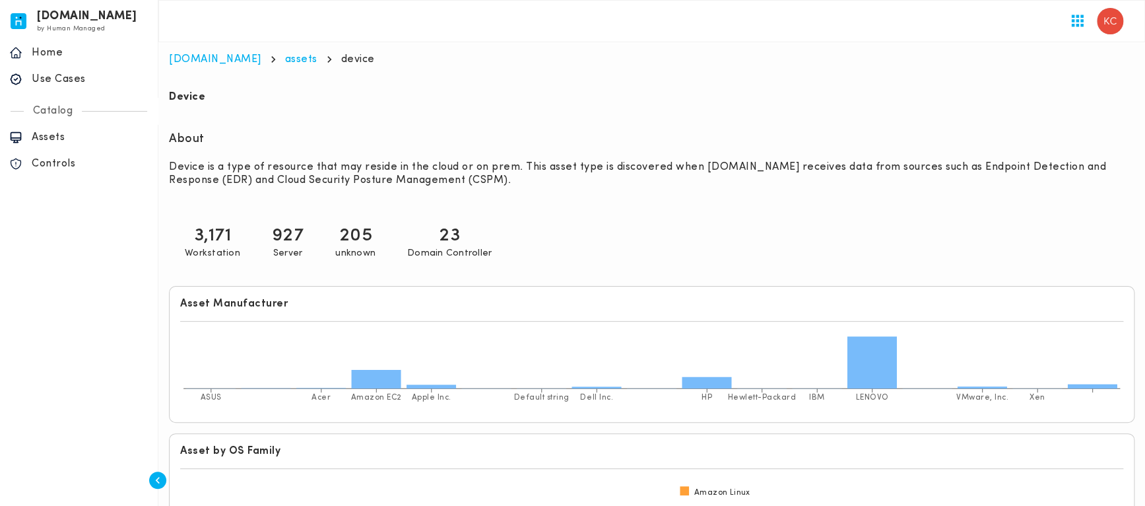
click at [460, 224] on p "23" at bounding box center [449, 236] width 21 height 24
click at [372, 224] on p "205" at bounding box center [356, 236] width 34 height 24
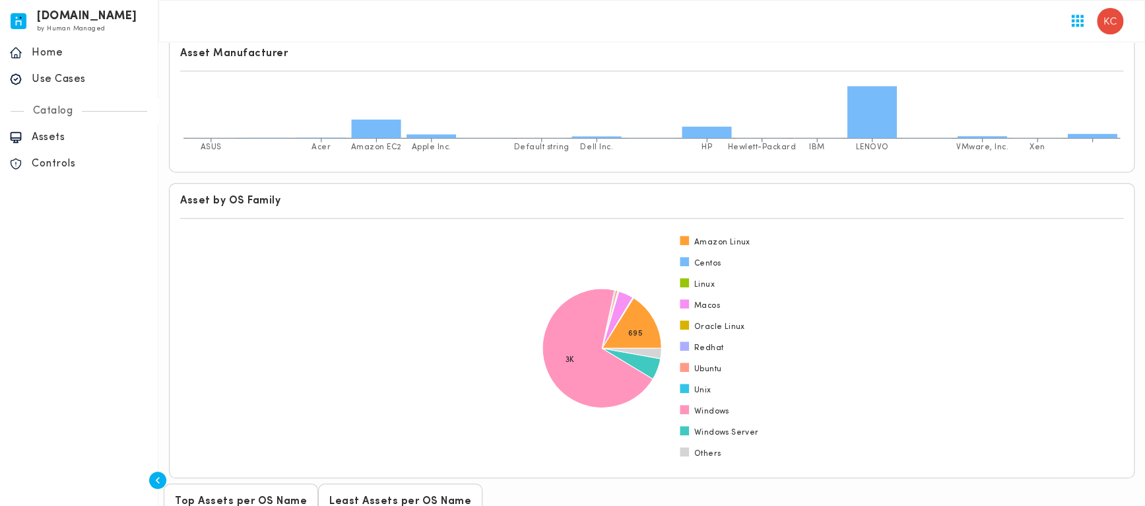
scroll to position [264, 0]
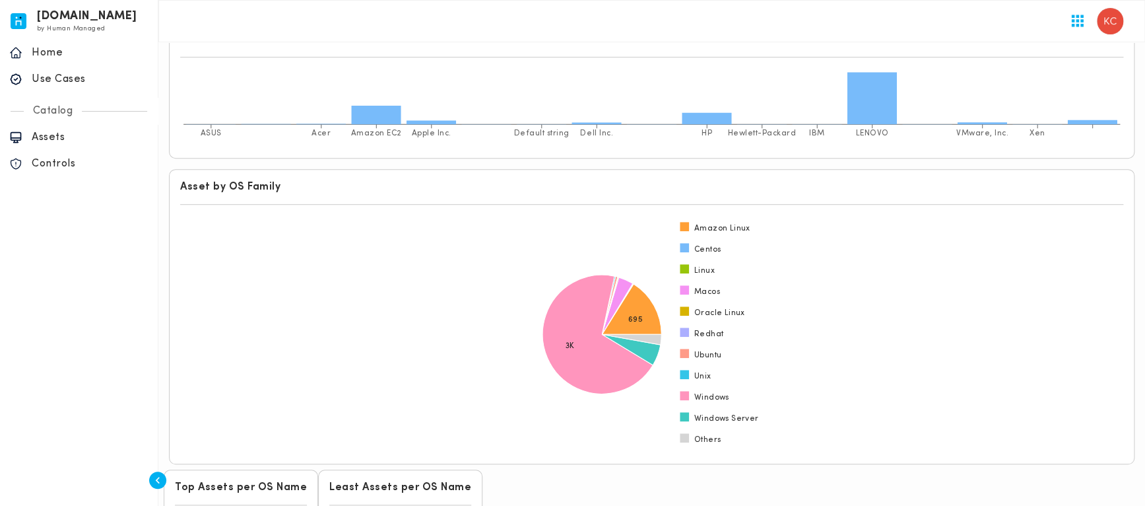
click at [257, 180] on h6 "Asset by OS Family" at bounding box center [651, 186] width 943 height 13
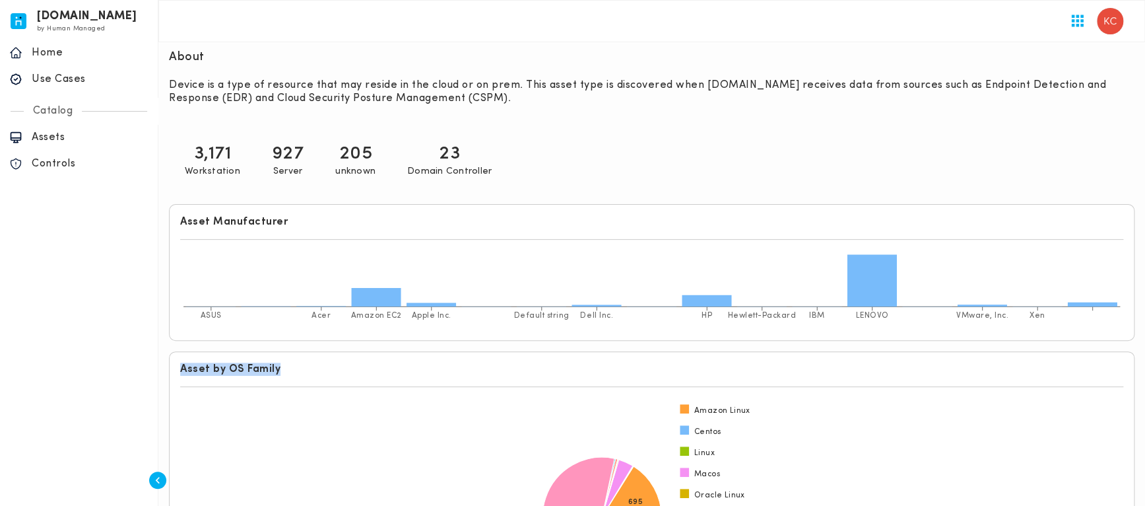
scroll to position [66, 0]
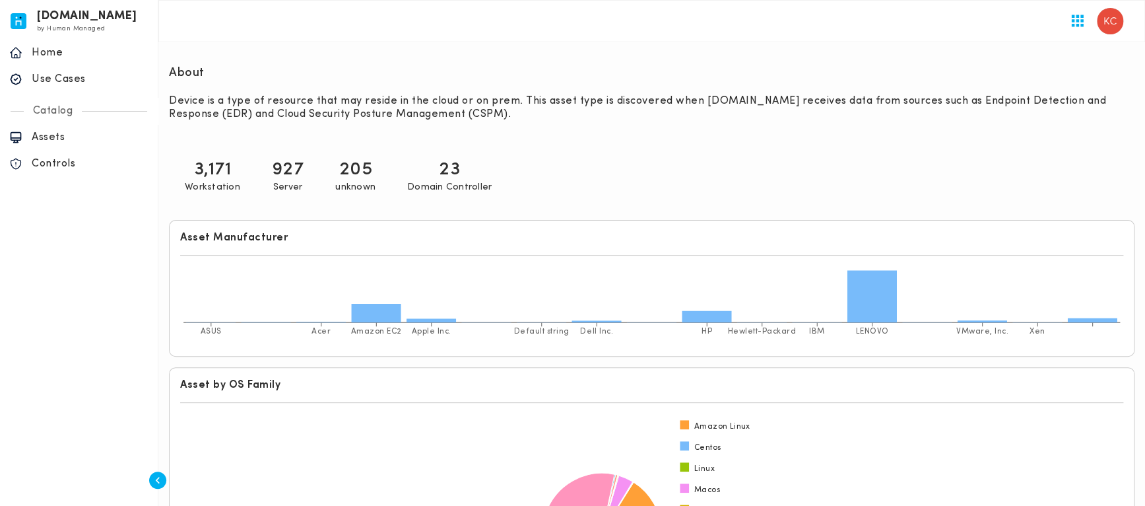
click at [372, 158] on p "205" at bounding box center [356, 170] width 34 height 24
click at [376, 181] on p "unknown" at bounding box center [355, 187] width 40 height 12
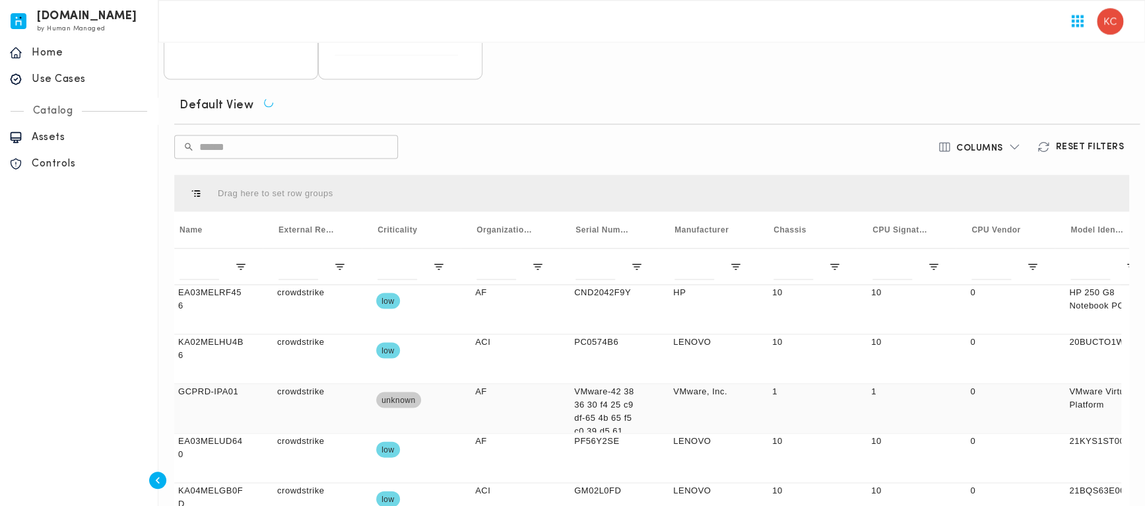
scroll to position [0, 108]
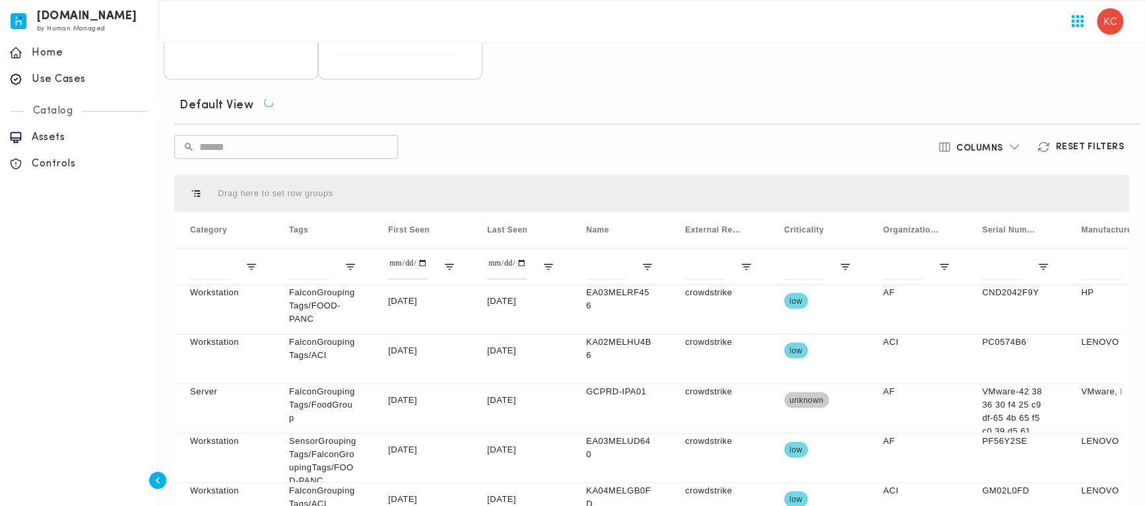
click at [1000, 142] on h6 "Columns" at bounding box center [979, 148] width 47 height 12
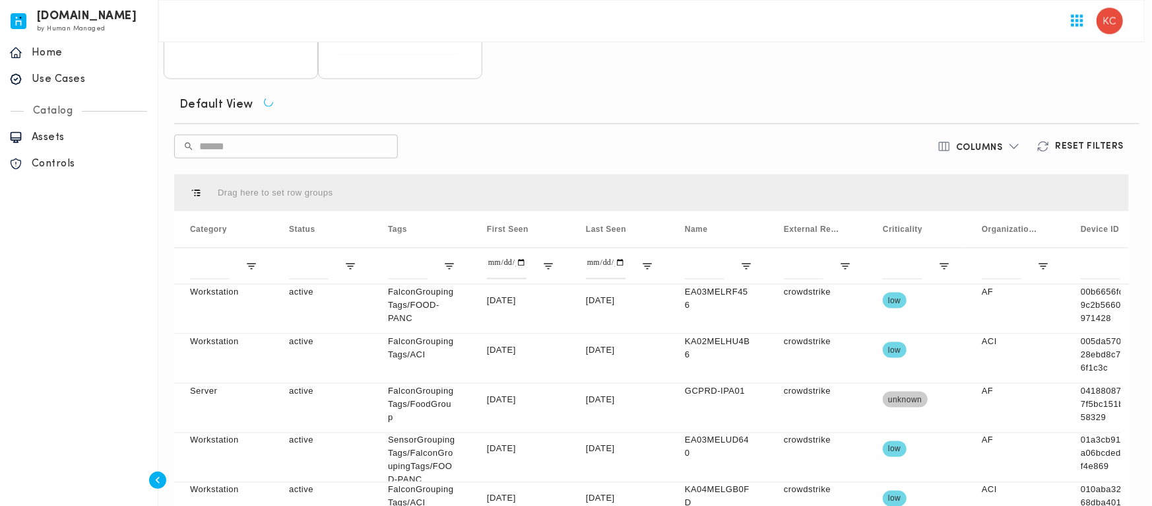
click at [709, 101] on div at bounding box center [576, 253] width 1152 height 506
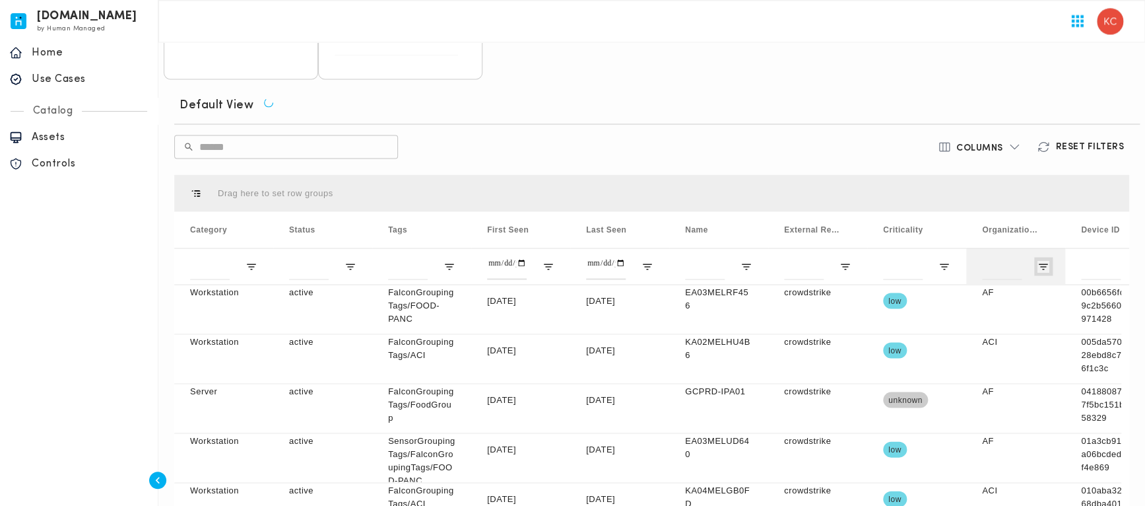
click at [1046, 260] on span "Open Filter Menu" at bounding box center [1043, 266] width 12 height 12
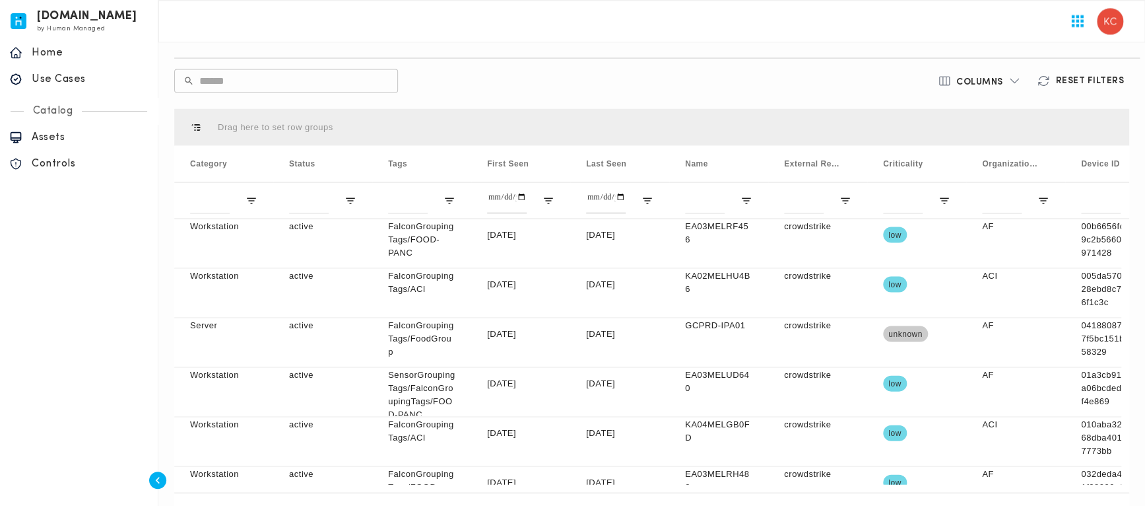
click at [818, 69] on div "Columns Reset Filters" at bounding box center [974, 81] width 320 height 24
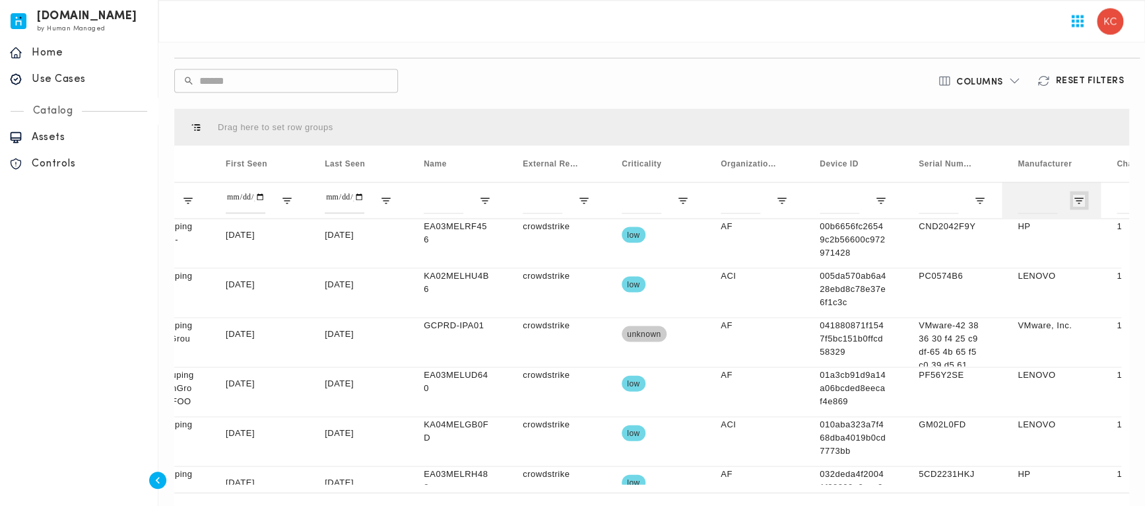
click at [1077, 194] on span "Open Filter Menu" at bounding box center [1079, 200] width 12 height 12
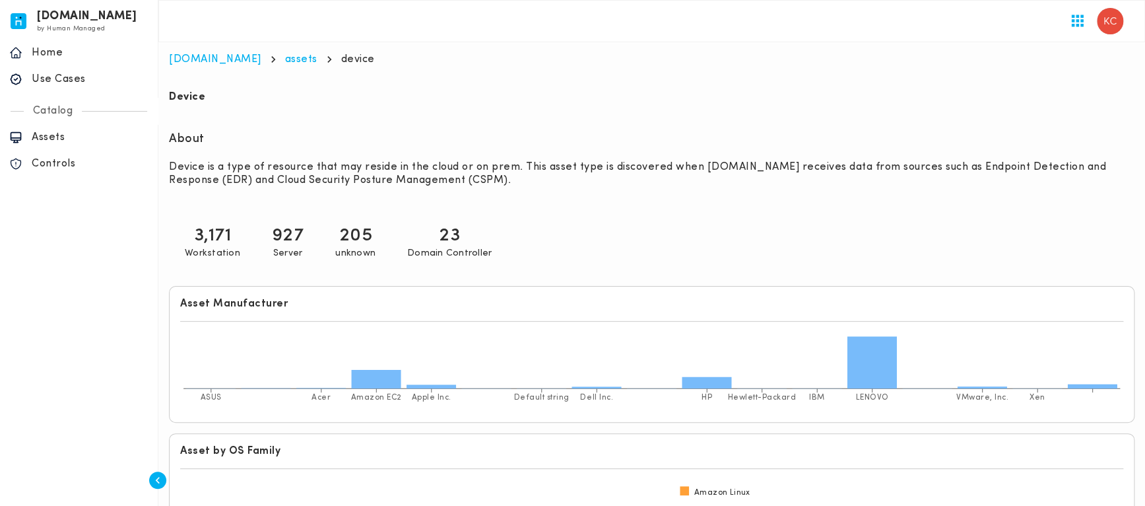
click at [372, 224] on p "205" at bounding box center [356, 236] width 34 height 24
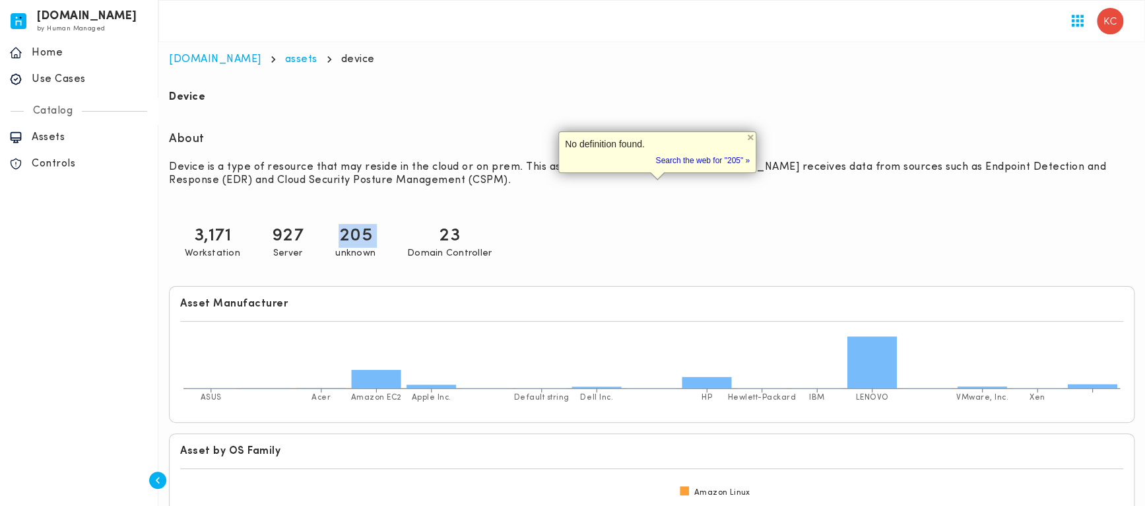
click at [372, 224] on p "205" at bounding box center [356, 236] width 34 height 24
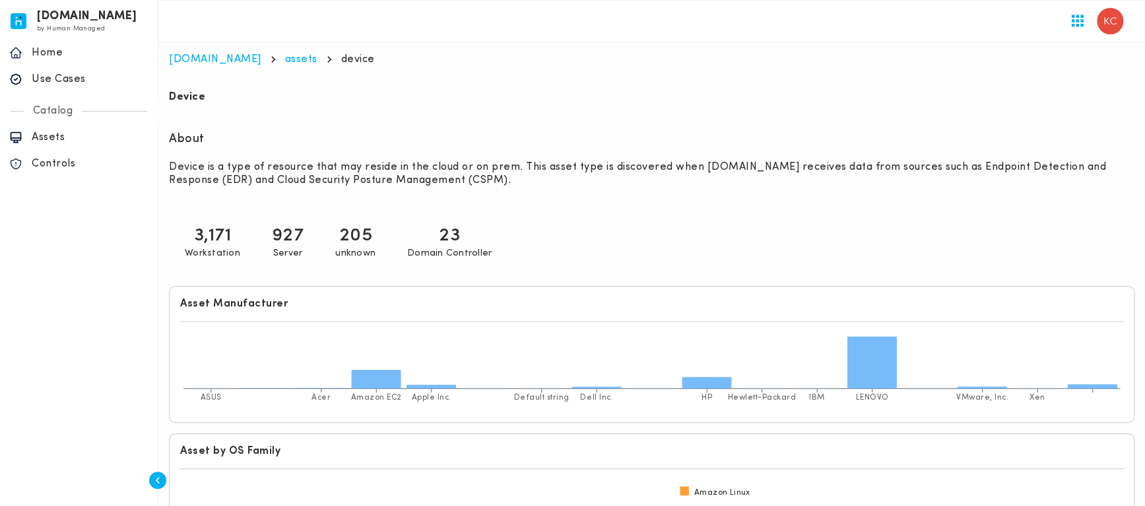
click at [647, 297] on h6 "Asset Manufacturer" at bounding box center [651, 303] width 943 height 13
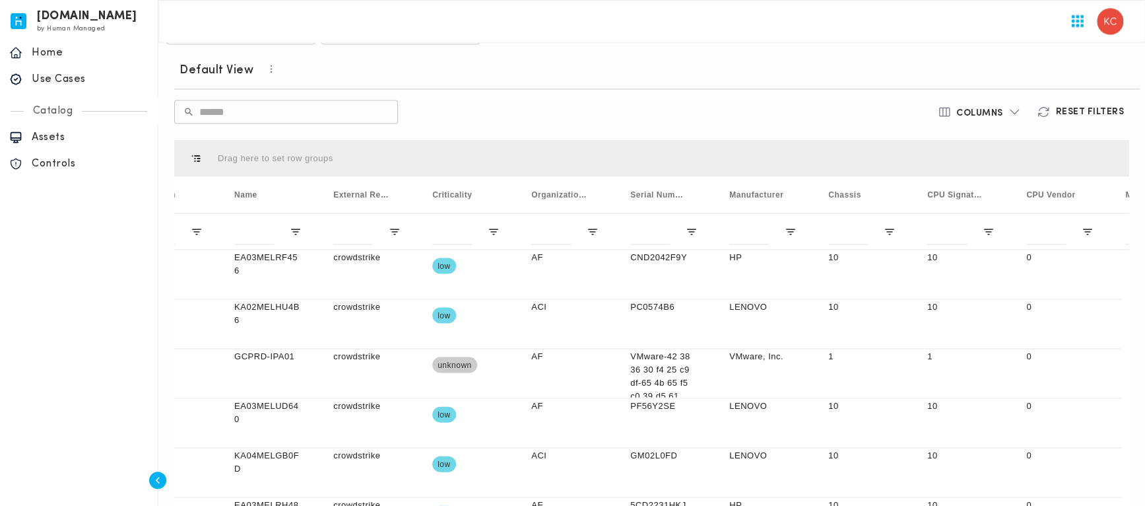
scroll to position [0, 356]
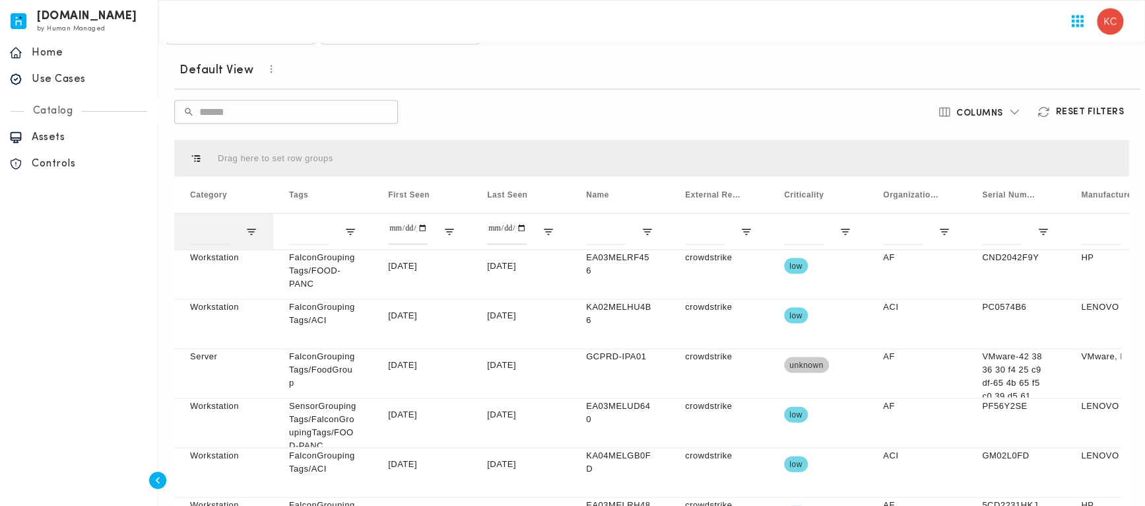
click at [244, 213] on div at bounding box center [223, 231] width 99 height 36
click at [252, 225] on span "Open Filter Menu" at bounding box center [251, 231] width 12 height 12
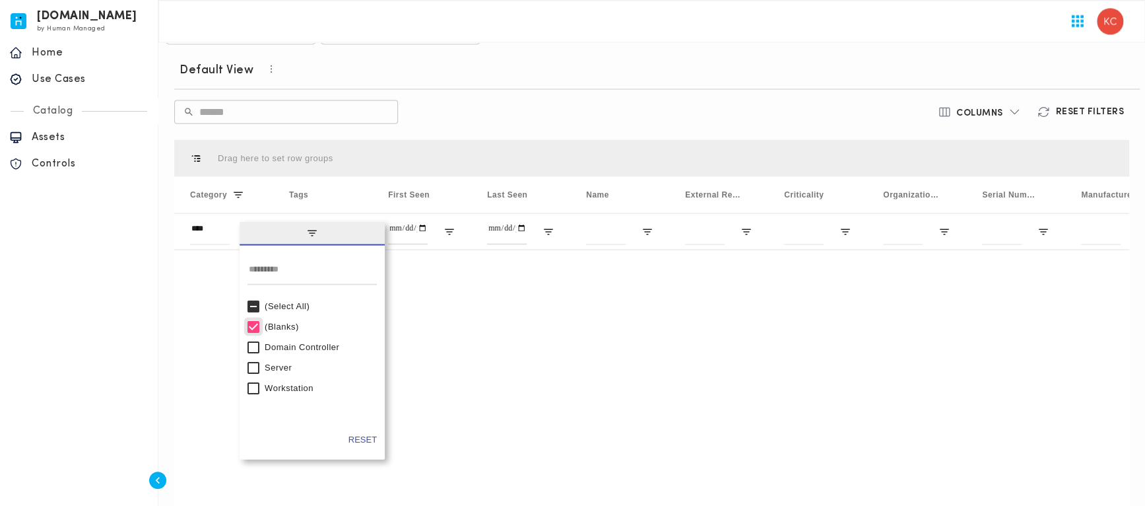
type input "**********"
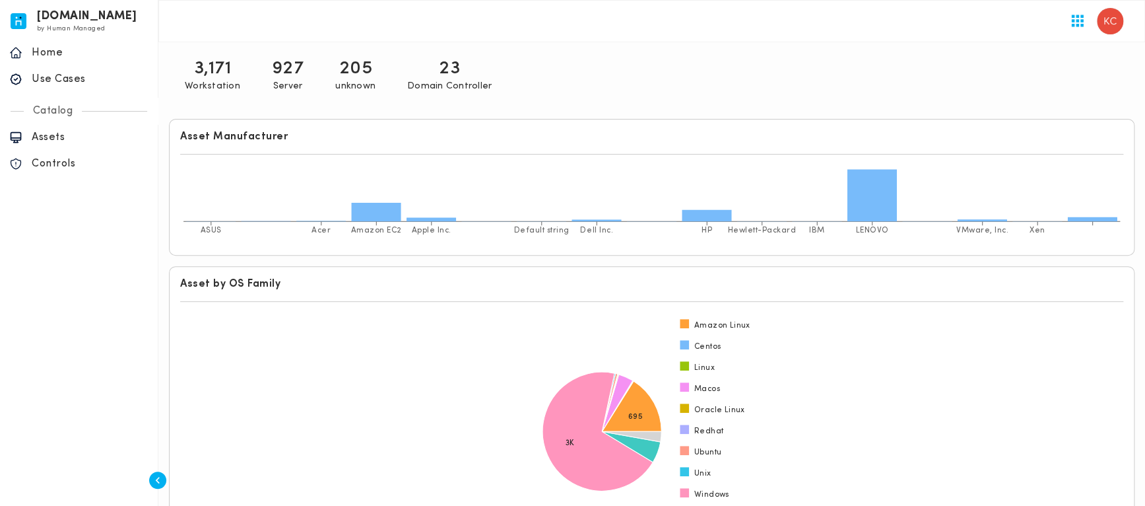
scroll to position [0, 0]
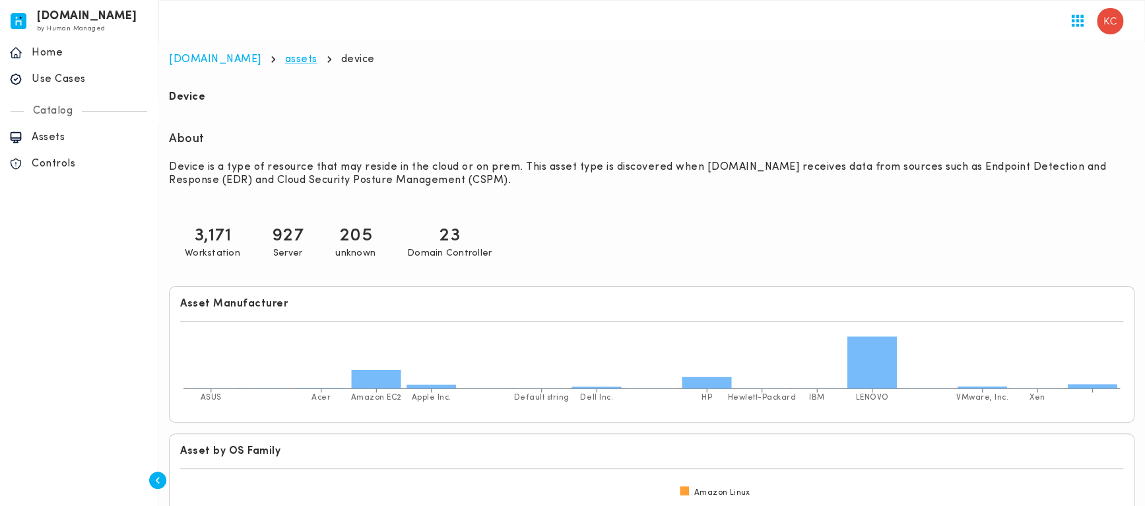
click at [285, 58] on link "assets" at bounding box center [301, 59] width 32 height 11
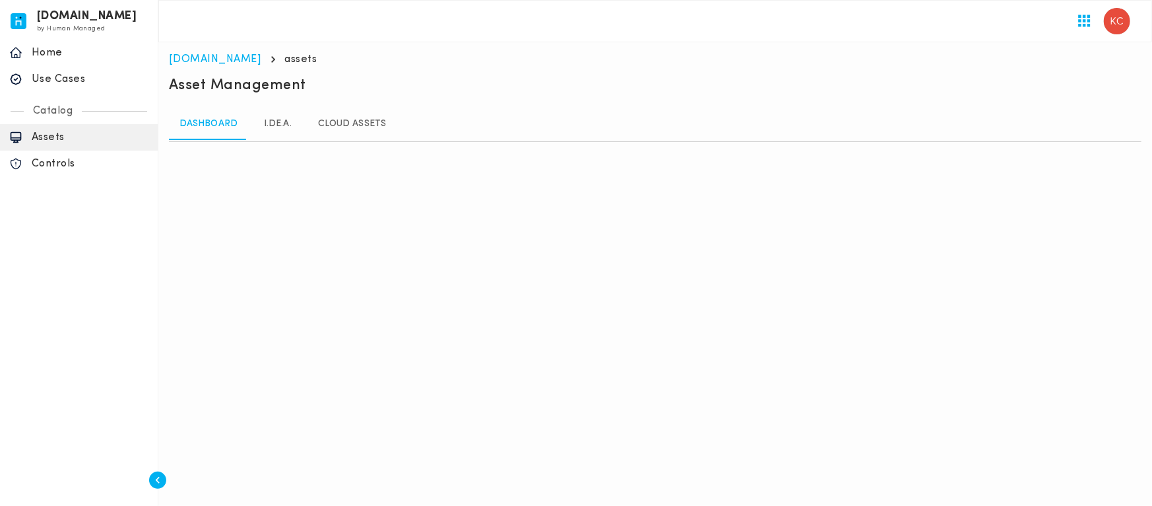
click at [295, 136] on link "I.DE.A." at bounding box center [277, 124] width 59 height 32
click at [283, 116] on link "I.DE.A." at bounding box center [277, 124] width 59 height 32
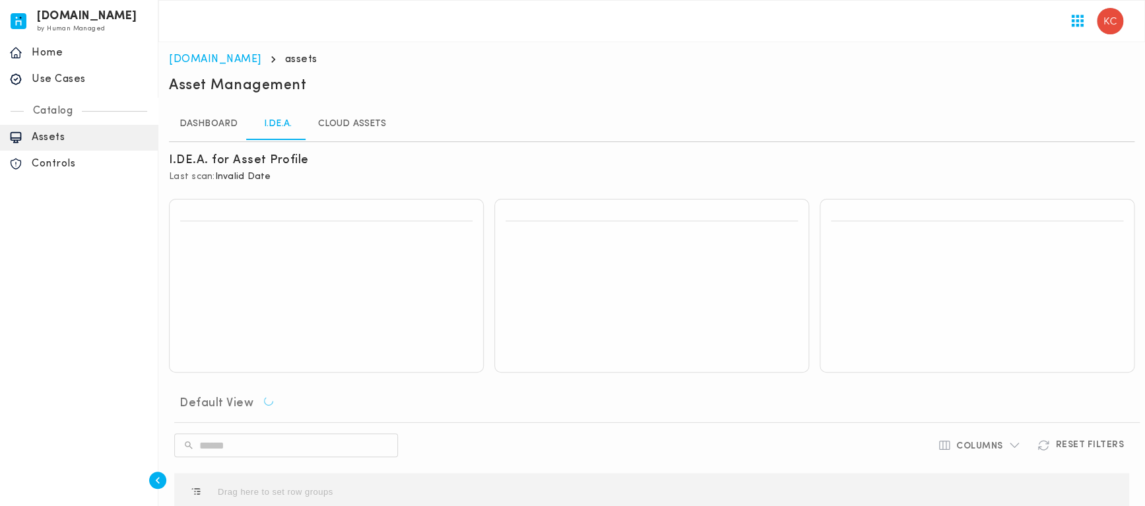
click at [274, 128] on link "I.DE.A." at bounding box center [277, 124] width 59 height 32
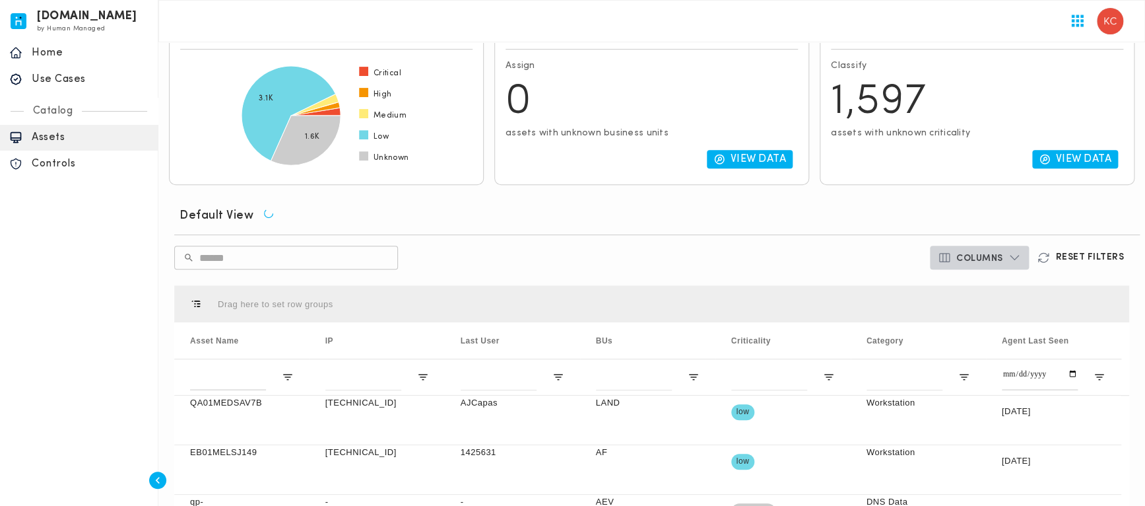
click at [967, 255] on h6 "Columns" at bounding box center [979, 259] width 47 height 12
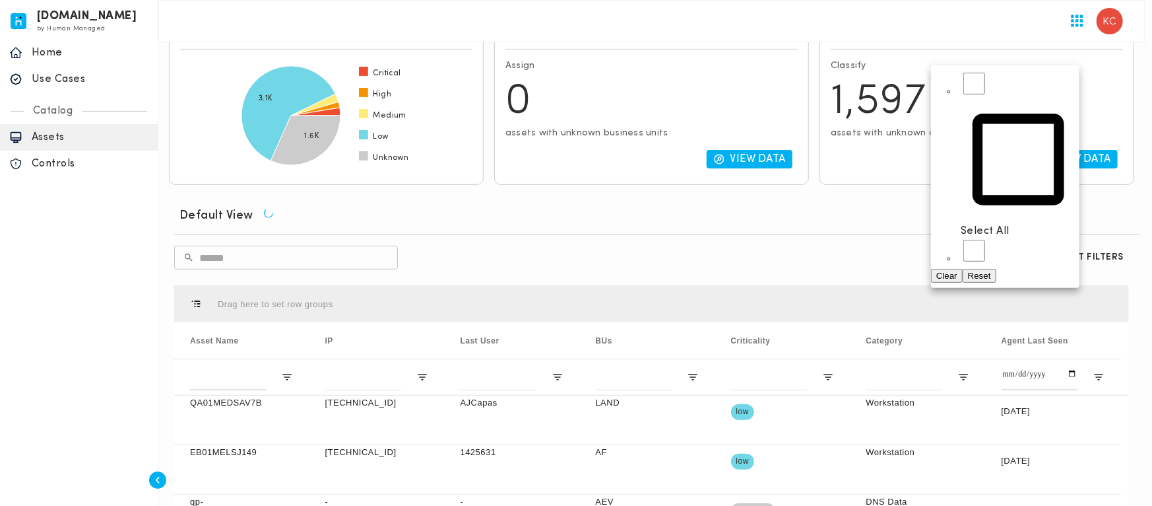
click at [820, 236] on div at bounding box center [576, 253] width 1152 height 506
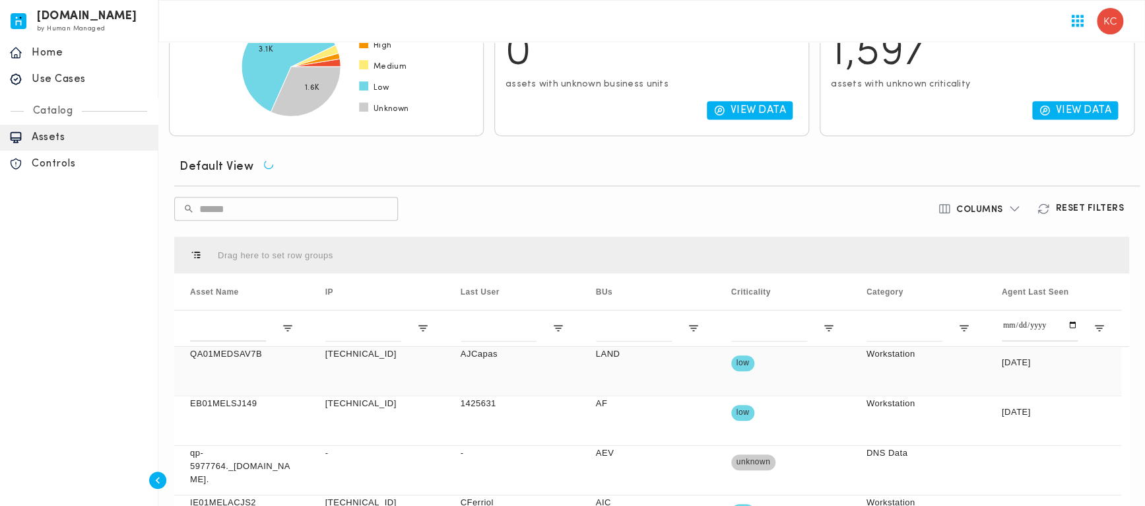
scroll to position [330, 0]
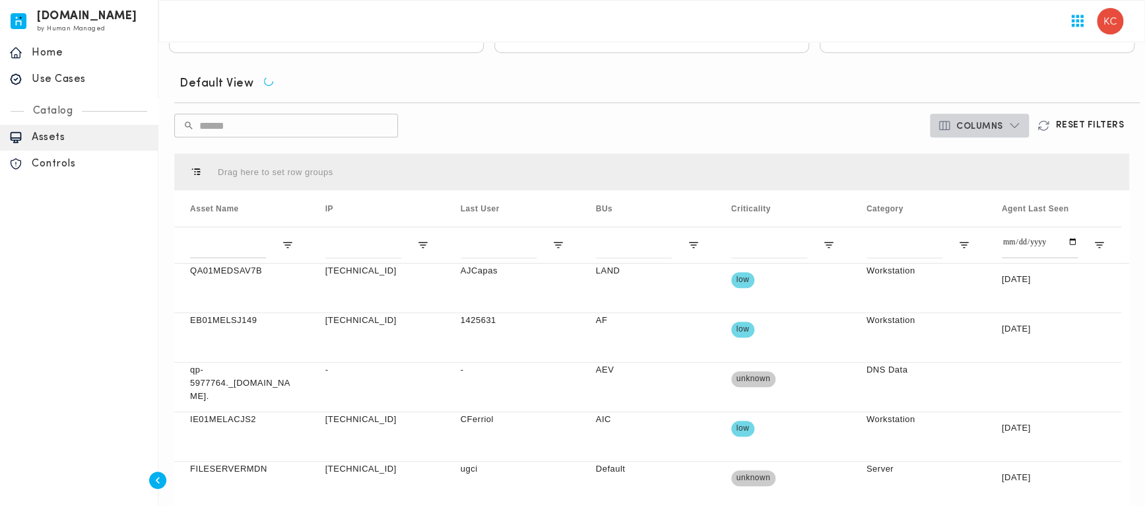
click at [971, 128] on button "Columns" at bounding box center [980, 126] width 100 height 24
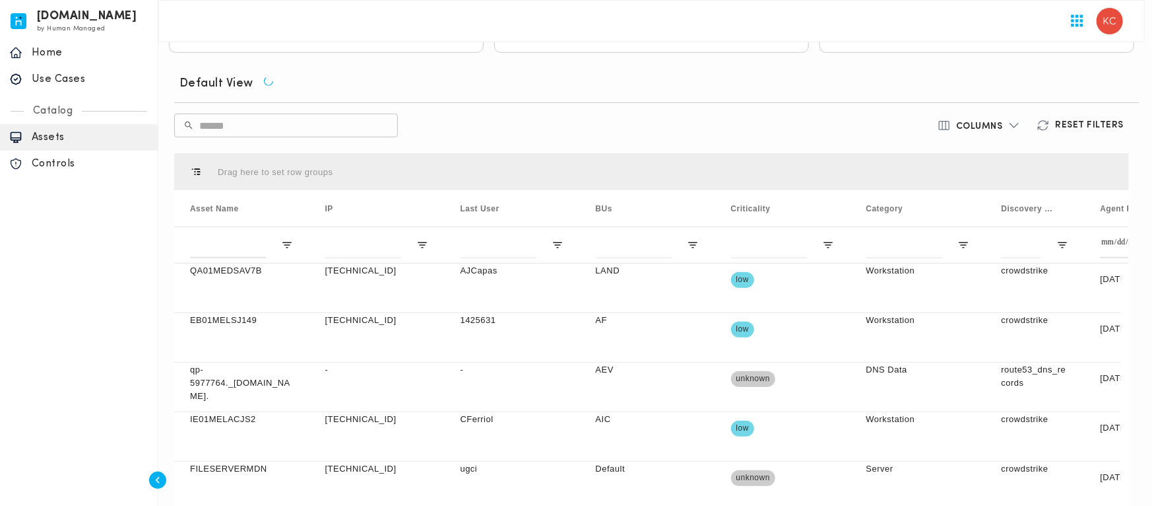
click at [767, 117] on div at bounding box center [576, 253] width 1152 height 506
click at [784, 73] on div at bounding box center [576, 253] width 1152 height 506
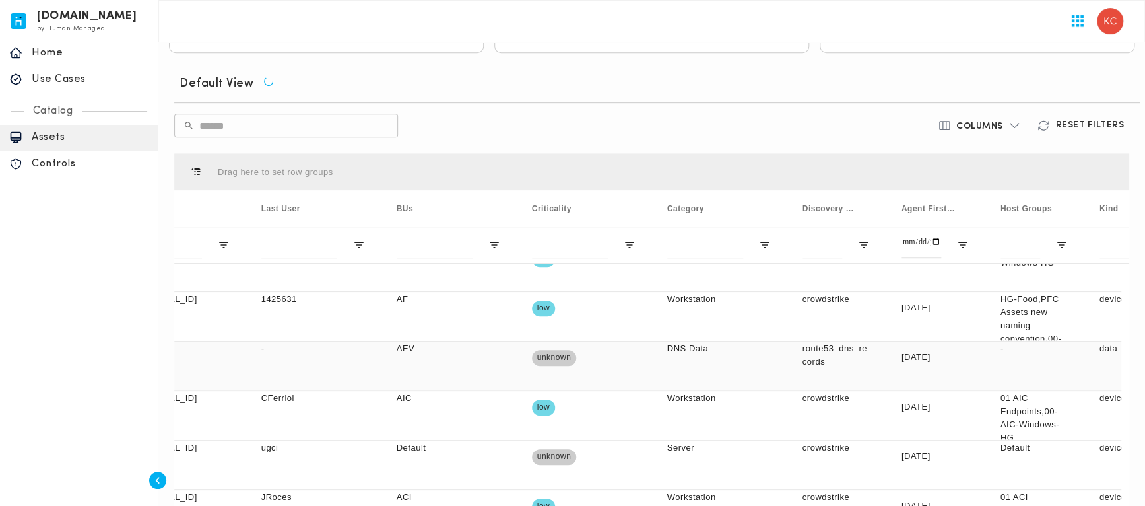
scroll to position [0, 218]
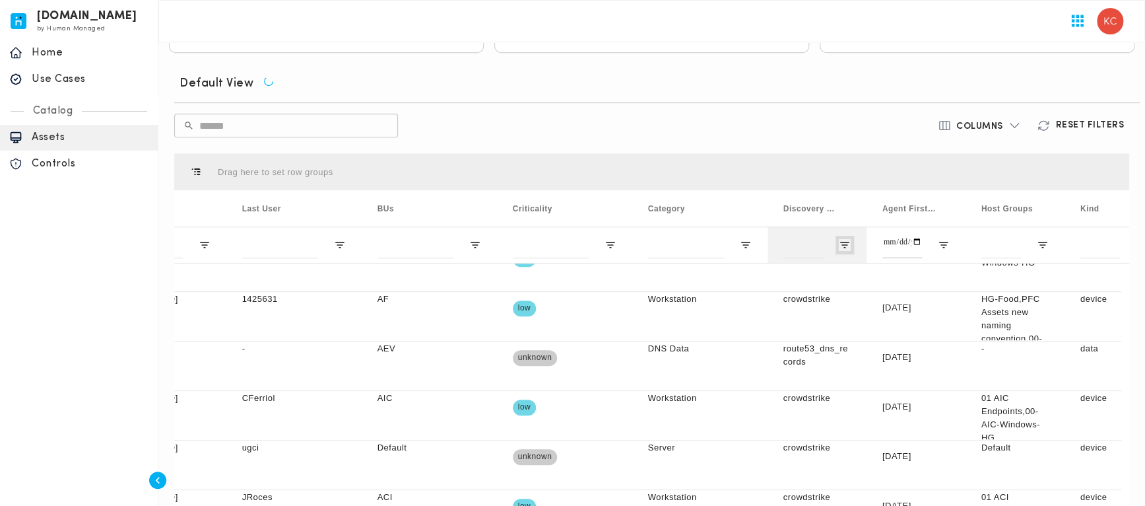
click at [849, 239] on span "Open Filter Menu" at bounding box center [845, 245] width 12 height 12
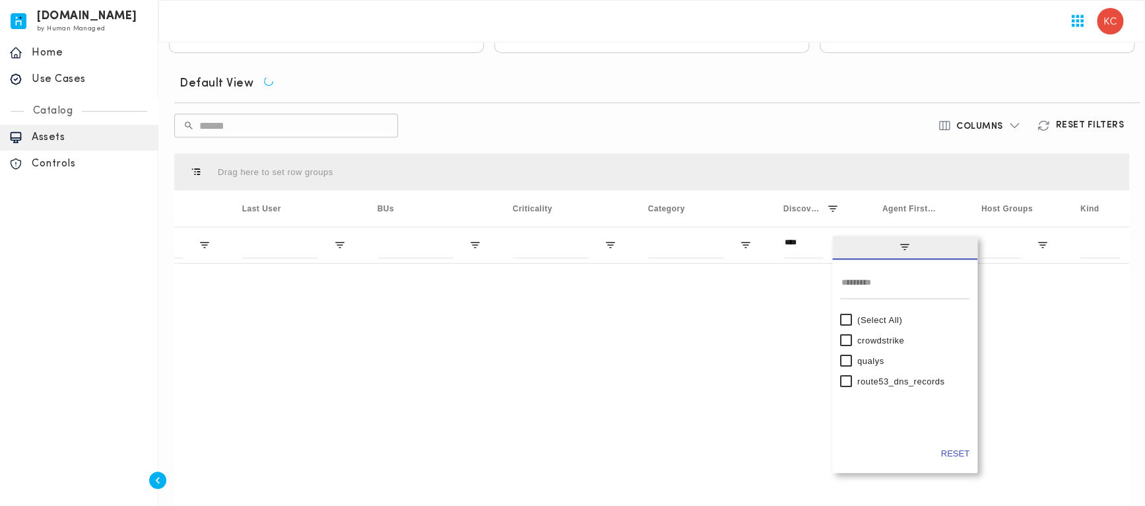
scroll to position [0, 0]
type input "**********"
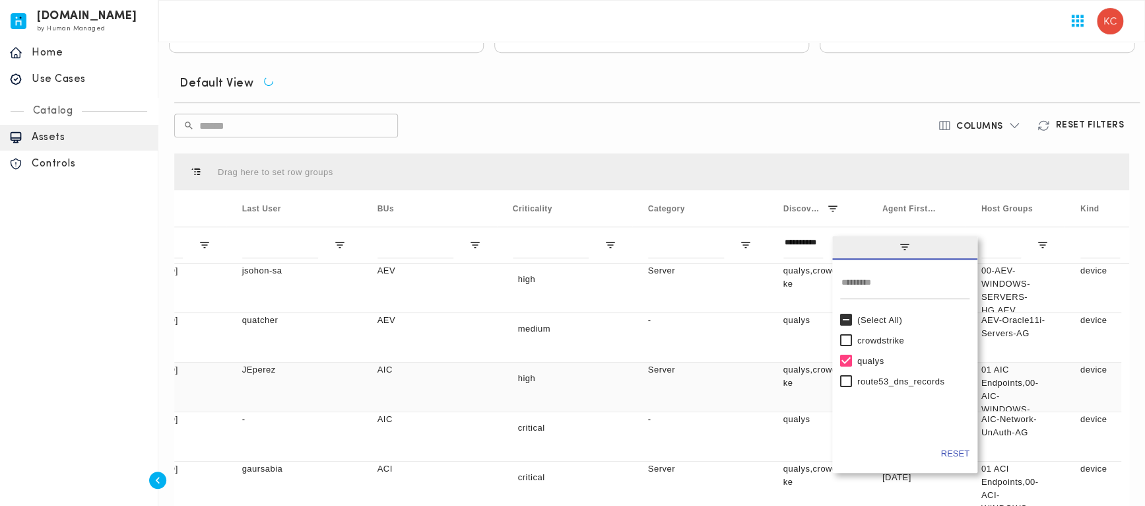
scroll to position [0, 151]
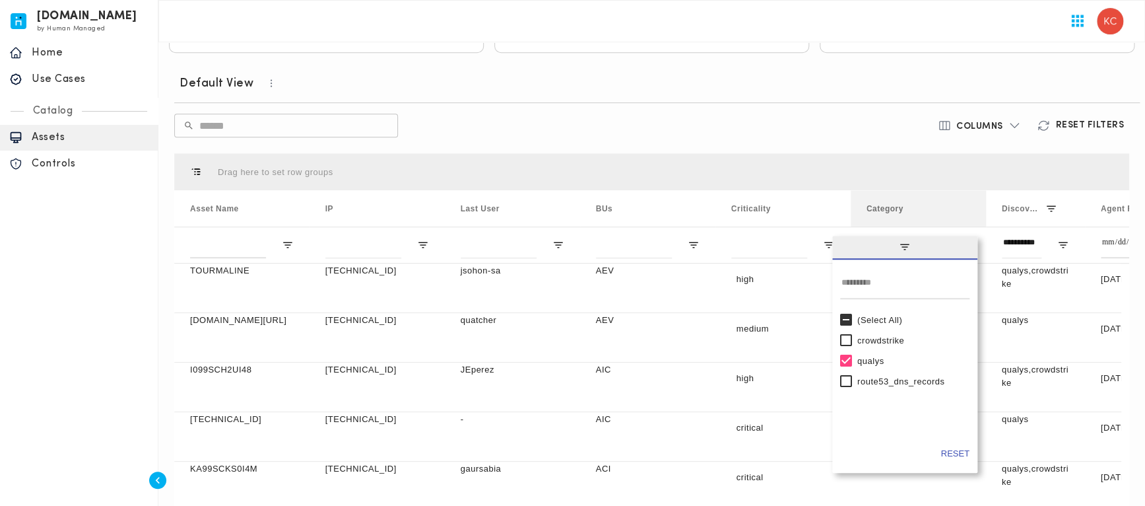
click at [858, 114] on div "Columns Reset Filters" at bounding box center [974, 126] width 320 height 24
click at [965, 203] on span at bounding box center [964, 209] width 12 height 12
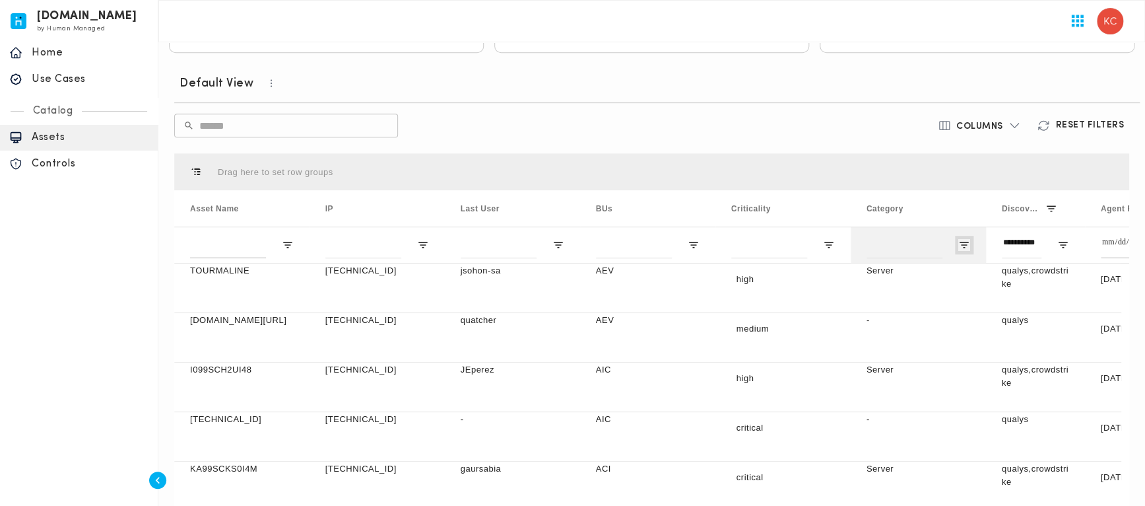
click at [964, 239] on span "Open Filter Menu" at bounding box center [964, 245] width 12 height 12
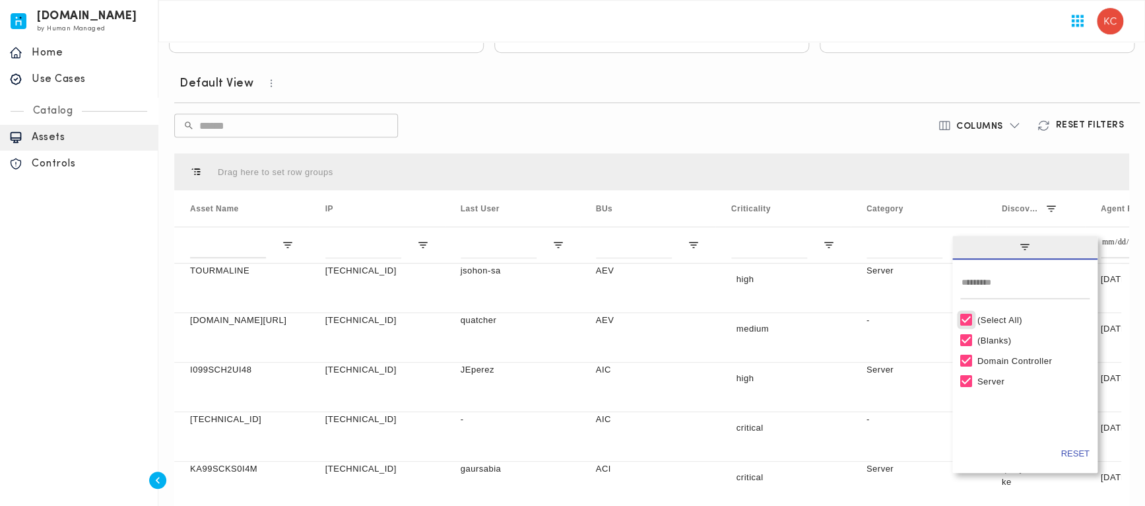
type input "***"
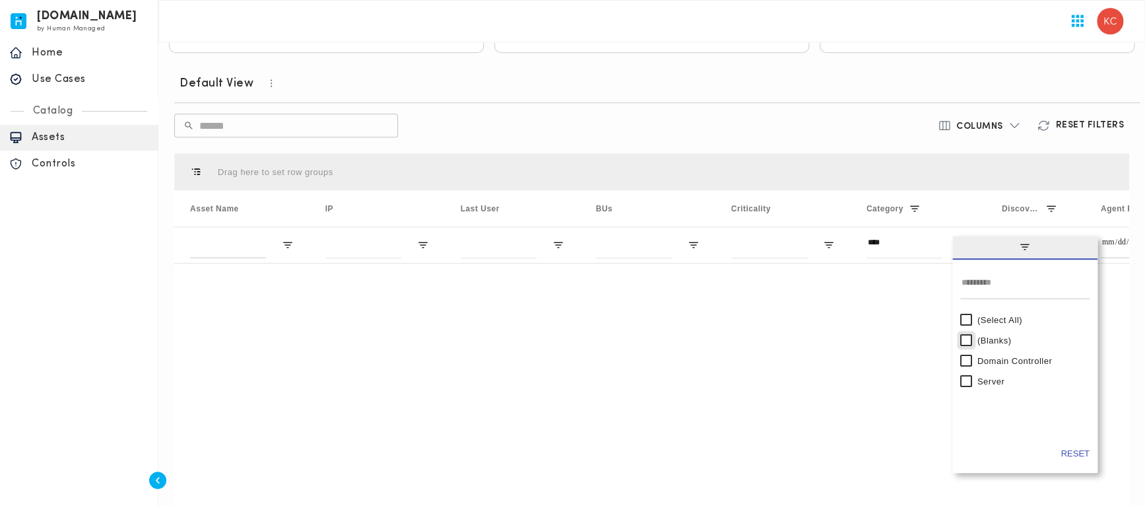
type input "**********"
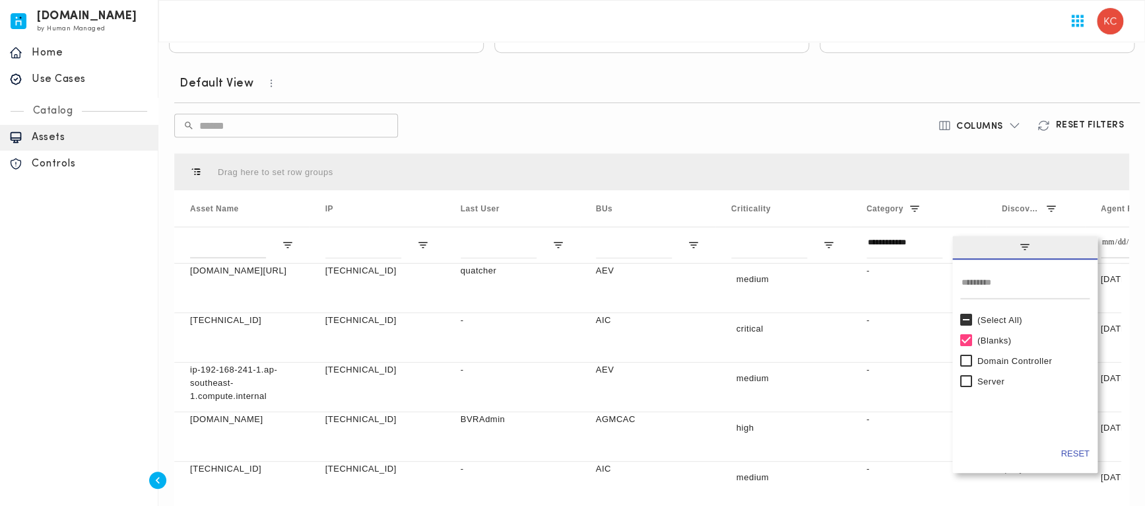
click at [971, 353] on div "Domain Controller" at bounding box center [1024, 360] width 129 height 20
click at [1050, 203] on span at bounding box center [1051, 209] width 12 height 12
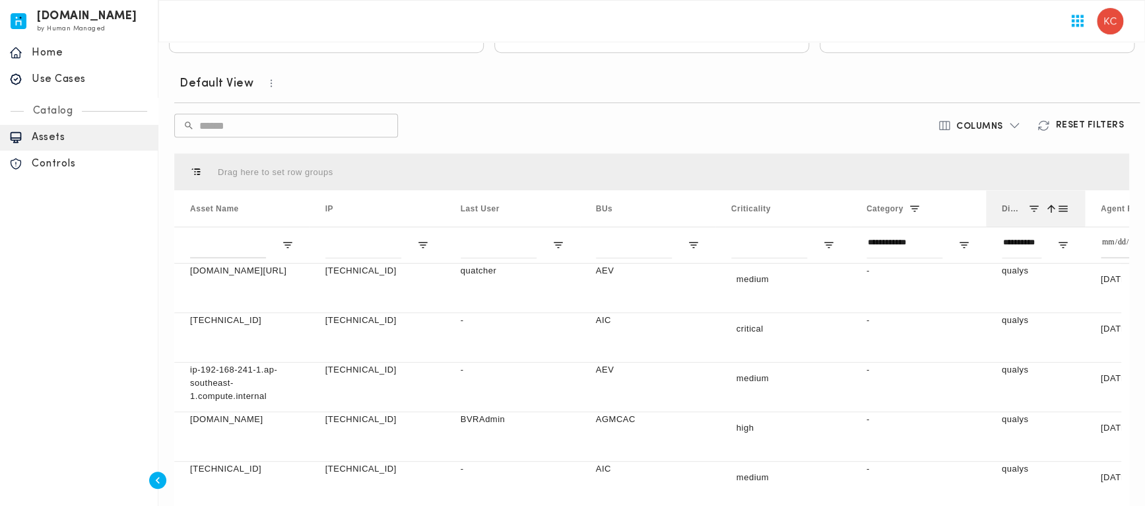
click at [1066, 203] on span at bounding box center [1063, 209] width 12 height 12
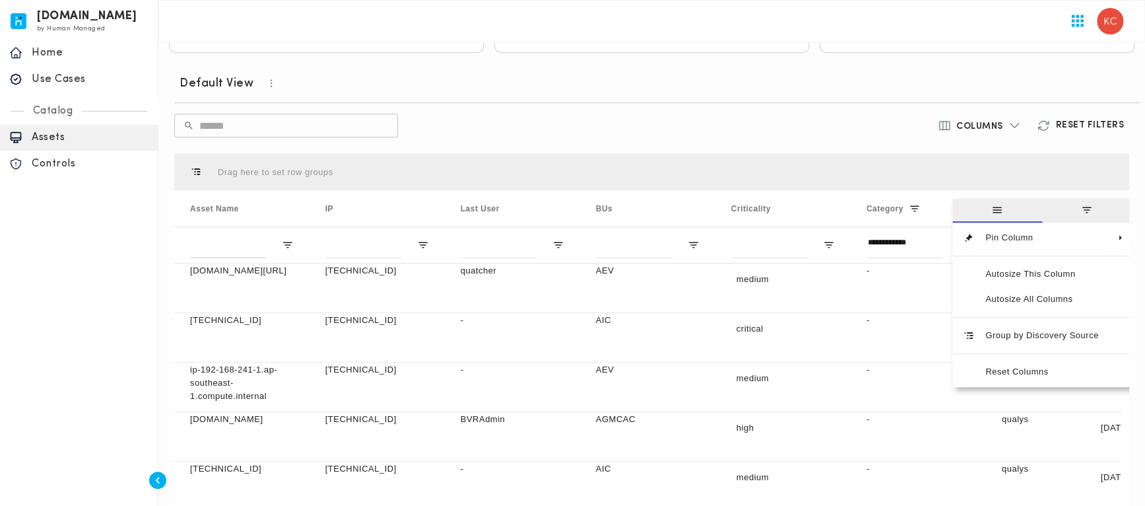
click at [993, 204] on span "general" at bounding box center [997, 210] width 12 height 12
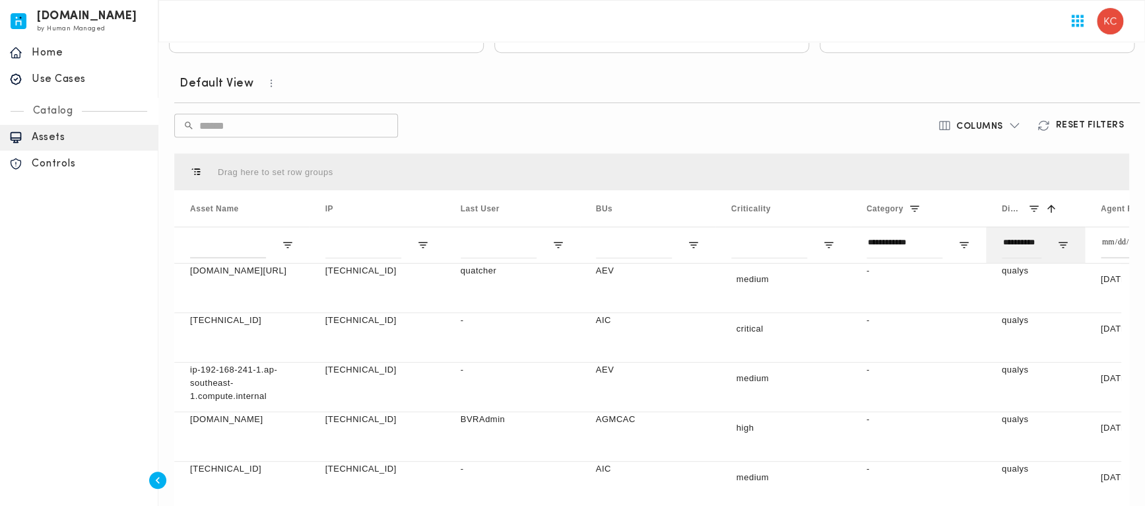
click at [1053, 236] on div "**********" at bounding box center [1035, 244] width 99 height 36
click at [1056, 236] on div "**********" at bounding box center [1035, 244] width 99 height 36
click at [1060, 239] on span "Open Filter Menu" at bounding box center [1063, 245] width 12 height 12
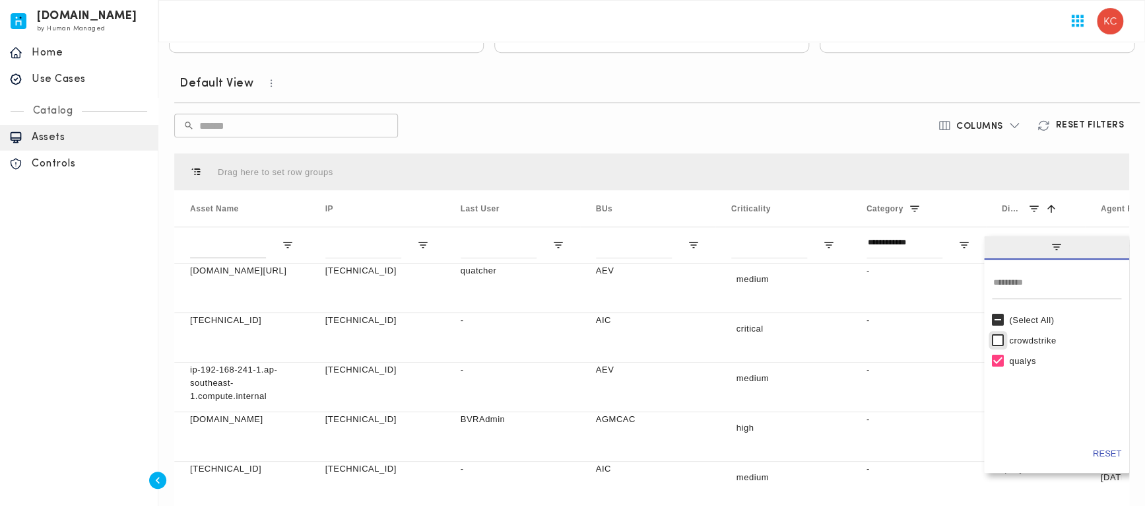
type input "**********"
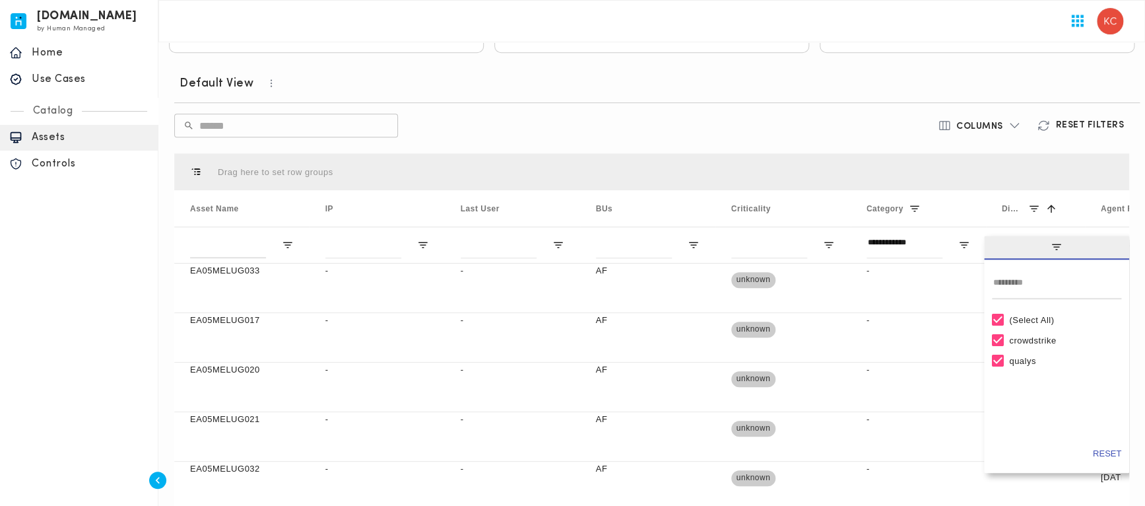
click at [830, 114] on div "Columns Reset Filters" at bounding box center [974, 126] width 320 height 24
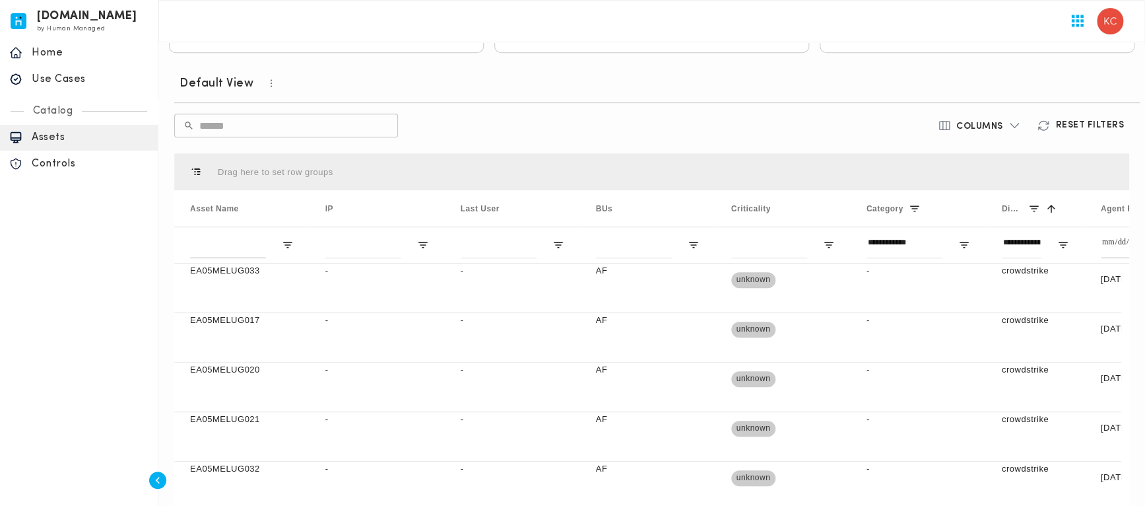
click at [867, 102] on hr at bounding box center [656, 102] width 965 height 1
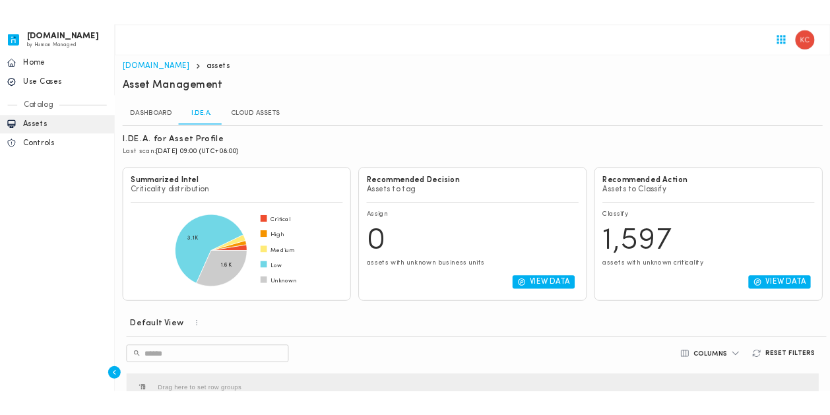
scroll to position [0, 0]
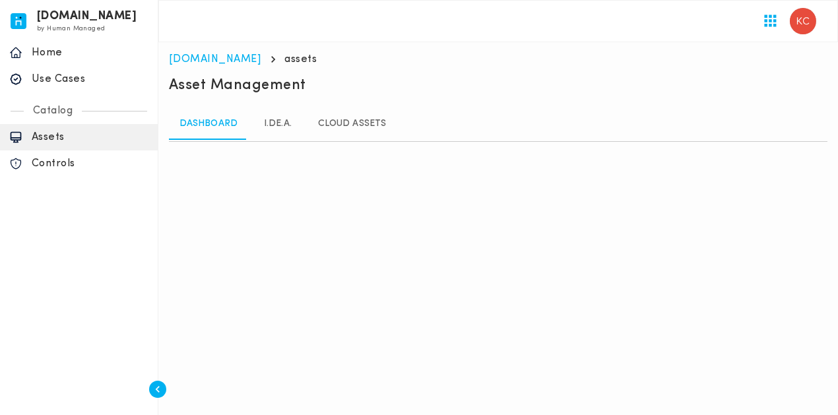
drag, startPoint x: 273, startPoint y: 141, endPoint x: 275, endPoint y: 135, distance: 6.9
click at [275, 136] on html "[DOMAIN_NAME] by Human Managed {"resourceSet":[{"resourceId":"invicta-io/web/na…" at bounding box center [419, 102] width 838 height 205
click at [278, 120] on link "I.DE.A." at bounding box center [277, 124] width 59 height 32
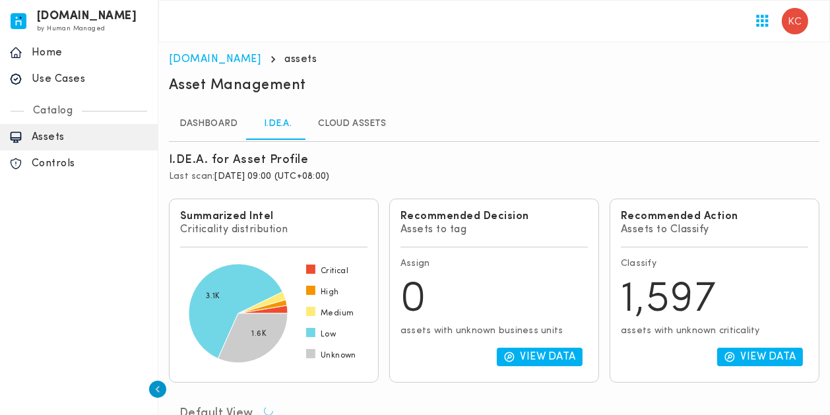
click at [160, 391] on icon "button" at bounding box center [157, 389] width 13 height 13
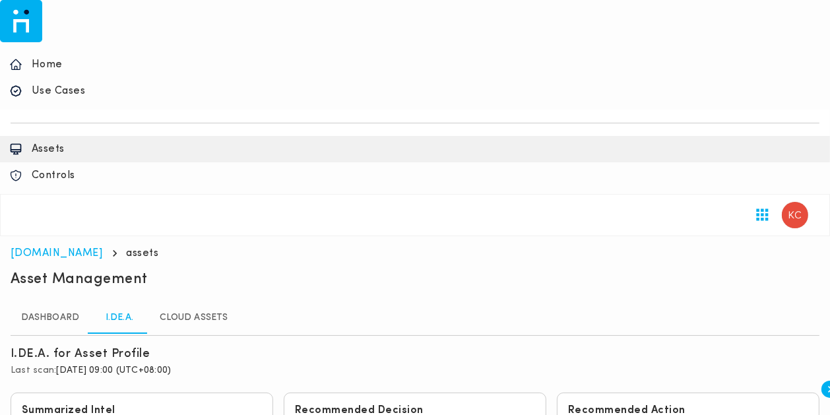
scroll to position [60, 0]
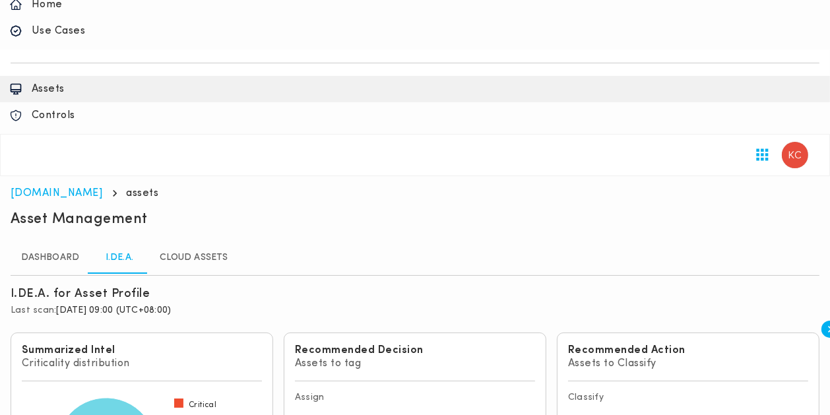
click at [113, 306] on span "[DATE] 09:00 (UTC+08:00)" at bounding box center [114, 311] width 115 height 10
click at [112, 306] on span "[DATE] 09:00 (UTC+08:00)" at bounding box center [114, 311] width 115 height 10
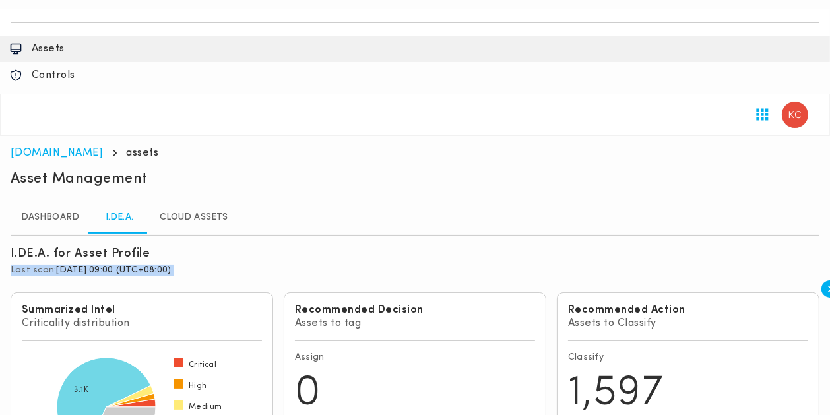
scroll to position [119, 0]
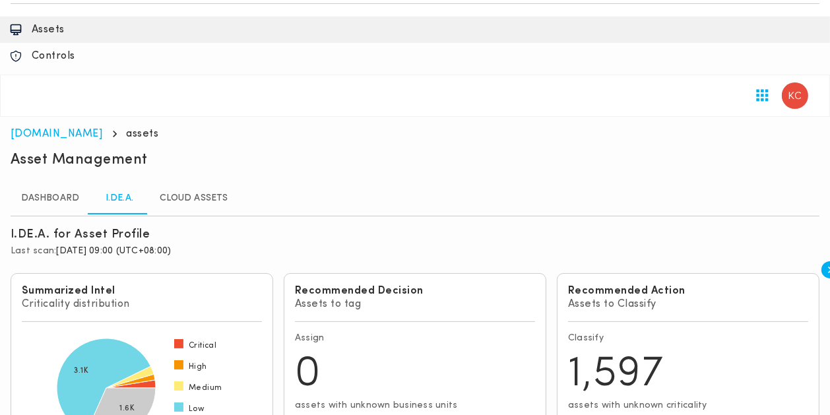
click at [333, 298] on p "Assets to tag" at bounding box center [415, 304] width 240 height 13
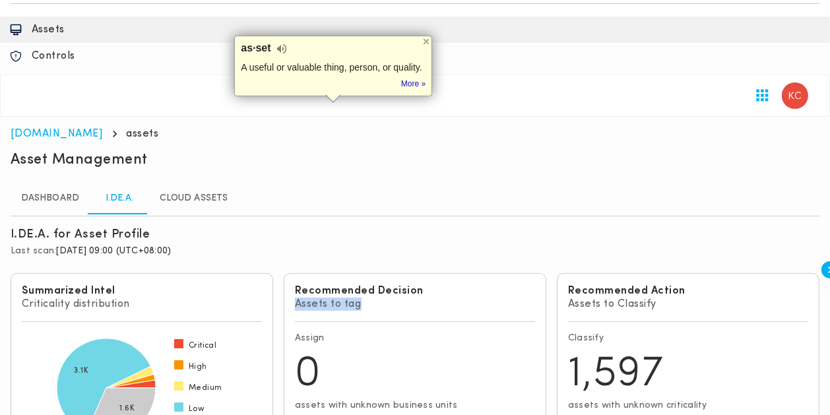
click at [333, 298] on p "Assets to tag" at bounding box center [415, 304] width 240 height 13
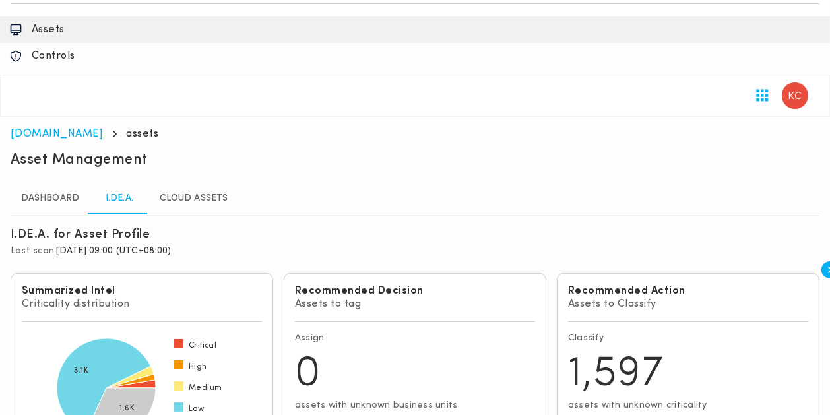
click at [389, 284] on h6 "Recommended Decision" at bounding box center [415, 290] width 240 height 13
drag, startPoint x: 367, startPoint y: 212, endPoint x: 474, endPoint y: 213, distance: 106.9
click at [475, 400] on p "assets with unknown business units" at bounding box center [415, 406] width 240 height 12
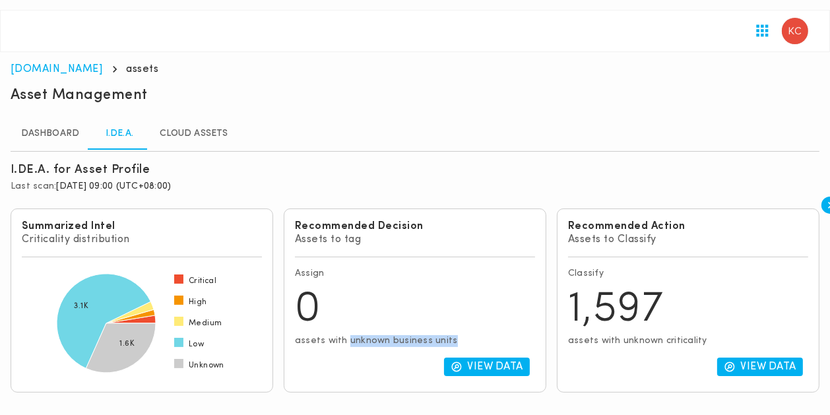
scroll to position [180, 0]
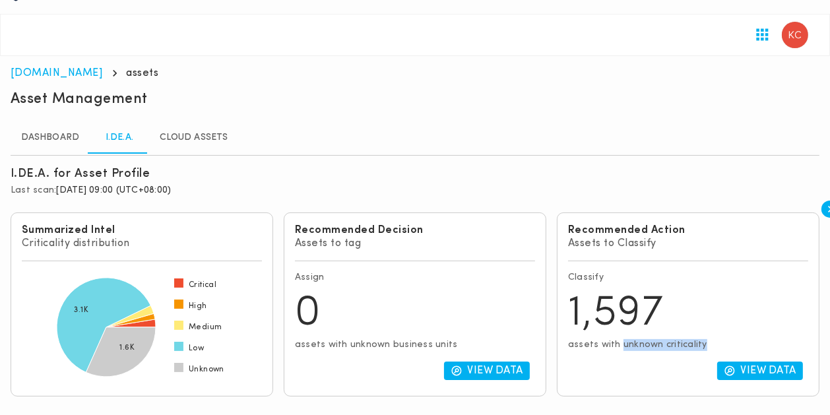
drag, startPoint x: 630, startPoint y: 152, endPoint x: 732, endPoint y: 154, distance: 102.3
click at [732, 339] on p "assets with unknown criticality" at bounding box center [688, 345] width 240 height 12
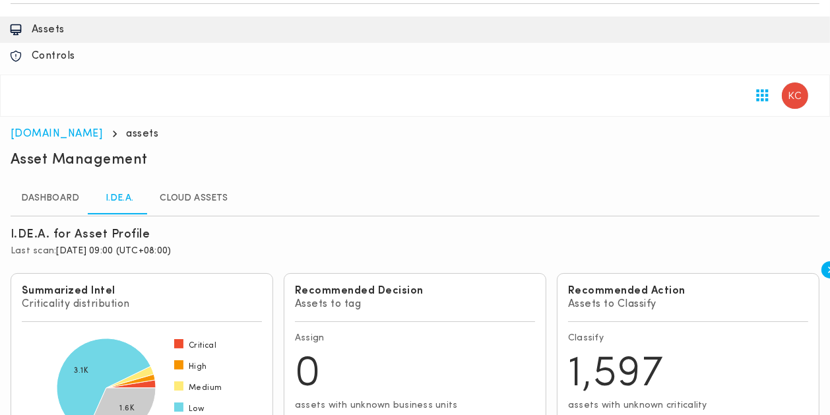
drag, startPoint x: 761, startPoint y: 236, endPoint x: 326, endPoint y: 280, distance: 437.1
drag, startPoint x: 719, startPoint y: 207, endPoint x: 578, endPoint y: 218, distance: 141.7
click at [576, 273] on div "Recommended Action Assets to Classify Classify 1,597 assets with unknown critic…" at bounding box center [688, 365] width 263 height 184
copy p "assets with unknown criticality"
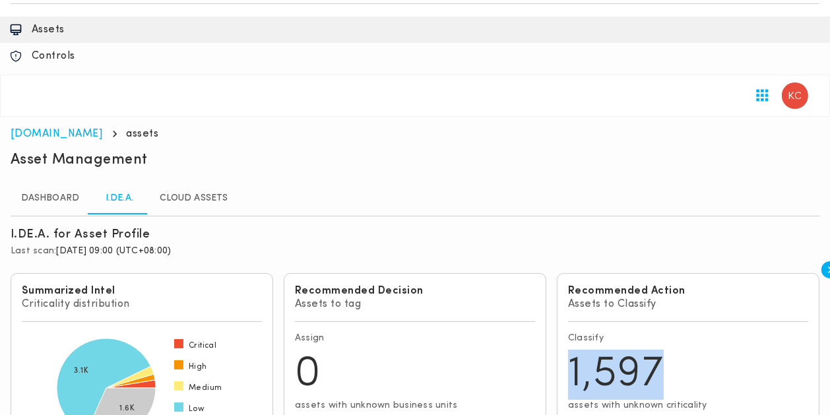
drag, startPoint x: 578, startPoint y: 178, endPoint x: 684, endPoint y: 186, distance: 105.9
click at [684, 273] on div "Recommended Action Assets to Classify Classify 1,597 assets with unknown critic…" at bounding box center [688, 365] width 263 height 184
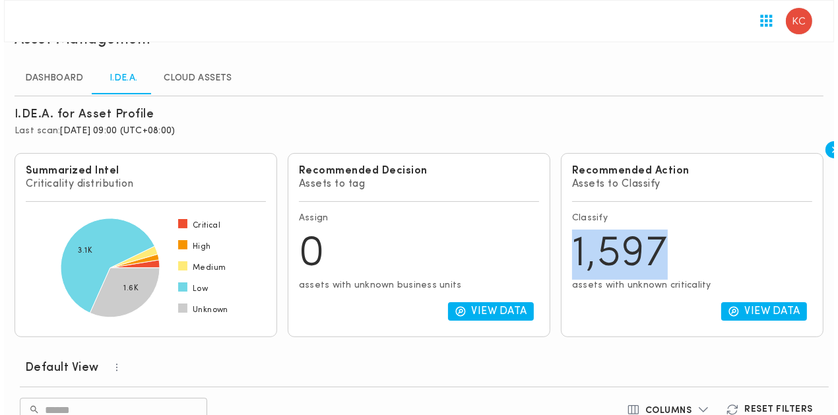
scroll to position [300, 0]
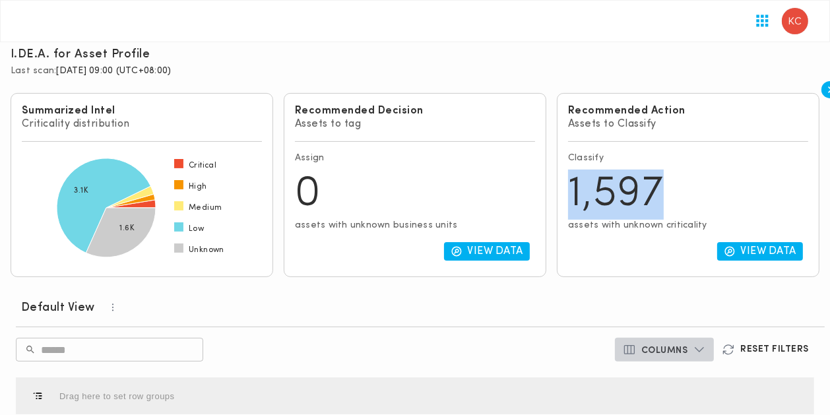
click at [704, 343] on icon "button" at bounding box center [699, 349] width 13 height 13
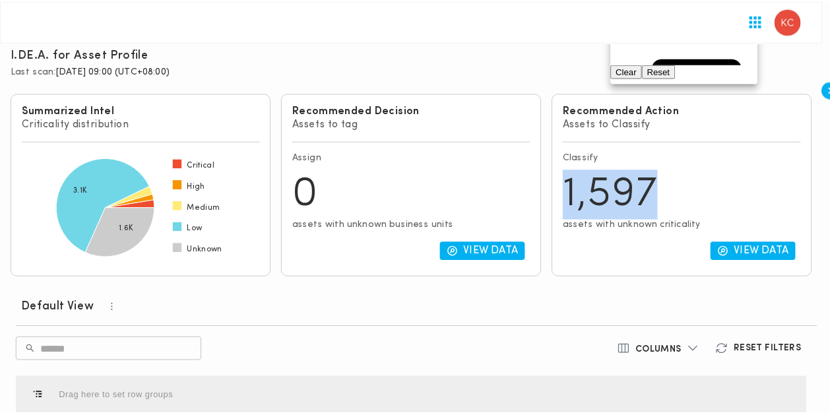
scroll to position [0, 0]
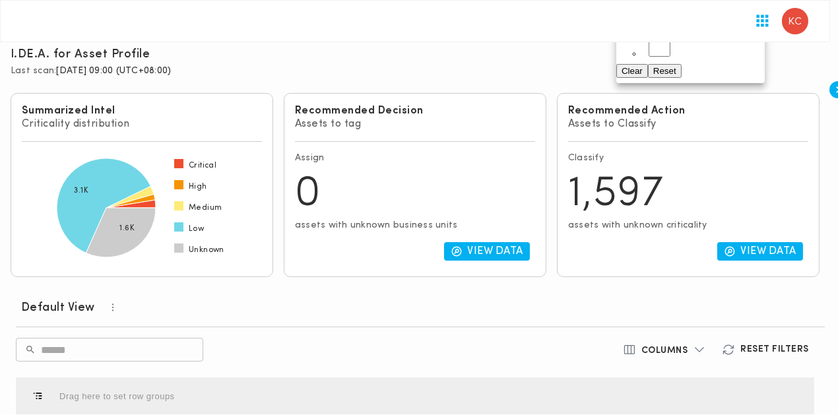
click at [501, 152] on div at bounding box center [419, 207] width 838 height 415
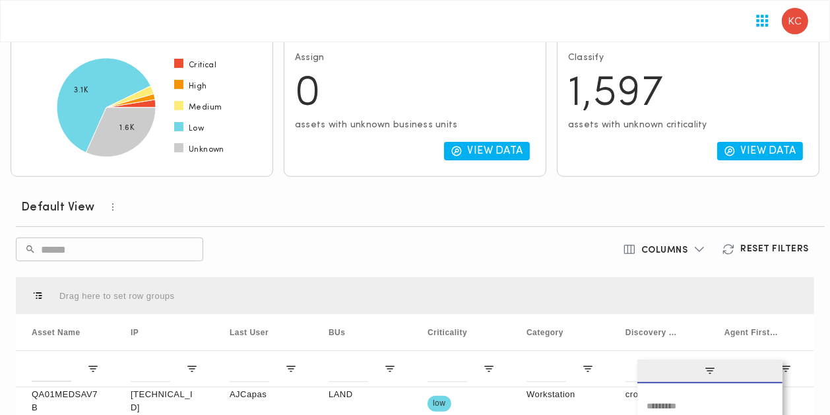
scroll to position [420, 0]
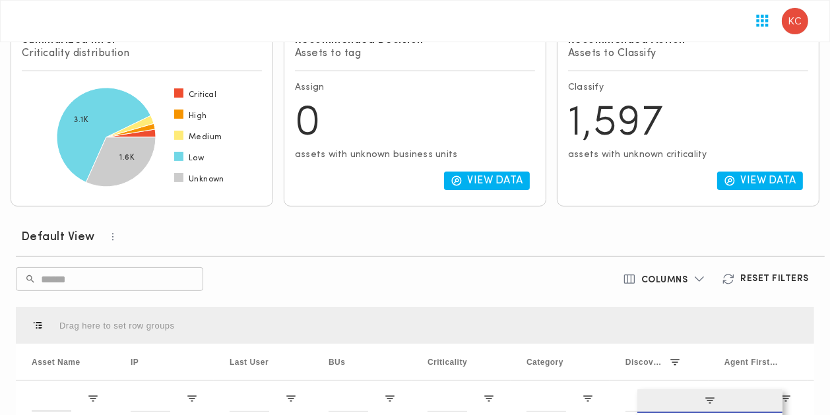
scroll to position [300, 0]
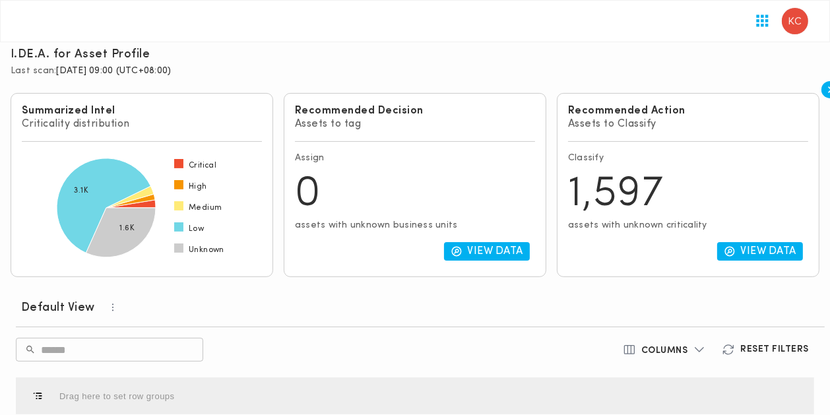
click at [505, 338] on div "​ ​" at bounding box center [284, 350] width 536 height 24
click at [164, 331] on input "text" at bounding box center [122, 349] width 162 height 37
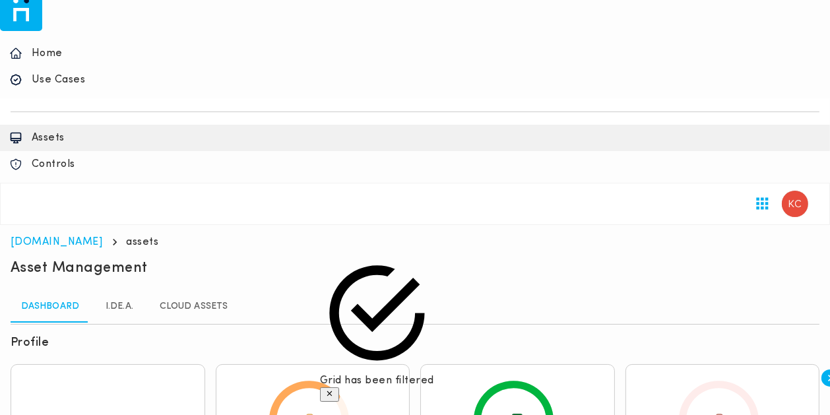
scroll to position [0, 0]
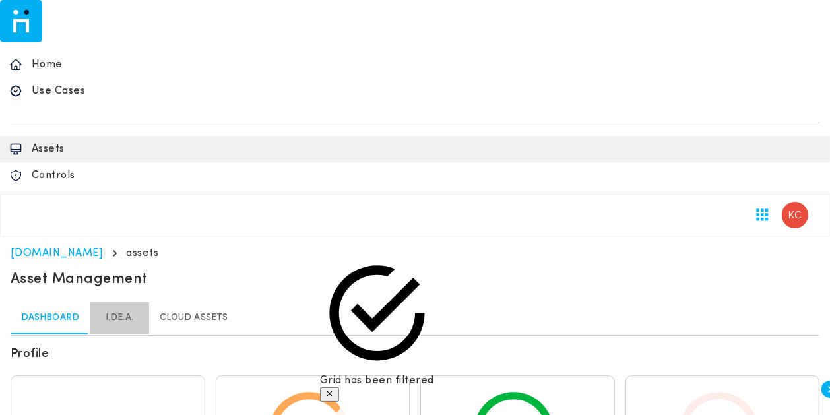
click at [149, 302] on link "I.DE.A." at bounding box center [119, 318] width 59 height 32
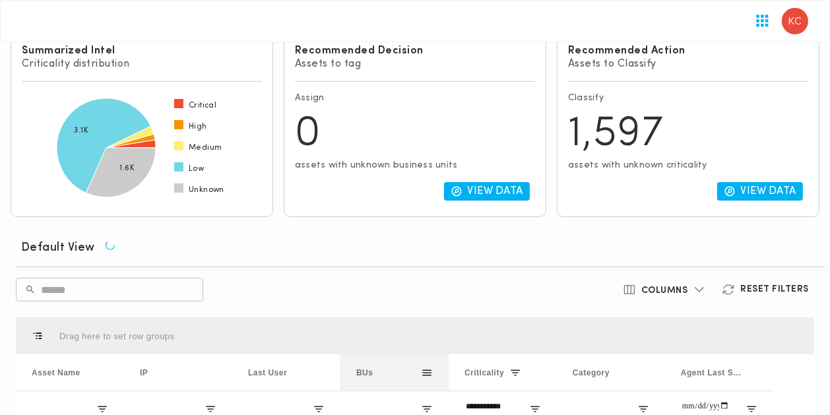
scroll to position [300, 0]
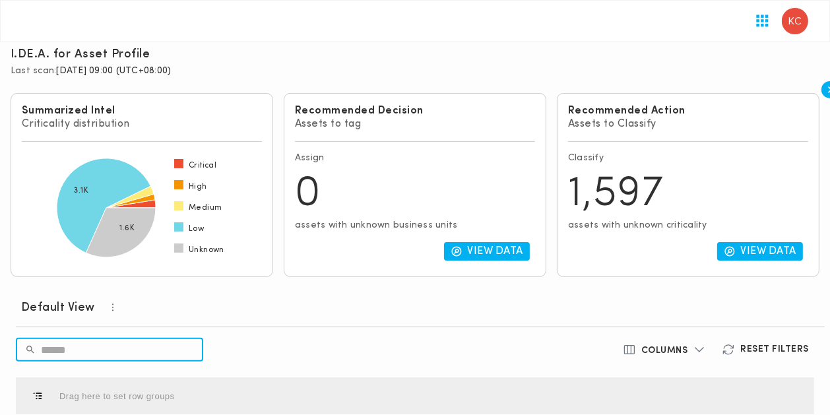
click at [160, 331] on input "text" at bounding box center [122, 349] width 162 height 37
click at [177, 331] on input "text" at bounding box center [122, 349] width 162 height 37
click at [145, 331] on input "text" at bounding box center [122, 349] width 162 height 37
click at [151, 331] on input "text" at bounding box center [122, 349] width 162 height 37
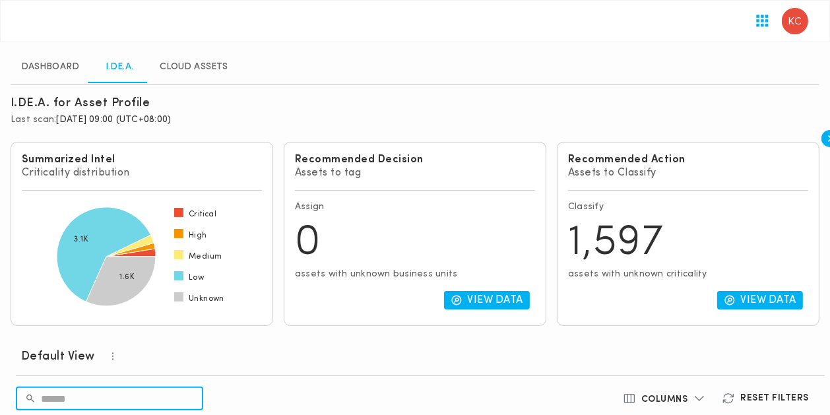
scroll to position [240, 0]
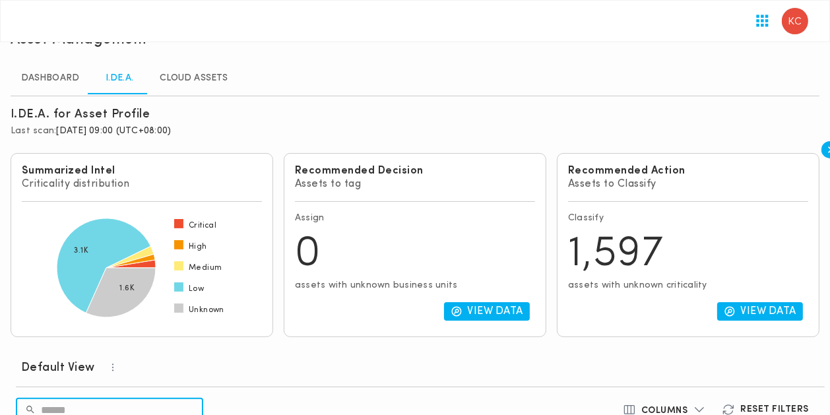
click at [195, 391] on input "text" at bounding box center [122, 409] width 162 height 37
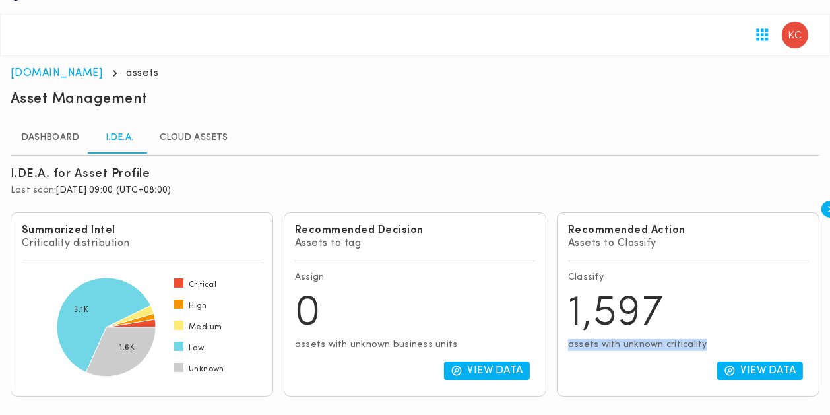
drag, startPoint x: 634, startPoint y: 152, endPoint x: 577, endPoint y: 153, distance: 56.8
click at [577, 213] on div "Recommended Action Assets to Classify Classify 1,597 assets with unknown critic…" at bounding box center [688, 305] width 263 height 184
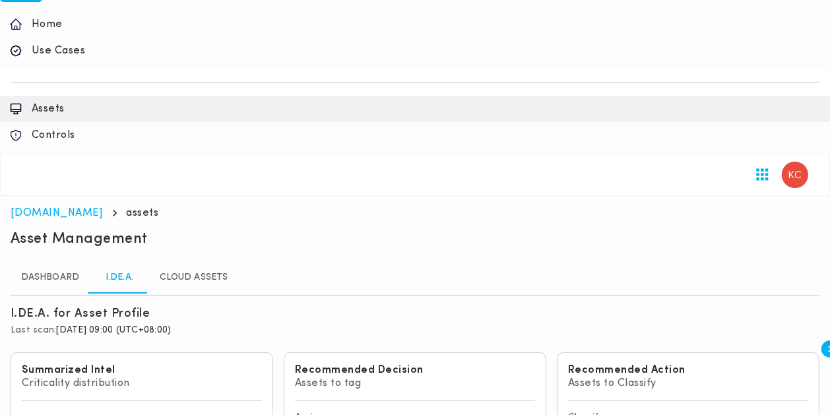
scroll to position [0, 0]
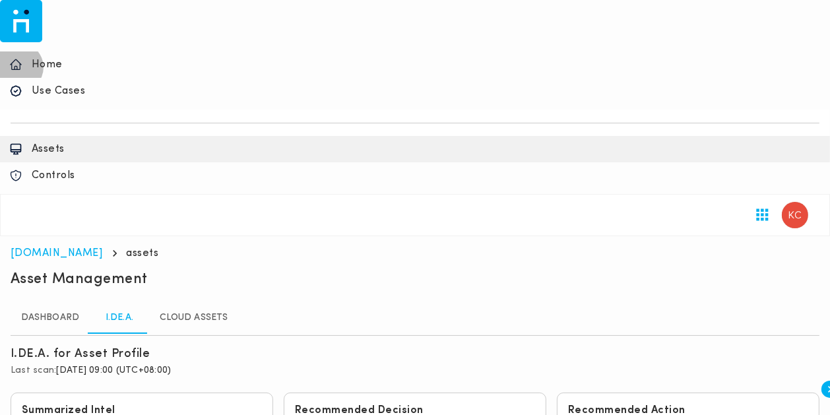
click at [18, 58] on icon "home" at bounding box center [15, 64] width 13 height 13
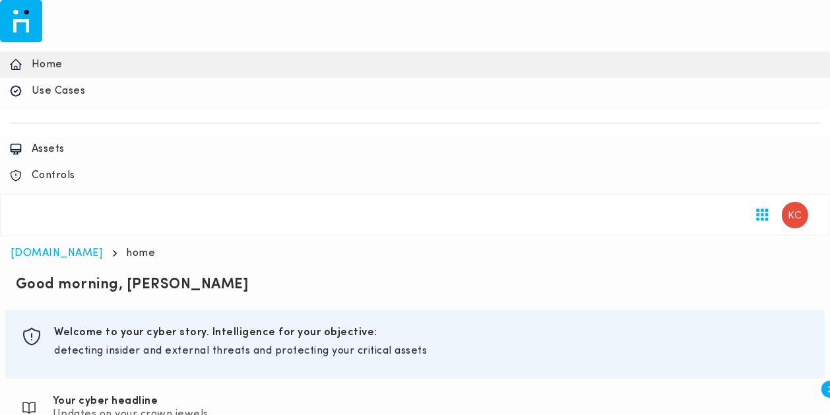
click at [19, 84] on icon at bounding box center [15, 90] width 13 height 13
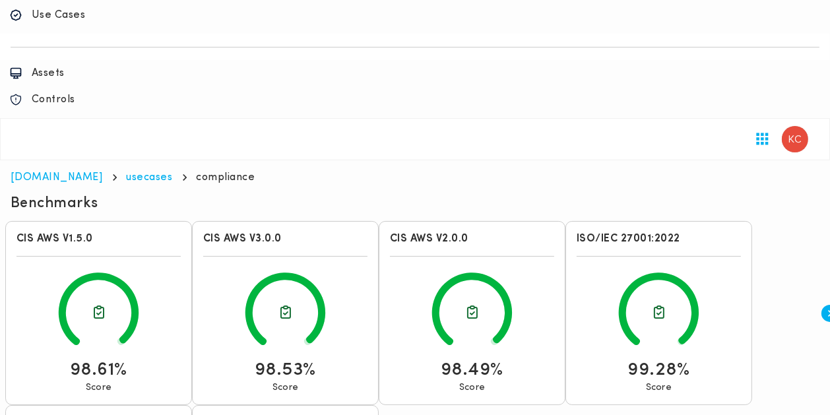
scroll to position [81, 0]
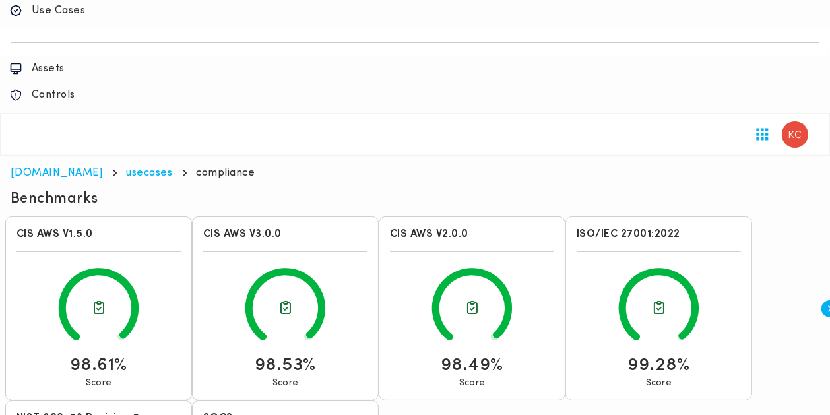
click at [717, 216] on div "ISO/IEC 27001:2022 99.28% Score" at bounding box center [659, 308] width 187 height 184
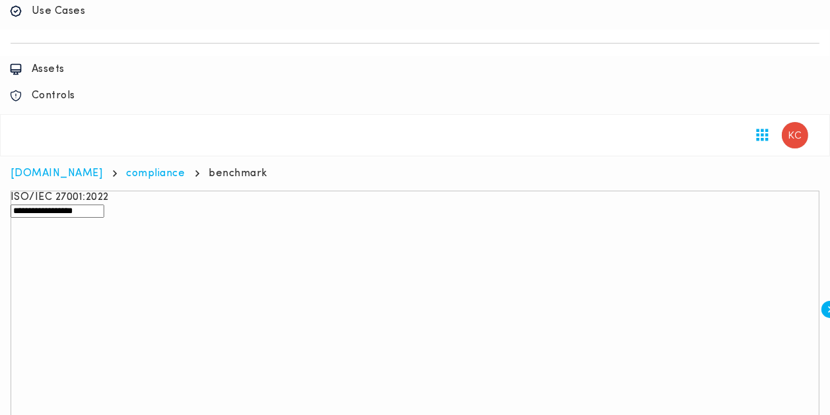
scroll to position [86, 0]
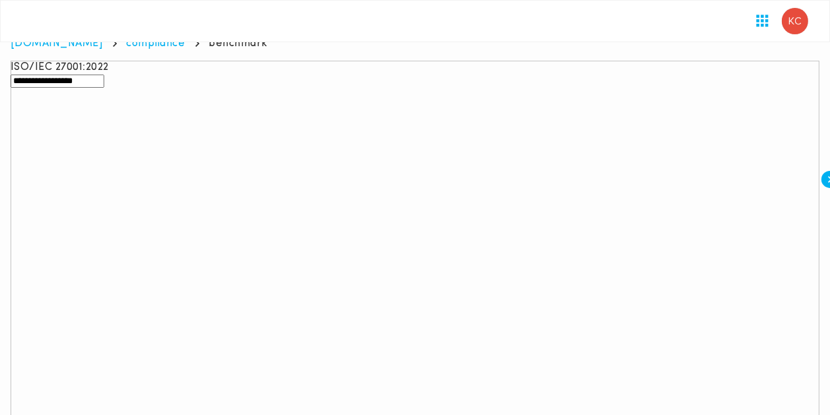
scroll to position [266, 0]
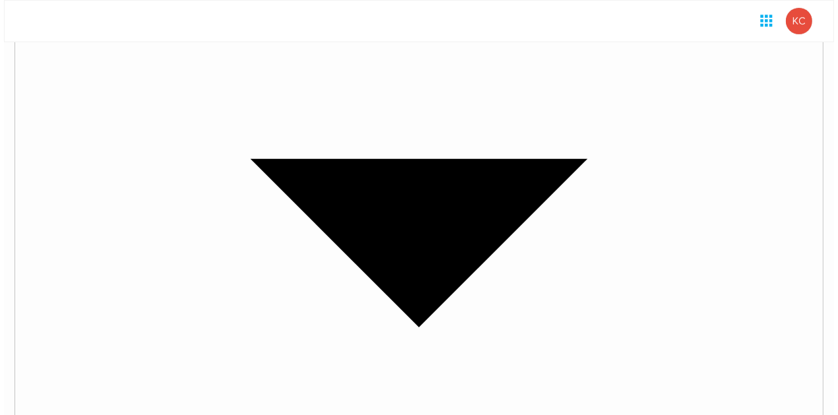
scroll to position [477, 0]
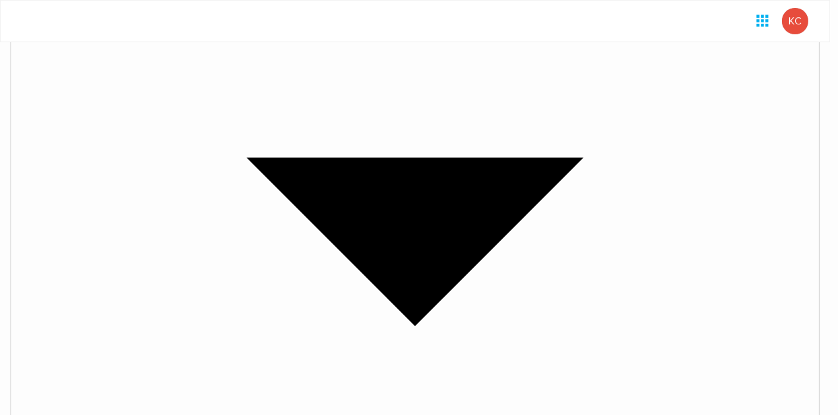
drag, startPoint x: 432, startPoint y: 36, endPoint x: 786, endPoint y: 32, distance: 353.8
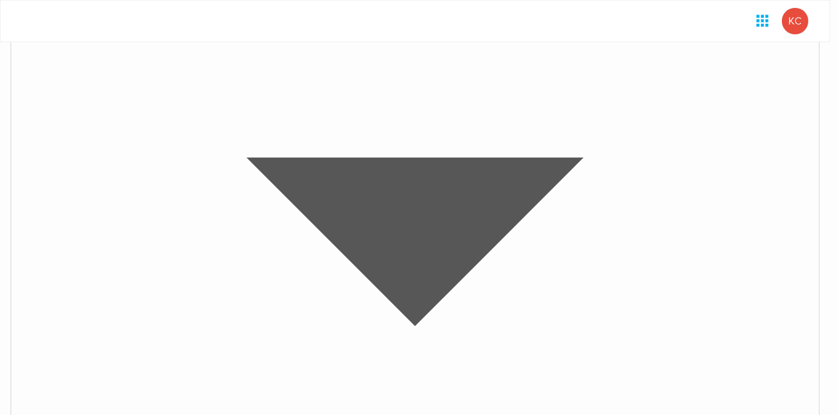
scroll to position [0, 0]
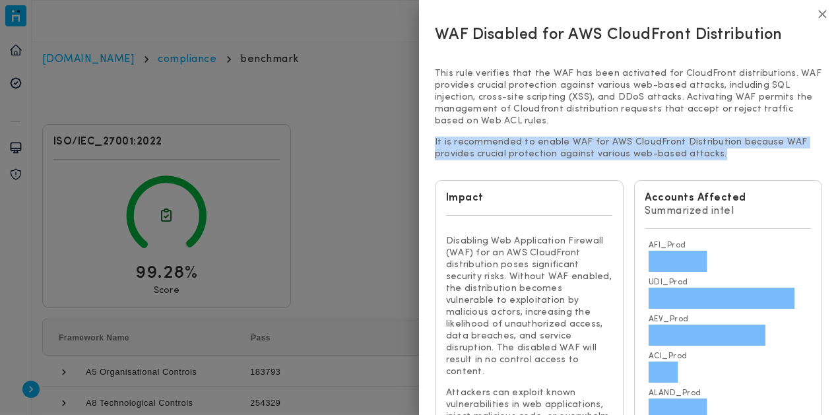
drag, startPoint x: 714, startPoint y: 158, endPoint x: 428, endPoint y: 143, distance: 286.2
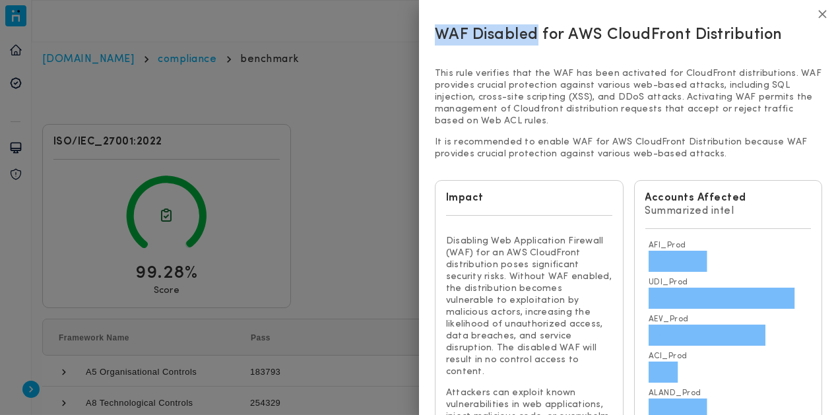
drag, startPoint x: 439, startPoint y: 34, endPoint x: 539, endPoint y: 34, distance: 99.7
click at [539, 34] on h4 "WAF Disabled for AWS CloudFront Distribution" at bounding box center [609, 34] width 348 height 21
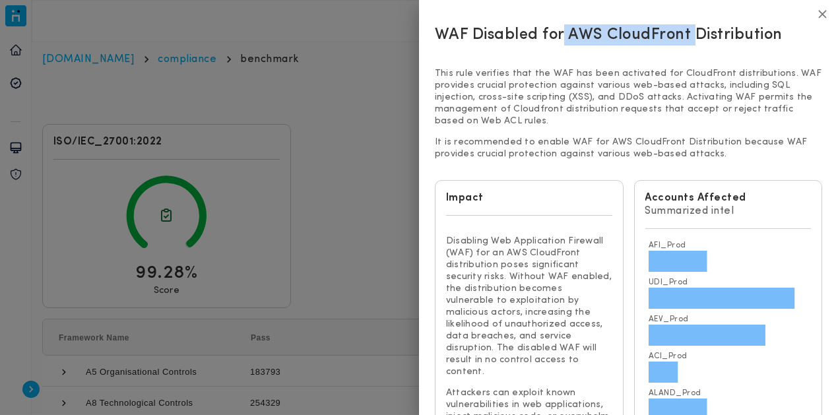
drag, startPoint x: 565, startPoint y: 36, endPoint x: 691, endPoint y: 37, distance: 126.1
click at [691, 37] on h4 "WAF Disabled for AWS CloudFront Distribution" at bounding box center [609, 34] width 348 height 21
click at [729, 60] on div "This rule verifies that the WAF has been activated for CloudFront distributions…" at bounding box center [628, 114] width 387 height 111
drag, startPoint x: 570, startPoint y: 30, endPoint x: 696, endPoint y: 36, distance: 126.2
click at [696, 36] on h4 "WAF Disabled for AWS CloudFront Distribution" at bounding box center [609, 34] width 348 height 21
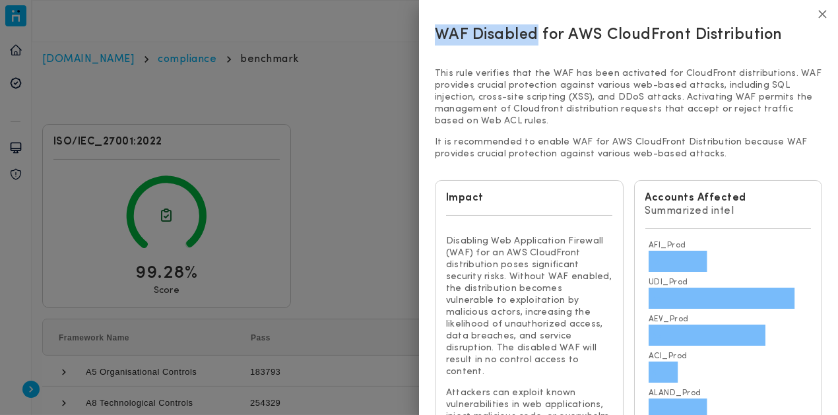
drag, startPoint x: 533, startPoint y: 34, endPoint x: 430, endPoint y: 45, distance: 103.6
click at [430, 45] on div "WAF Disabled for AWS CloudFront Distribution" at bounding box center [629, 36] width 398 height 34
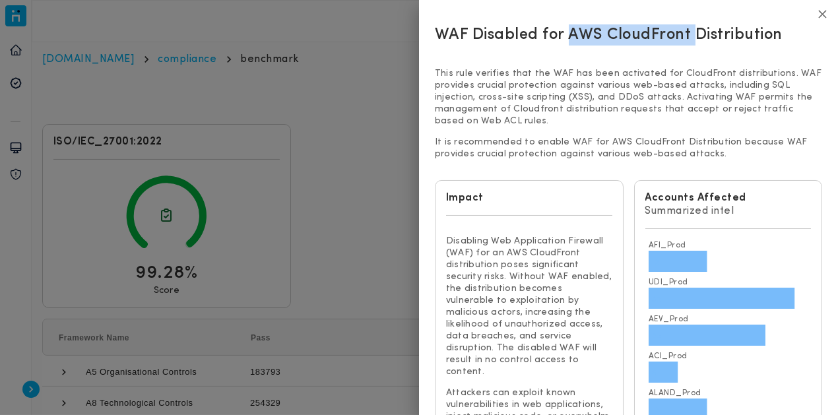
drag, startPoint x: 569, startPoint y: 33, endPoint x: 696, endPoint y: 36, distance: 127.4
click at [696, 36] on h4 "WAF Disabled for AWS CloudFront Distribution" at bounding box center [609, 34] width 348 height 21
